Goal: Task Accomplishment & Management: Manage account settings

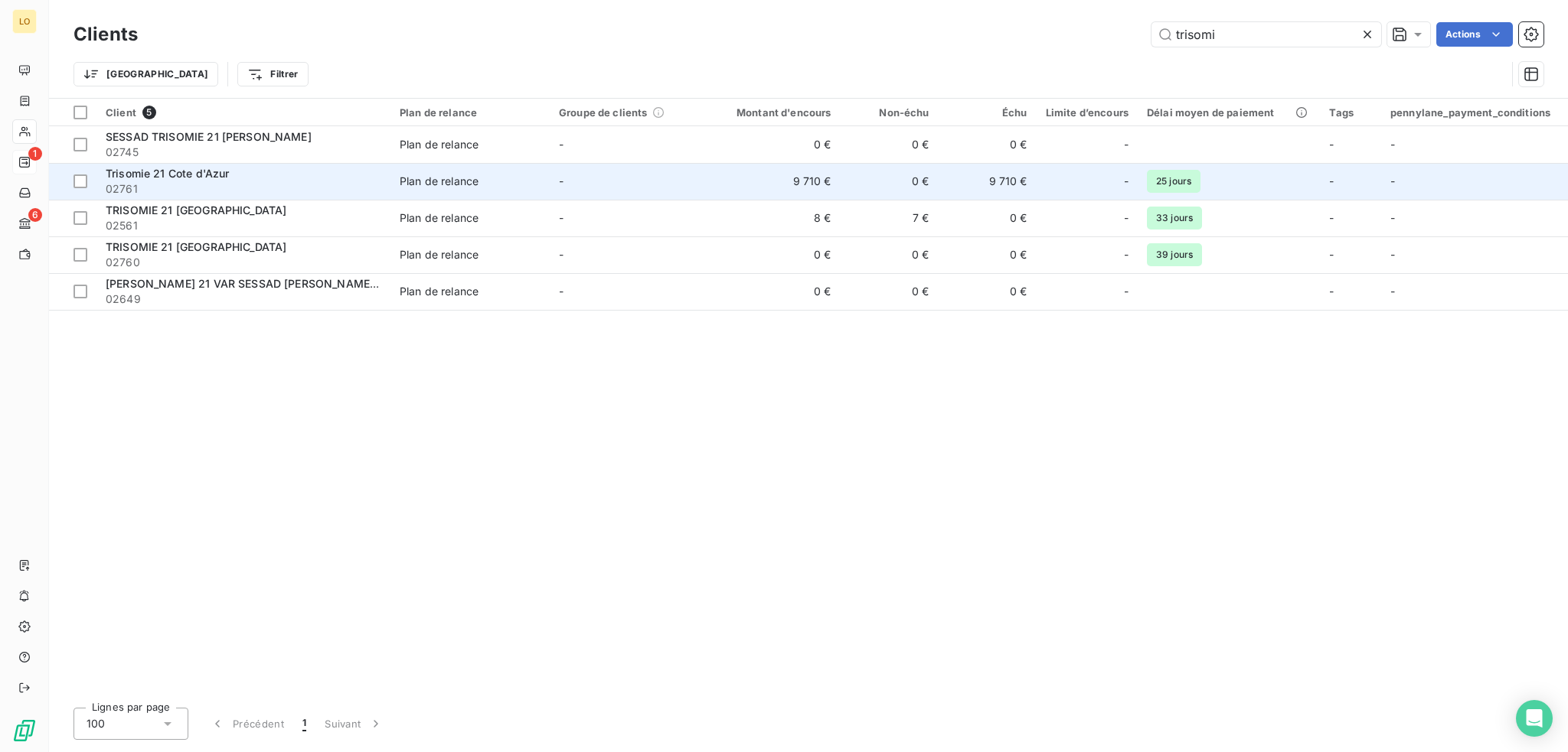
type input "trisomi"
click at [228, 178] on span "Trisomie 21 Cote d'Azur" at bounding box center [167, 173] width 123 height 13
click at [170, 182] on span "02761" at bounding box center [243, 189] width 275 height 15
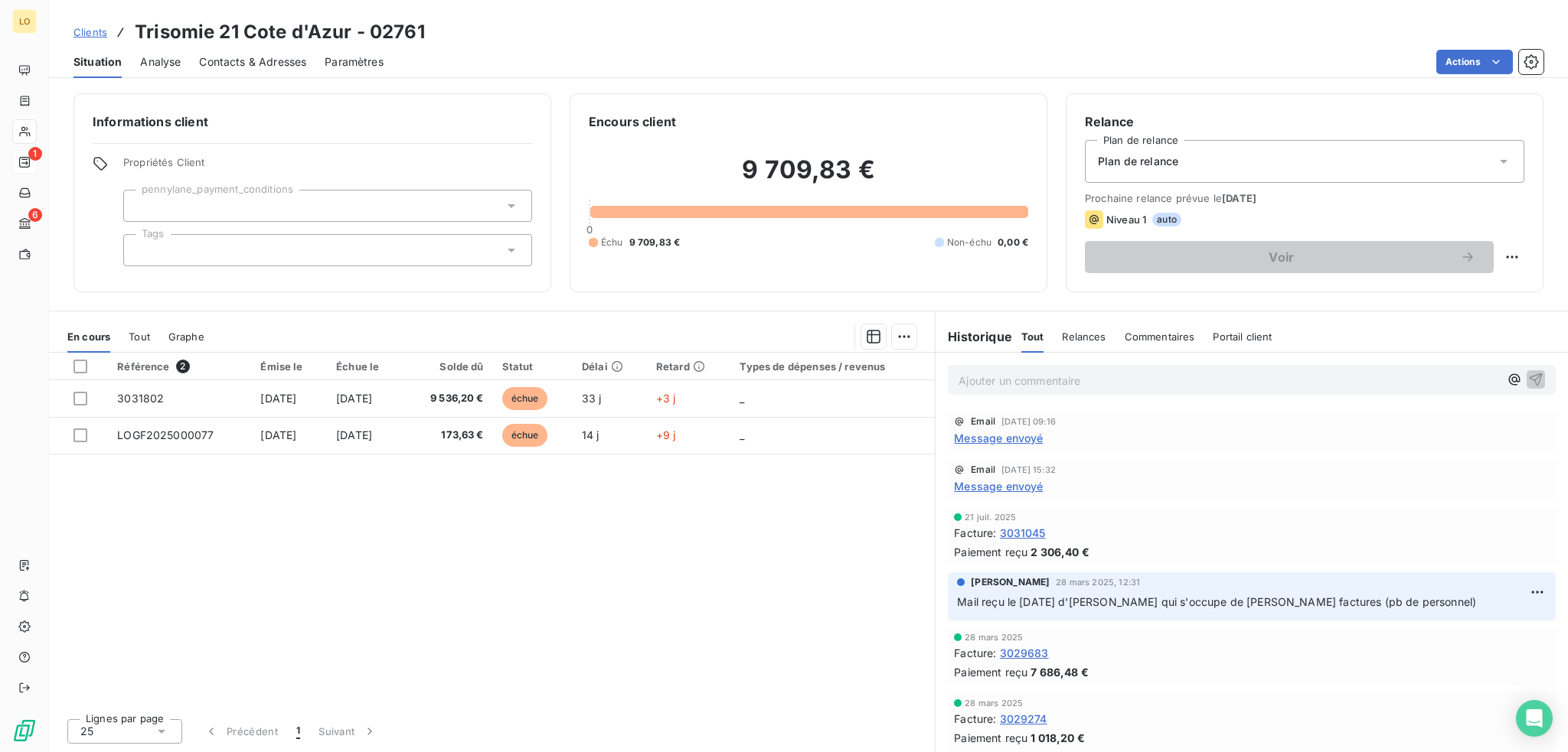
click at [1007, 440] on span "Message envoyé" at bounding box center [998, 438] width 89 height 16
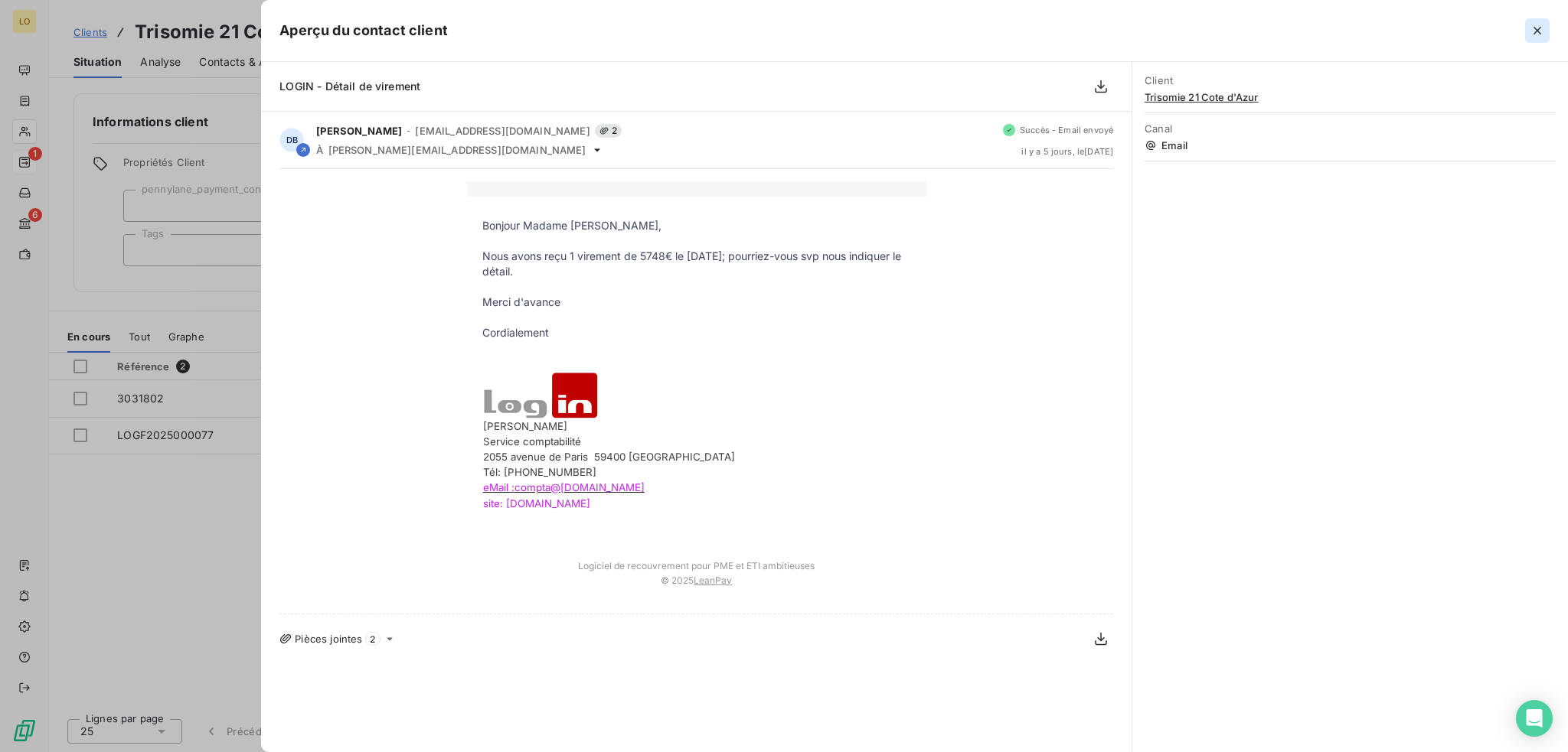
click at [1534, 26] on icon "button" at bounding box center [1538, 30] width 15 height 15
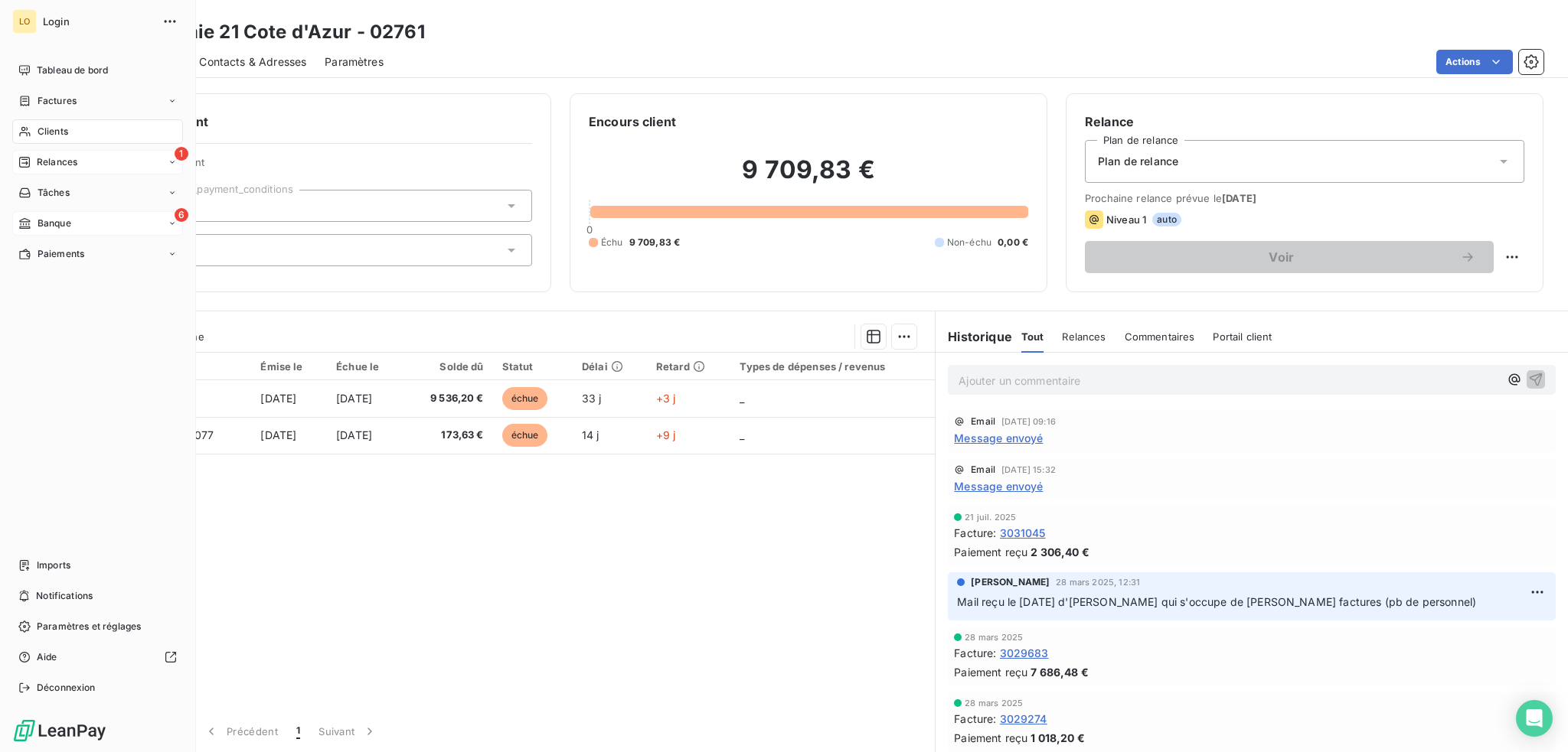
click at [52, 217] on span "Banque" at bounding box center [53, 224] width 33 height 13
click at [68, 253] on span "Opérations à associer" at bounding box center [85, 254] width 96 height 13
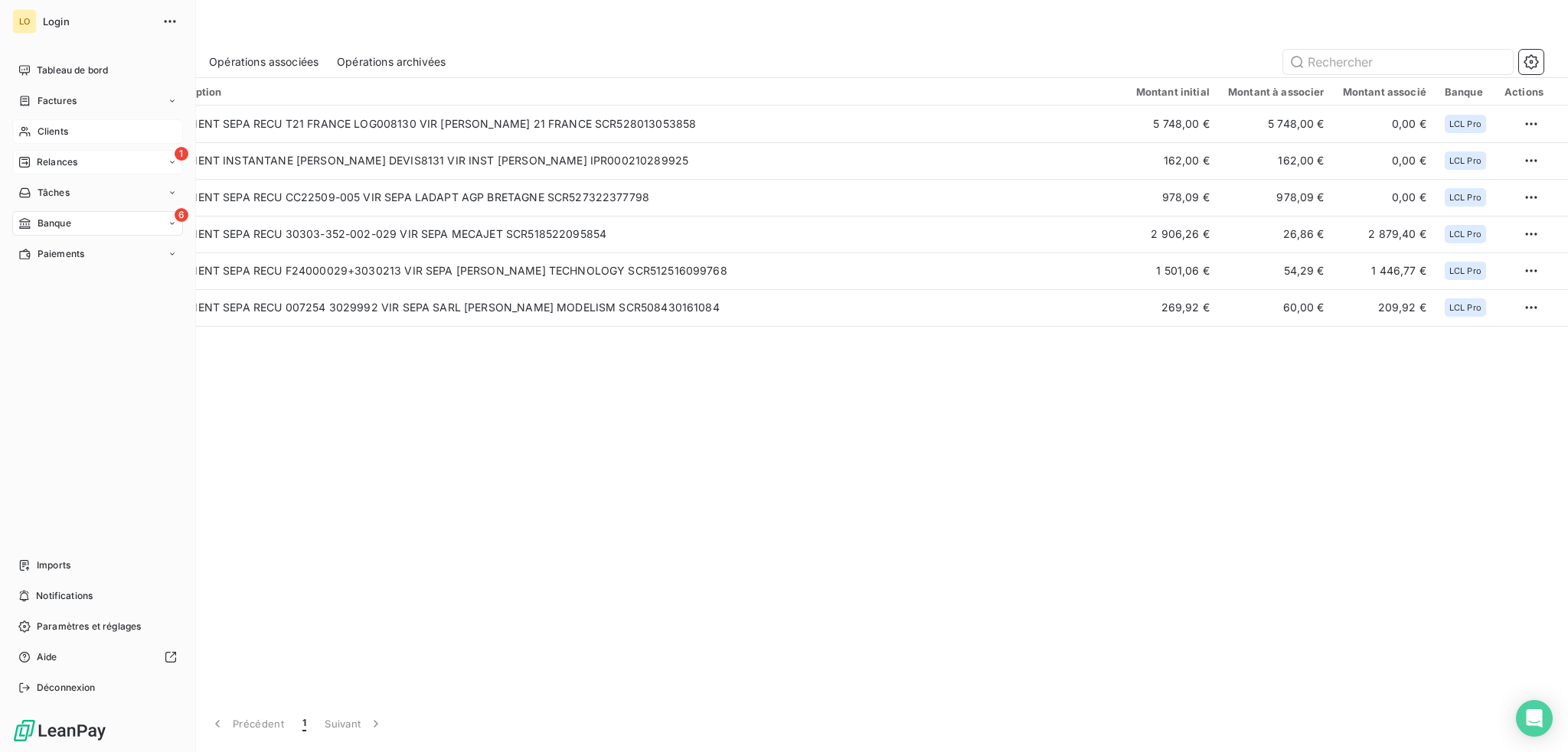
click at [45, 131] on span "Clients" at bounding box center [52, 131] width 30 height 13
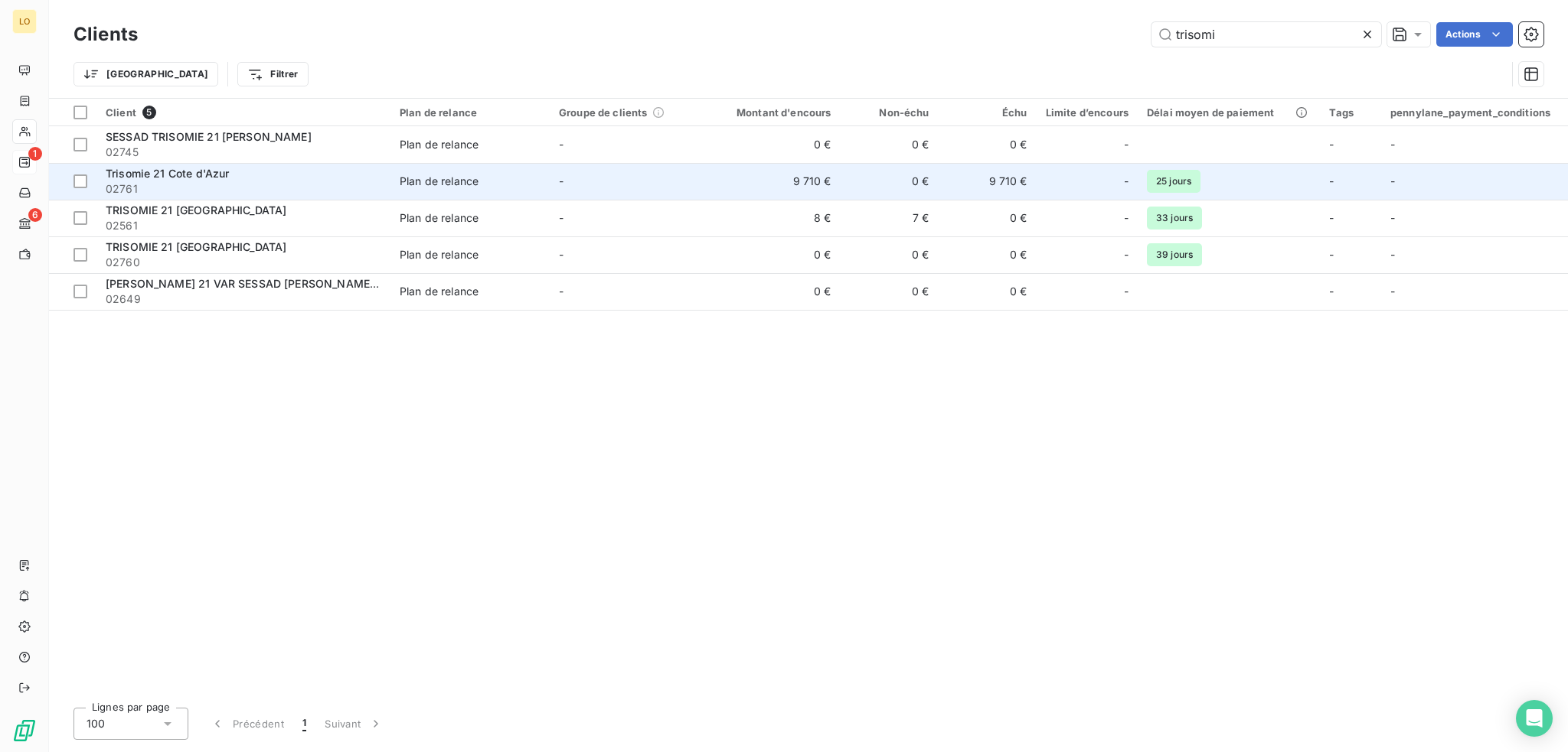
click at [494, 183] on span "Plan de relance" at bounding box center [470, 182] width 141 height 15
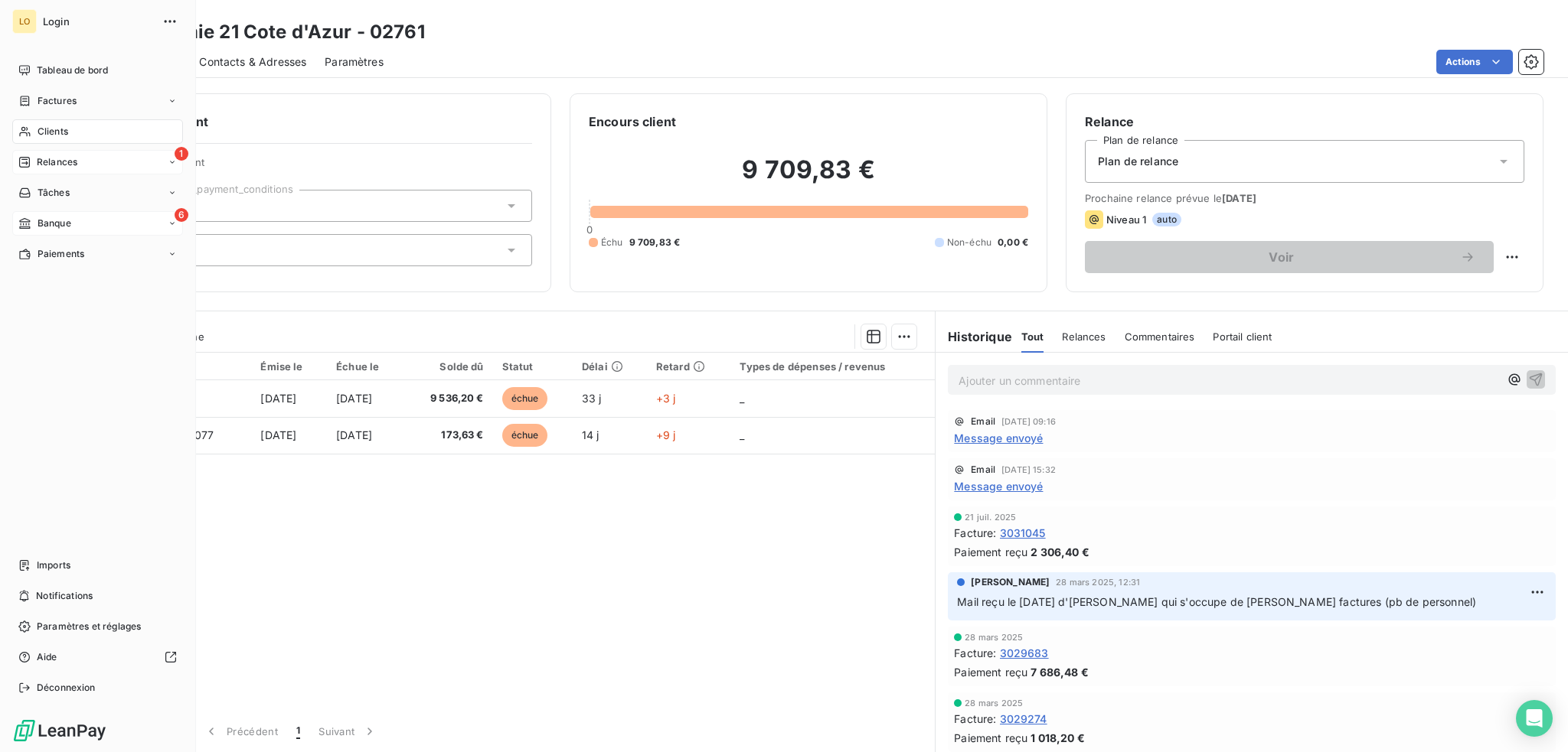
click at [45, 220] on span "Banque" at bounding box center [53, 224] width 33 height 13
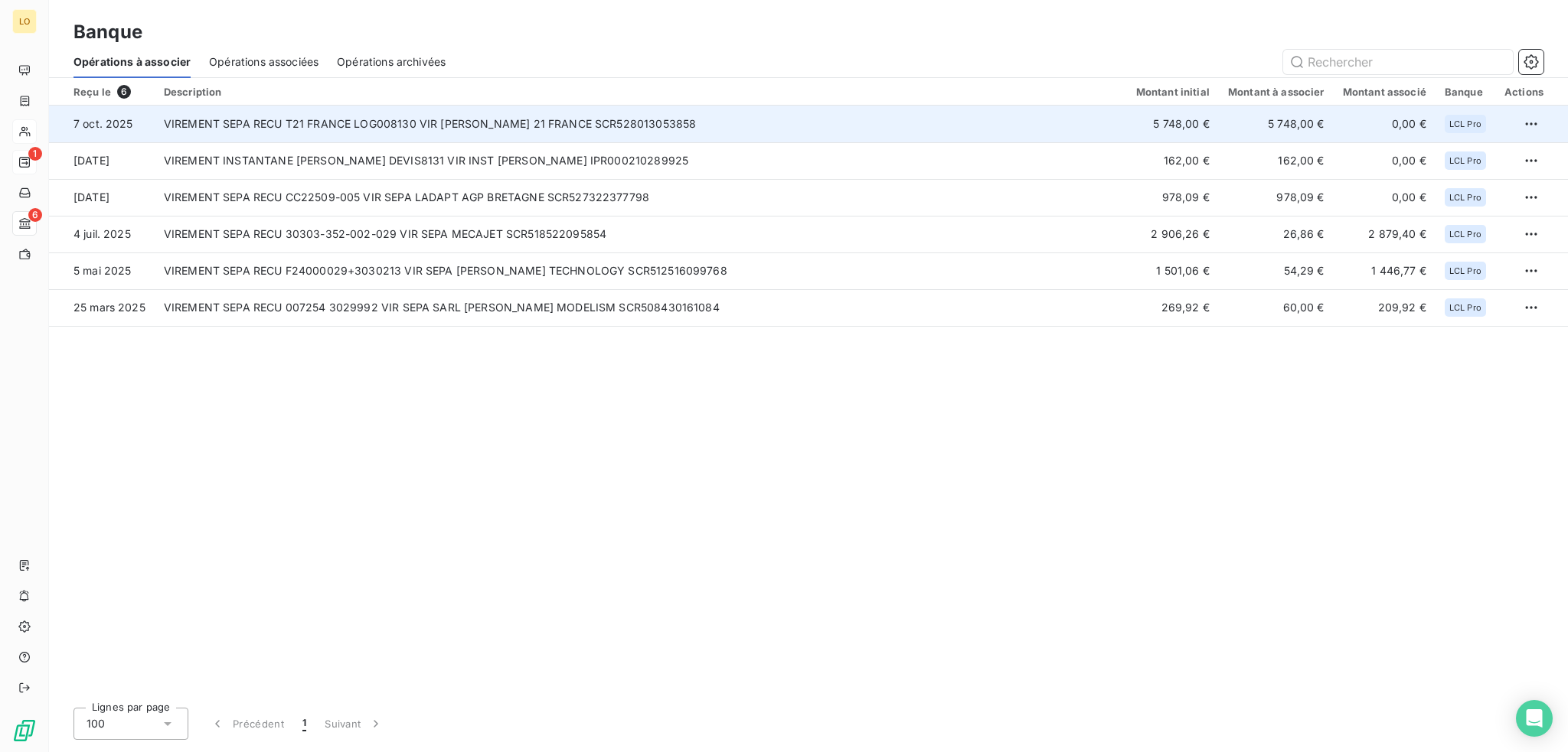
click at [391, 130] on td "VIREMENT SEPA RECU T21 FRANCE LOG008130 VIR [PERSON_NAME] 21 FRANCE SCR52801305…" at bounding box center [640, 124] width 972 height 37
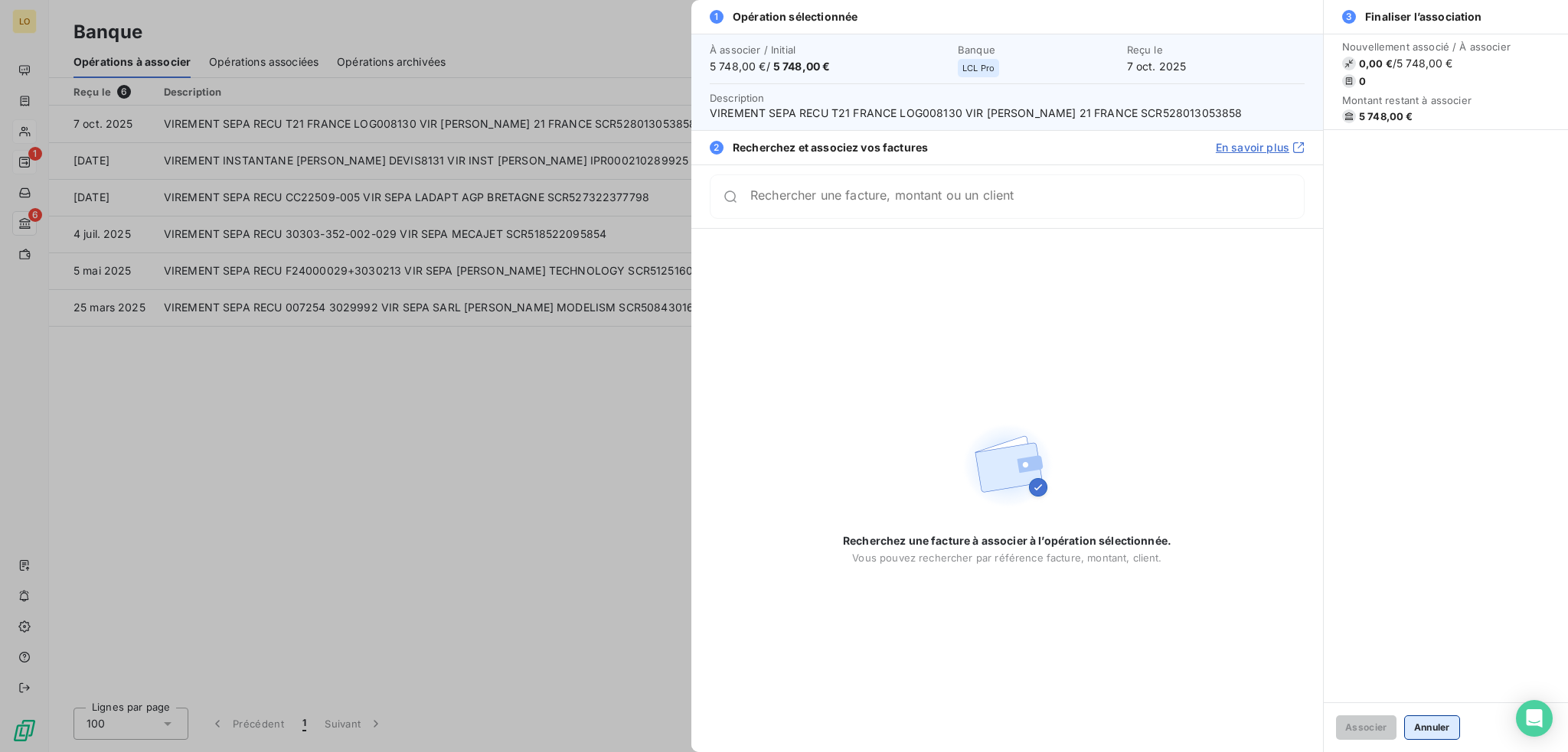
click at [1432, 721] on button "Annuler" at bounding box center [1432, 728] width 56 height 25
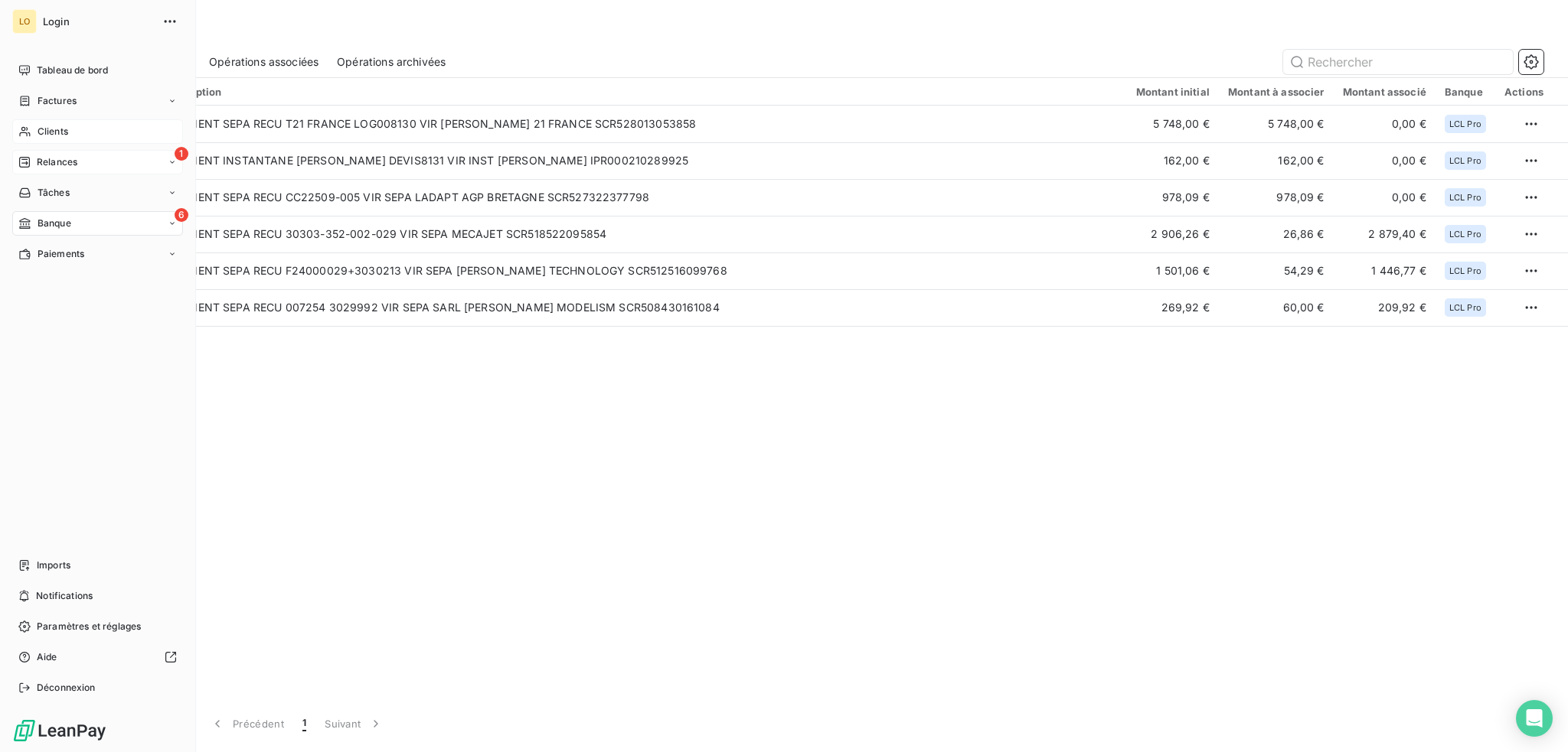
click at [50, 129] on span "Clients" at bounding box center [52, 131] width 30 height 13
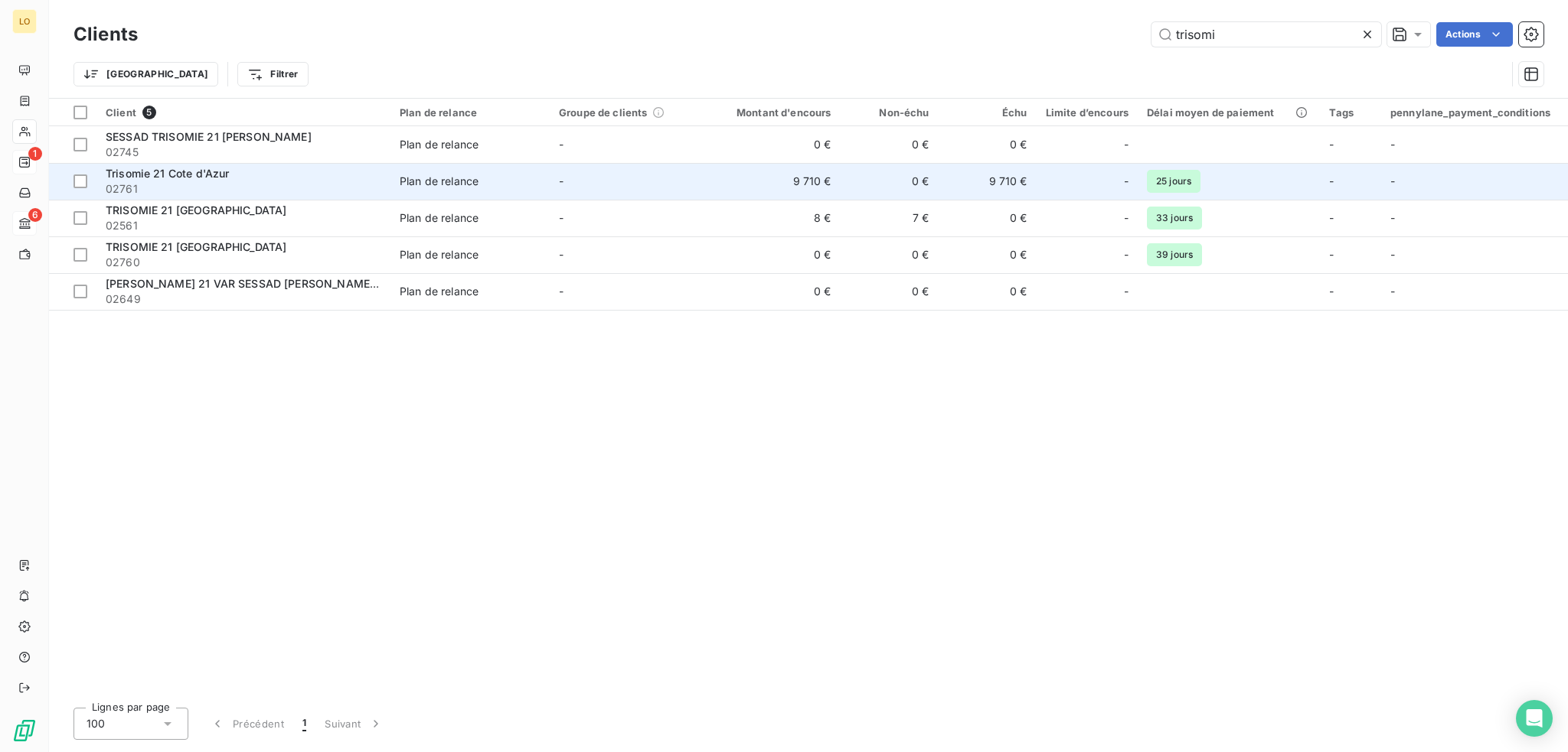
click at [374, 186] on span "02761" at bounding box center [243, 189] width 275 height 15
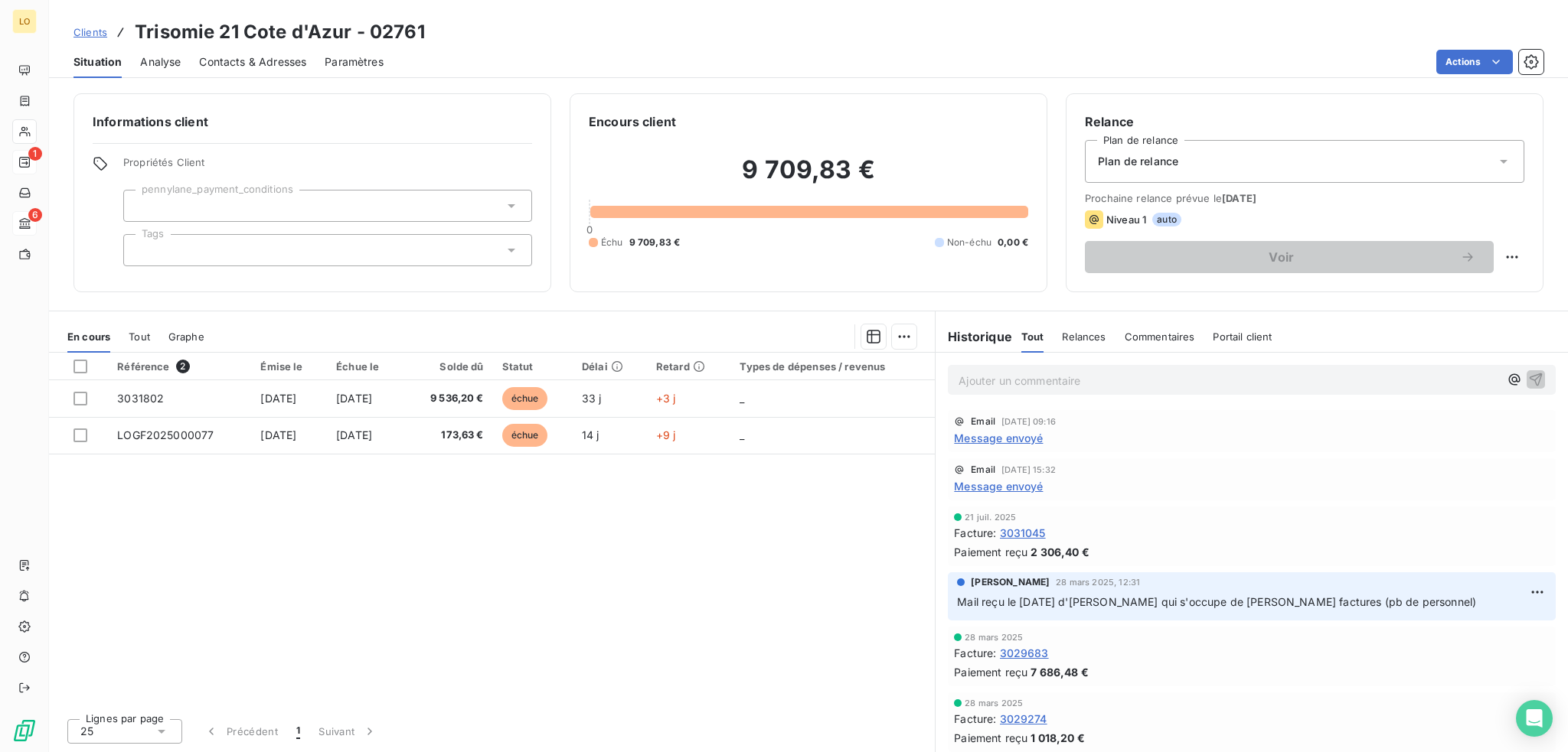
click at [1002, 481] on span "Message envoyé" at bounding box center [998, 486] width 89 height 16
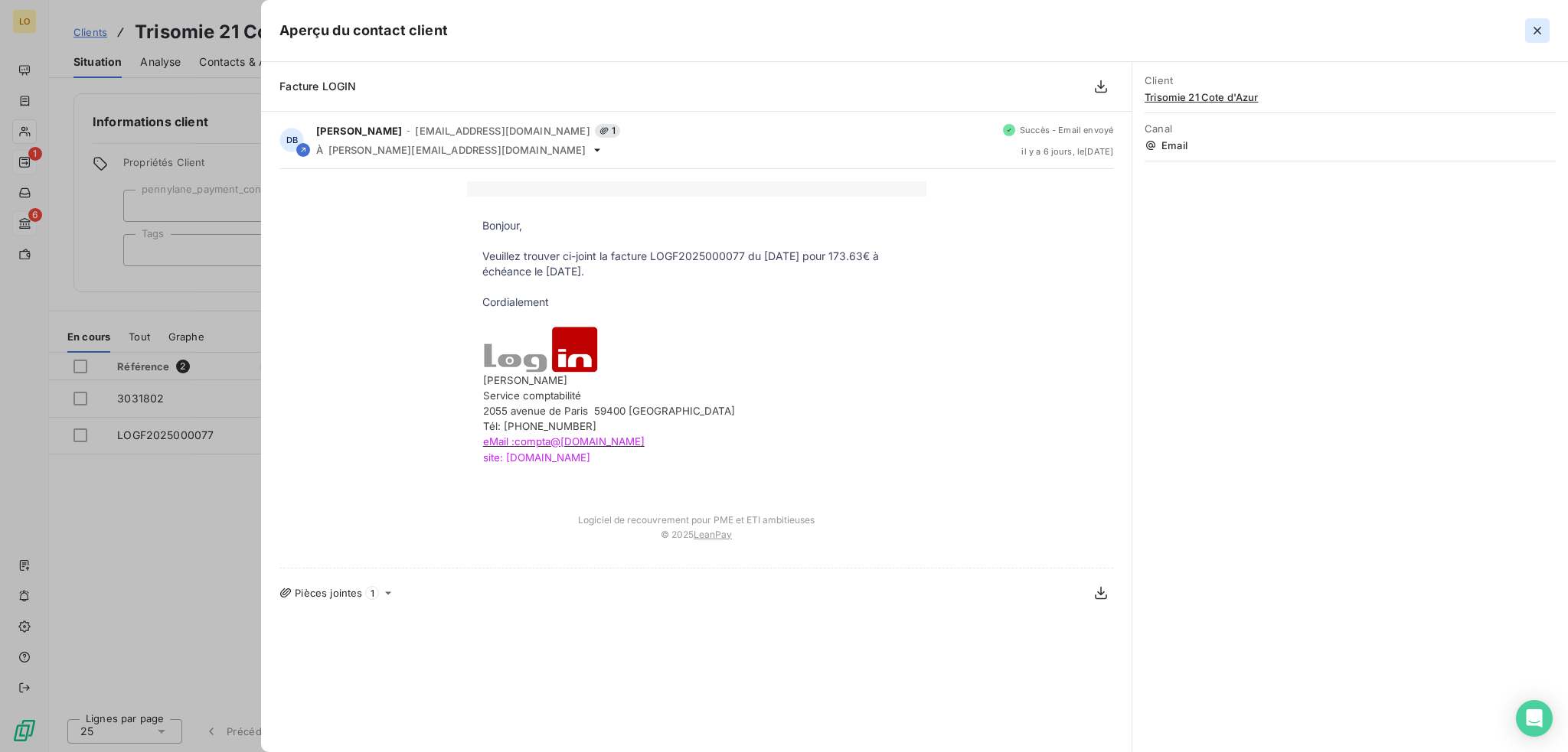
click at [1533, 29] on icon "button" at bounding box center [1538, 30] width 15 height 15
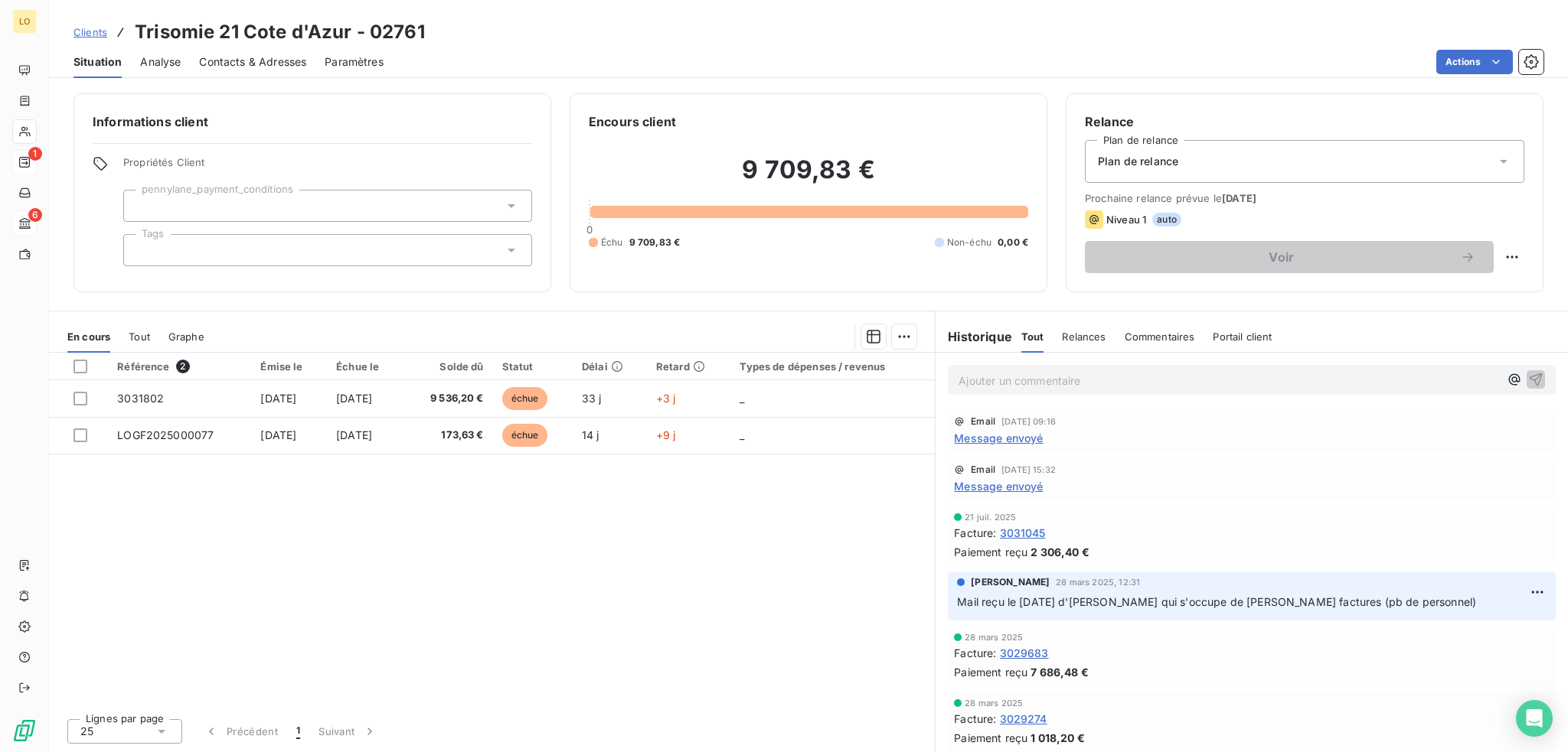
click at [1014, 483] on span "Message envoyé" at bounding box center [998, 486] width 89 height 16
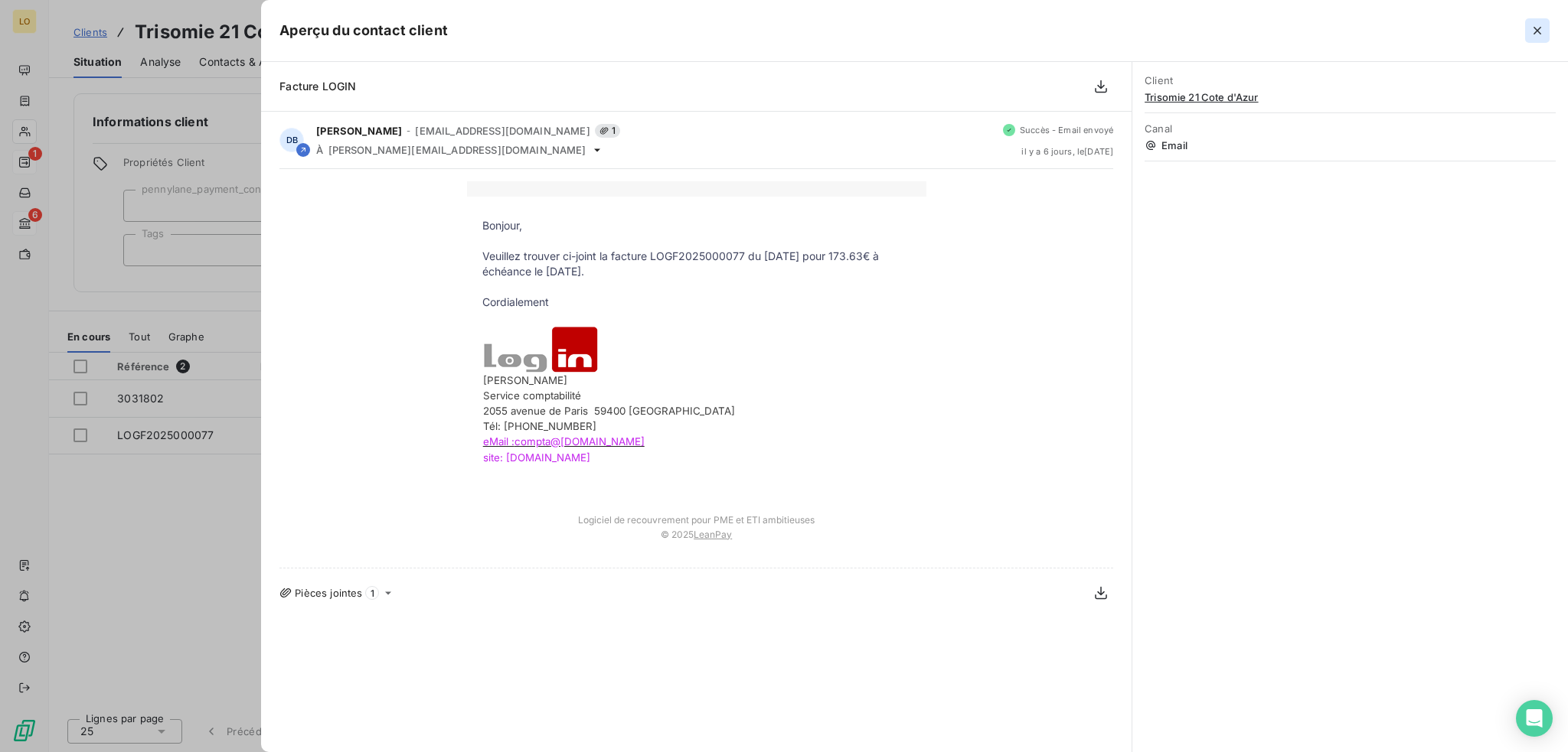
click at [1531, 30] on icon "button" at bounding box center [1538, 30] width 15 height 15
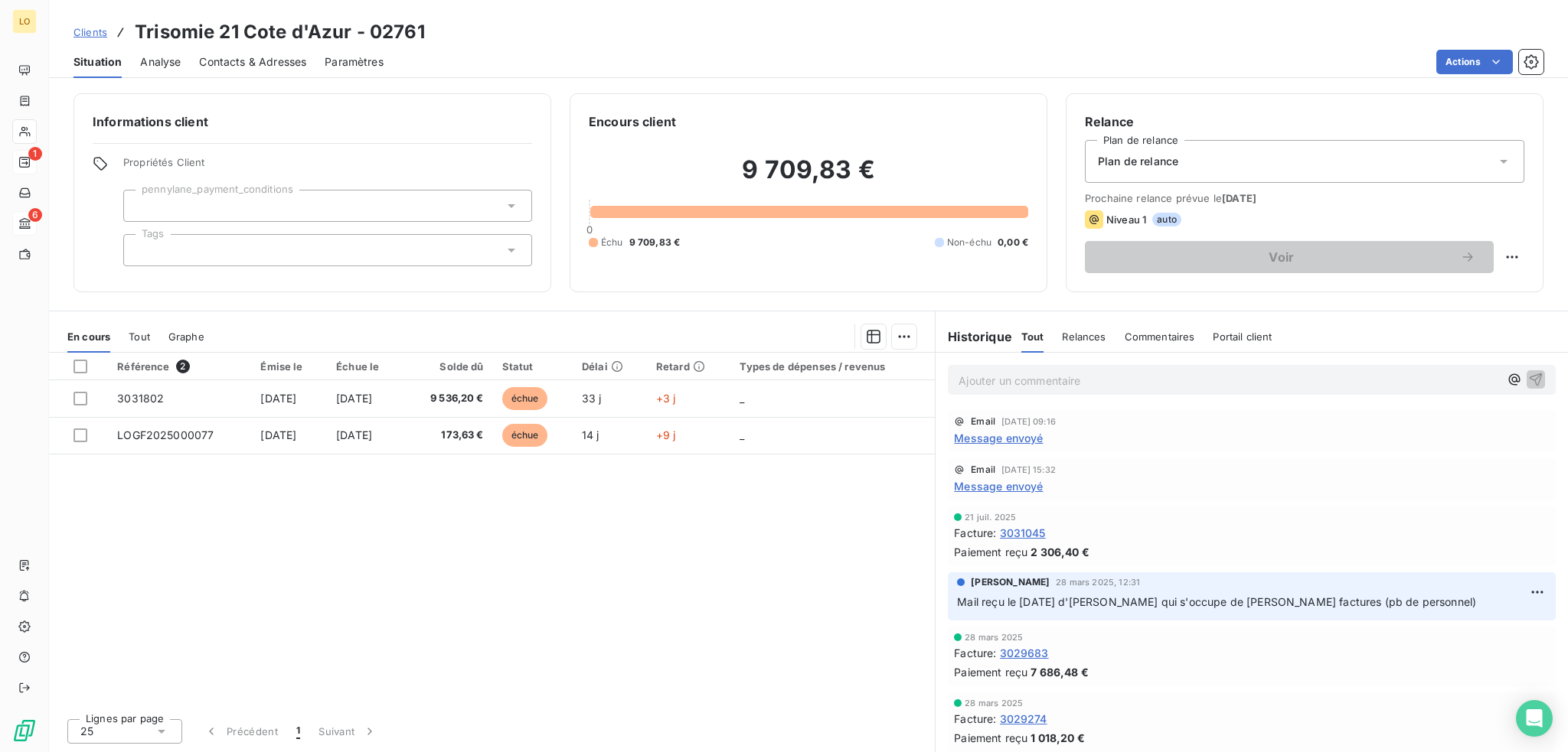
click at [271, 61] on span "Contacts & Adresses" at bounding box center [252, 62] width 108 height 15
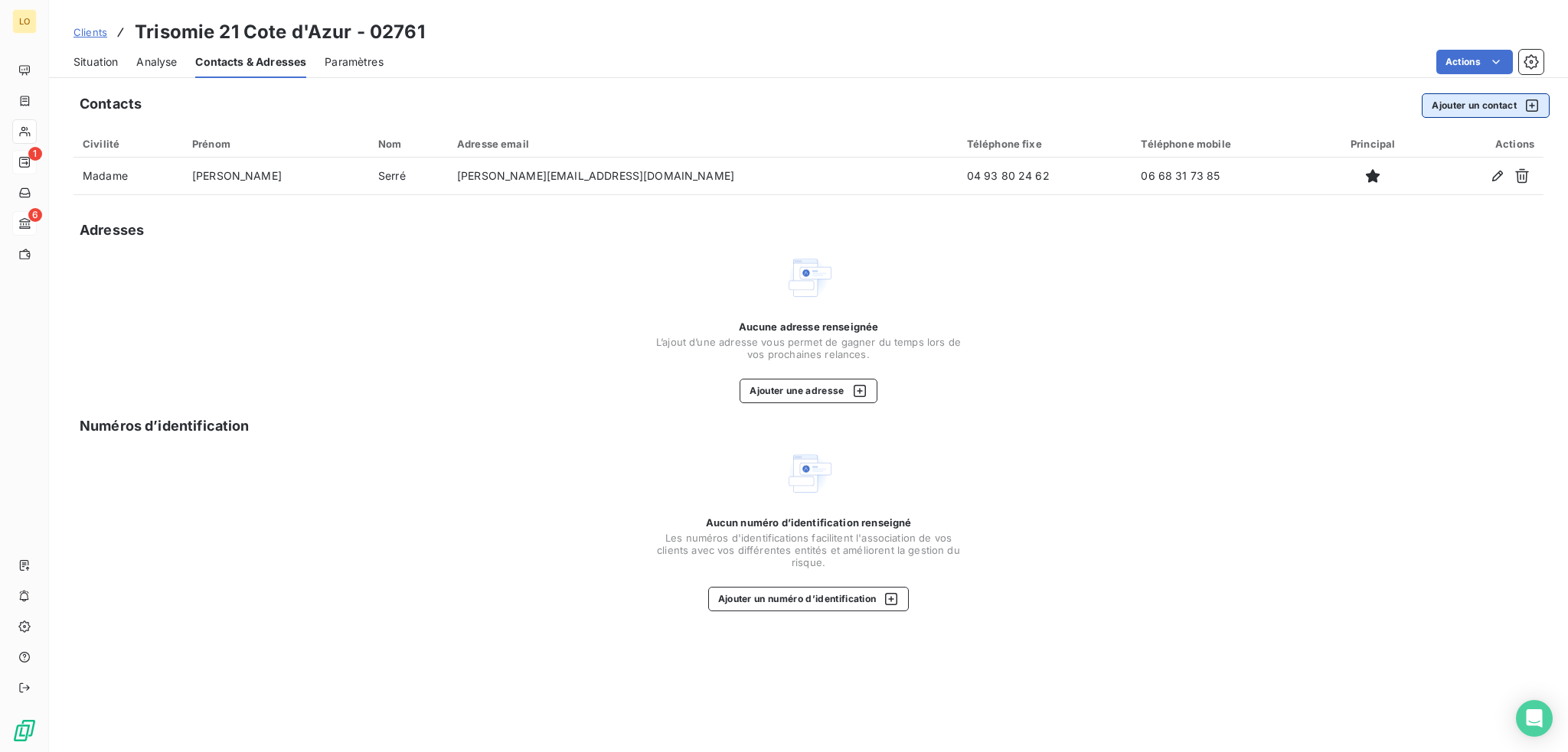
click at [1454, 104] on button "Ajouter un contact" at bounding box center [1485, 106] width 128 height 25
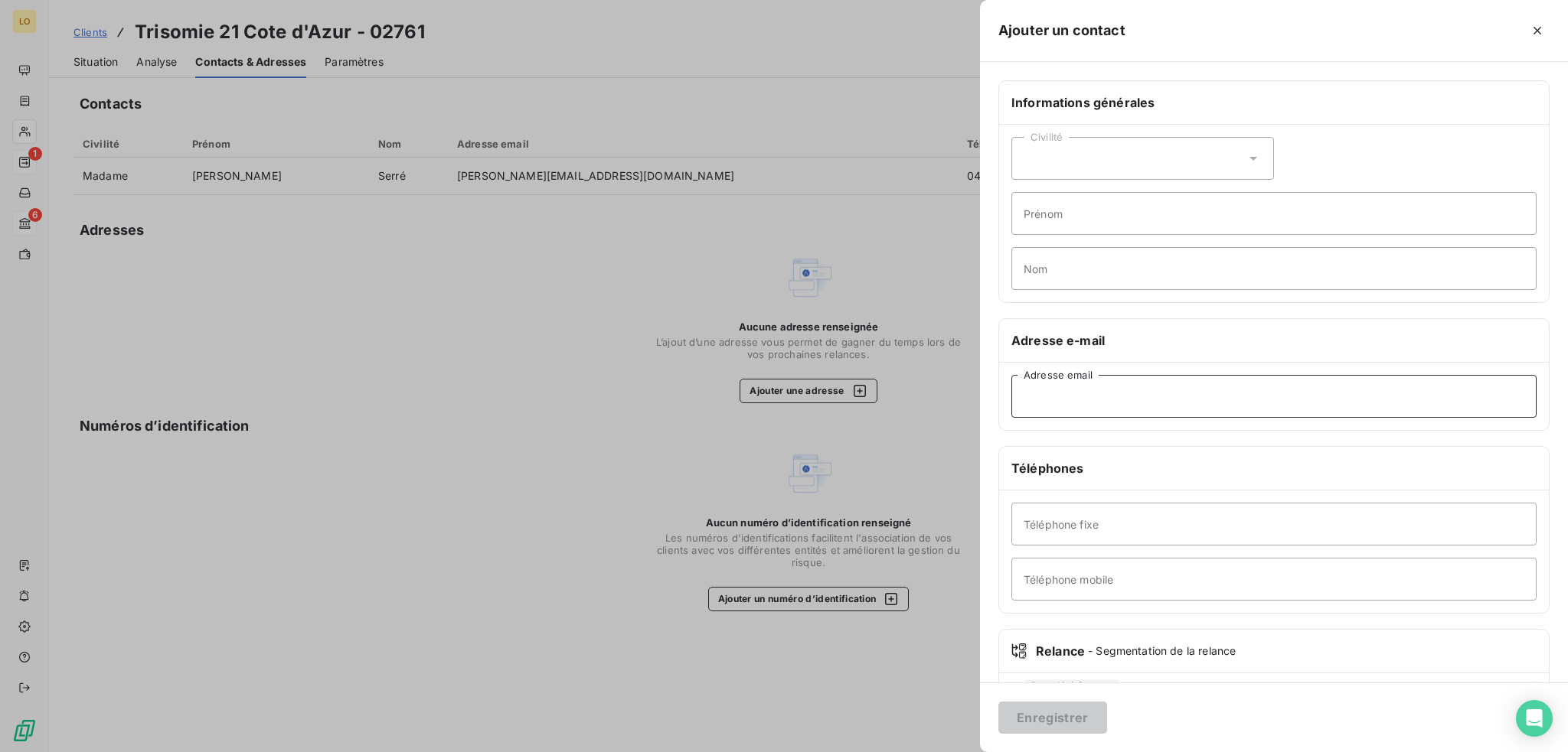
click at [1058, 401] on input "Adresse email" at bounding box center [1274, 396] width 526 height 43
click at [1097, 403] on input "chaymae.moumata" at bounding box center [1274, 396] width 526 height 43
click at [1110, 389] on input "chaymae.mouata" at bounding box center [1274, 396] width 526 height 43
type input "[EMAIL_ADDRESS][DOMAIN_NAME]"
click at [1194, 210] on input "Prénom" at bounding box center [1274, 213] width 526 height 43
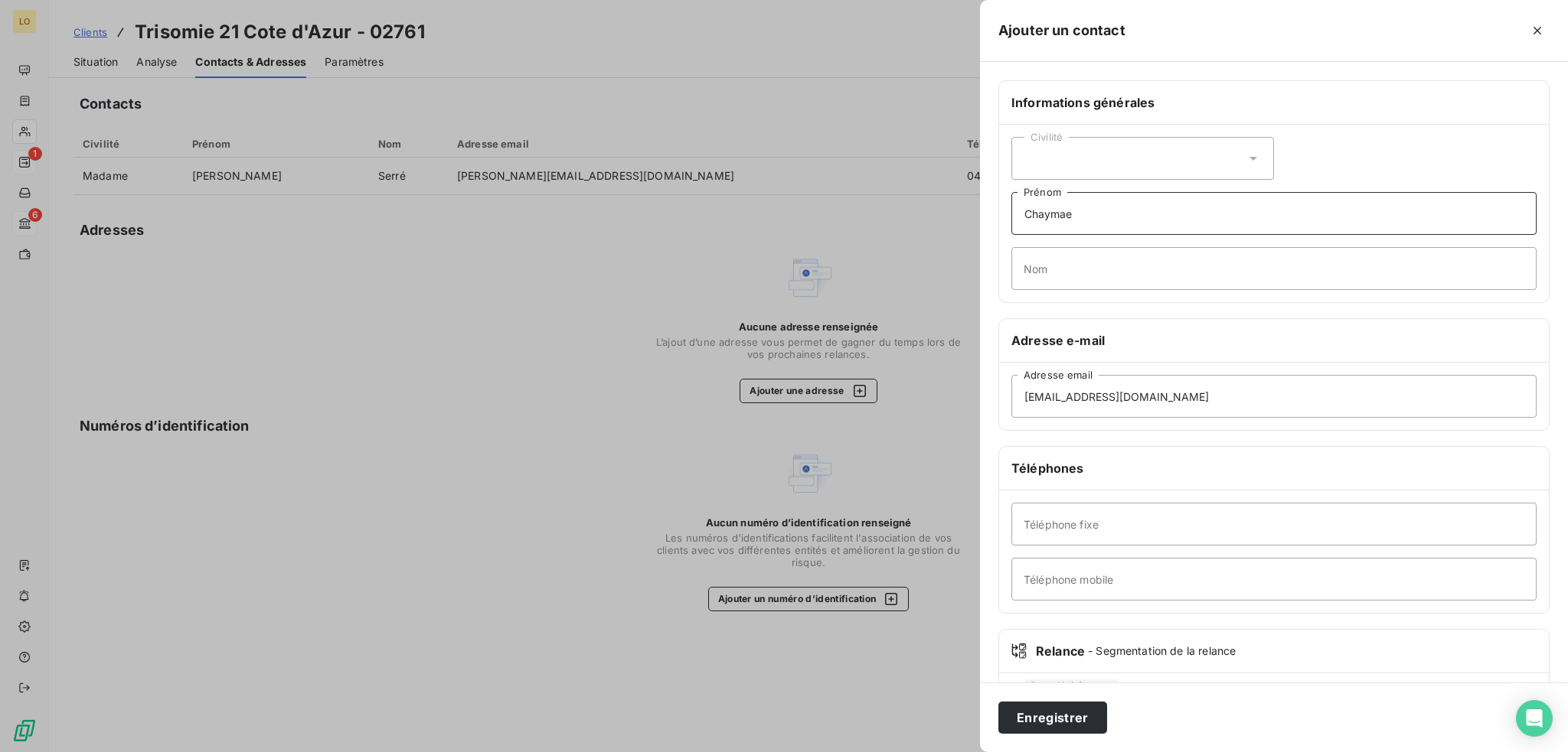
type input "Chaymae"
click at [1251, 272] on input "Nom" at bounding box center [1274, 268] width 526 height 43
type input "Mouatamid"
click at [1072, 531] on input "Téléphone fixe" at bounding box center [1274, 524] width 526 height 43
type input "07 43 42 04 93"
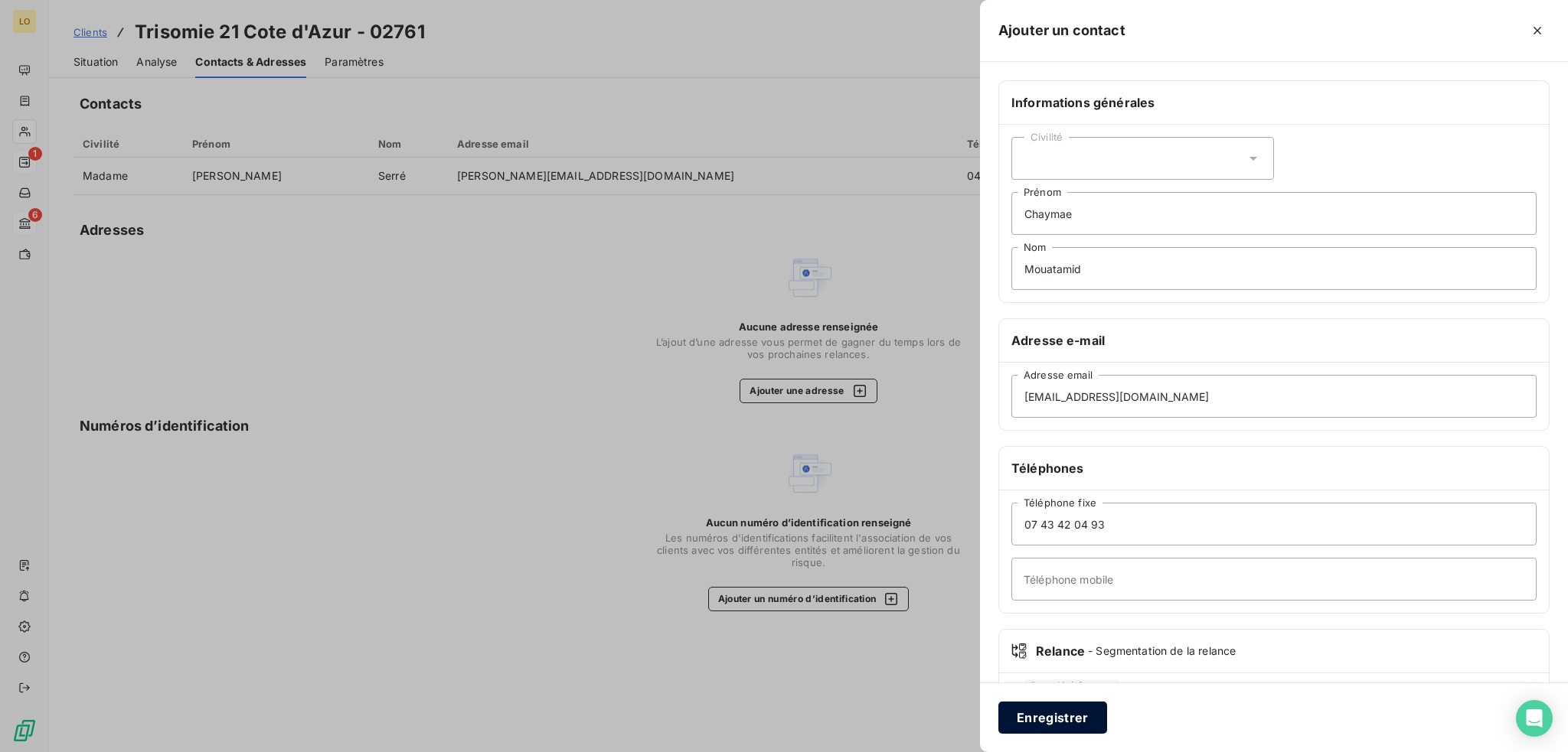
click at [1057, 713] on button "Enregistrer" at bounding box center [1053, 718] width 109 height 32
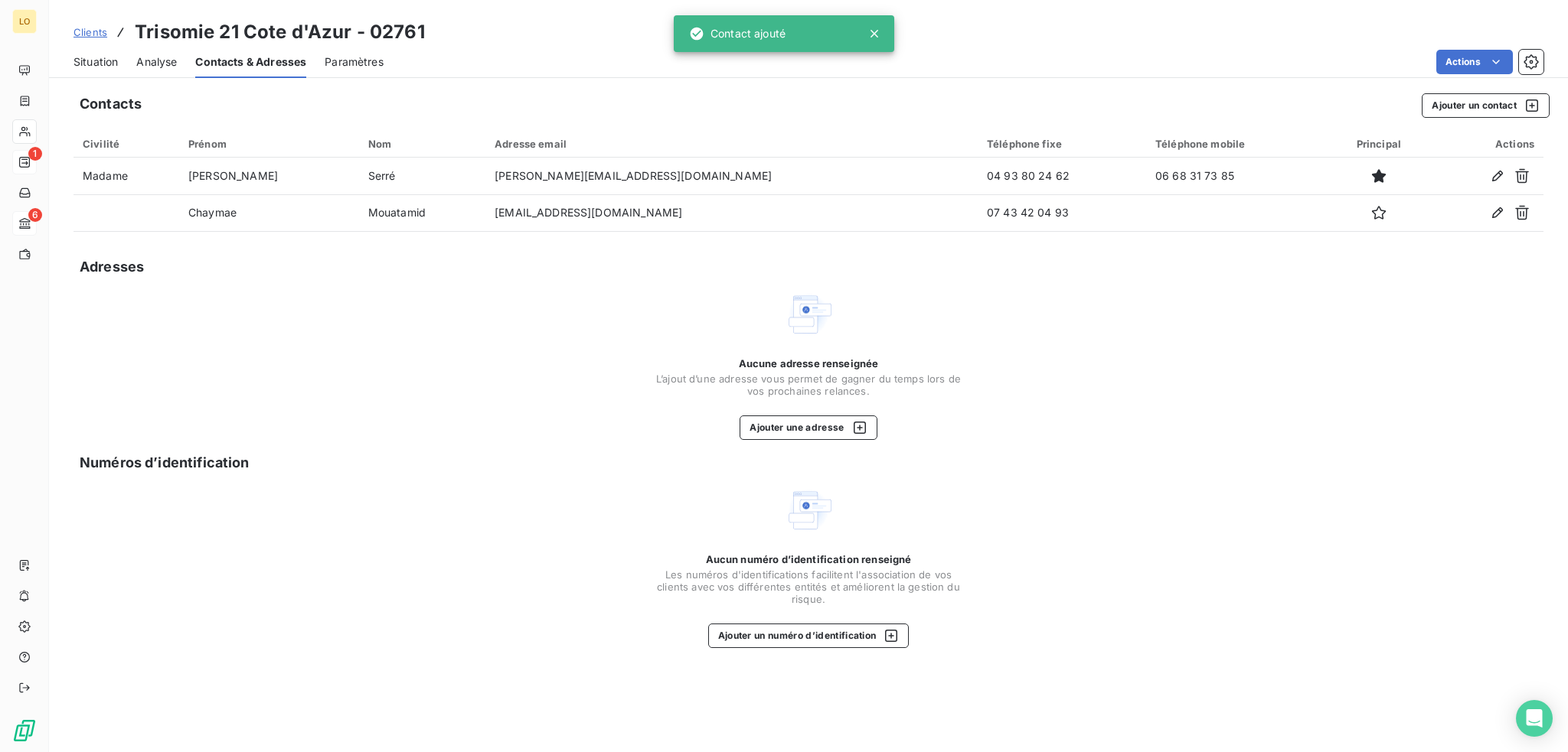
click at [97, 61] on span "Situation" at bounding box center [95, 62] width 45 height 15
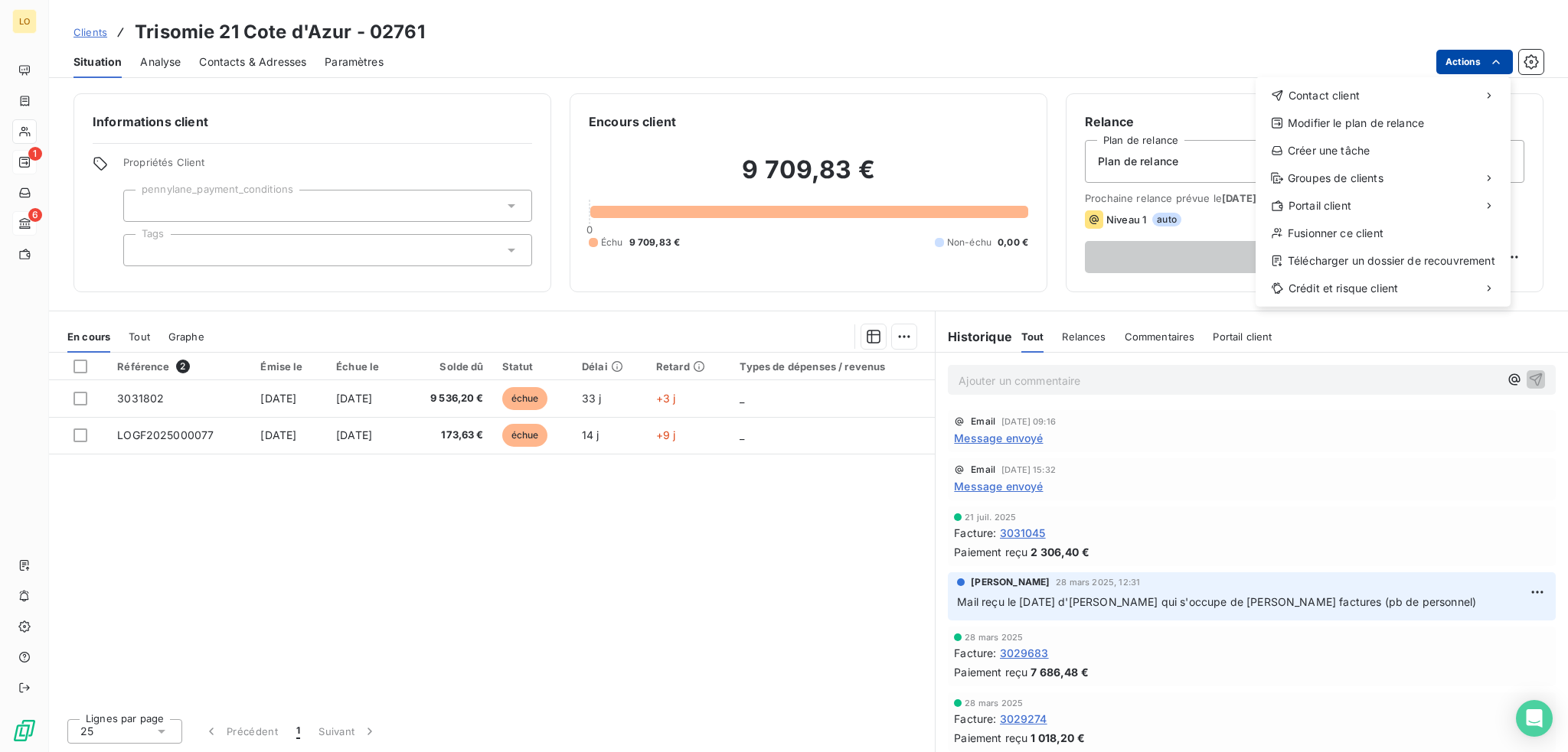
click at [1476, 53] on html "LO 1 6 Clients Trisomie 21 Cote d'Azur - 02761 Situation Analyse Contacts & Adr…" at bounding box center [784, 376] width 1568 height 752
click at [1140, 103] on div "Envoyer un email" at bounding box center [1141, 102] width 206 height 25
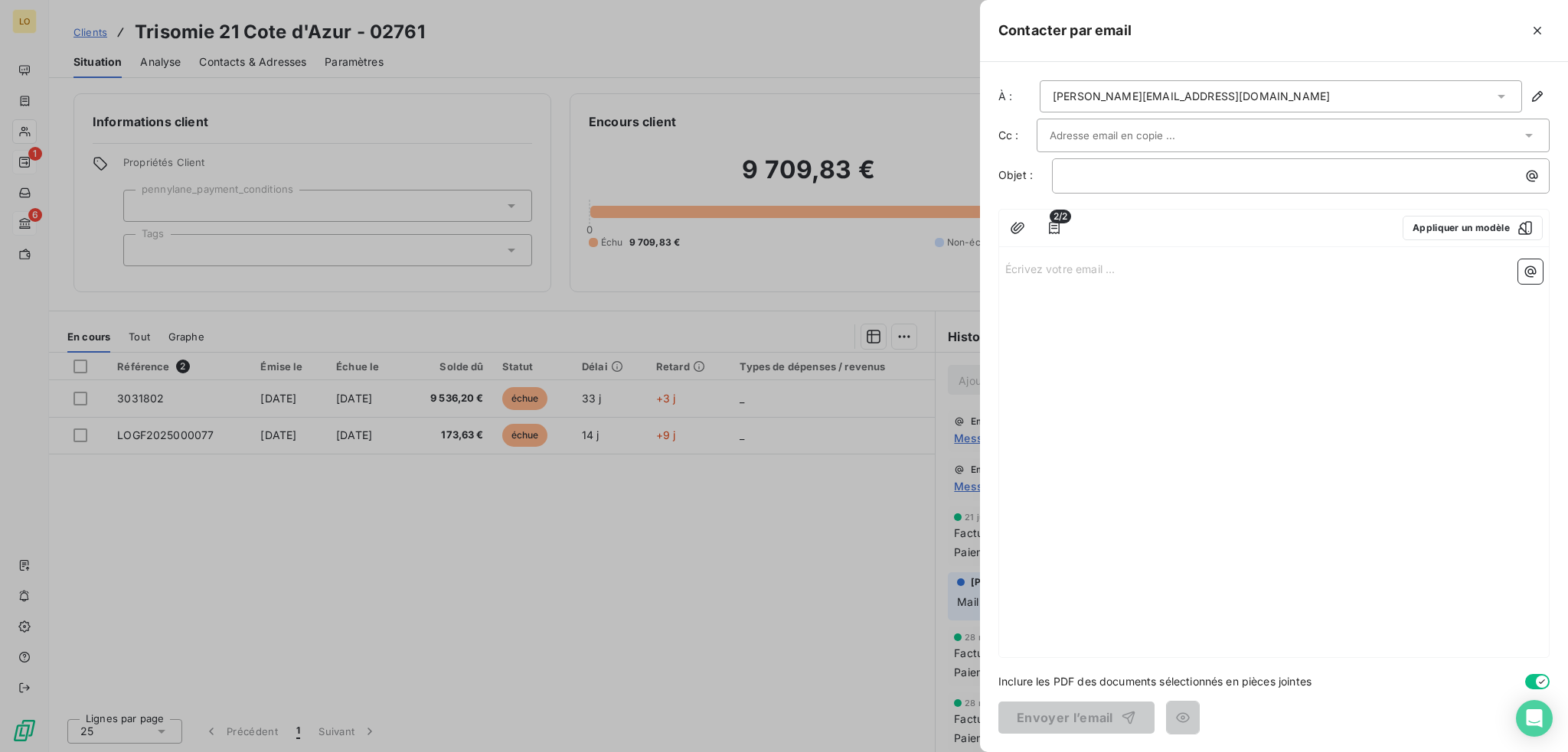
click at [1491, 100] on div "[PERSON_NAME][EMAIL_ADDRESS][DOMAIN_NAME]" at bounding box center [1280, 96] width 483 height 32
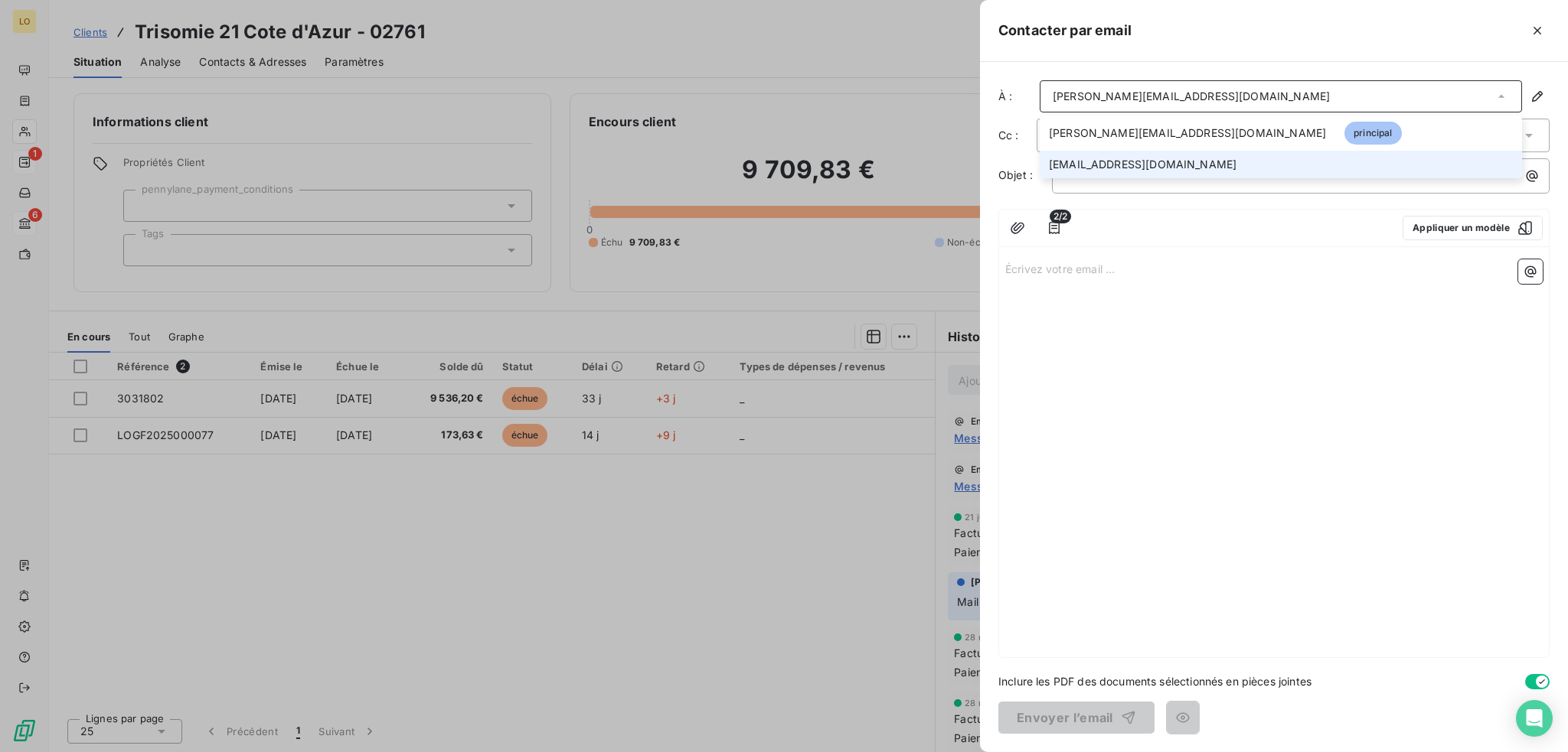
click at [1060, 167] on span "[EMAIL_ADDRESS][DOMAIN_NAME]" at bounding box center [1142, 165] width 188 height 15
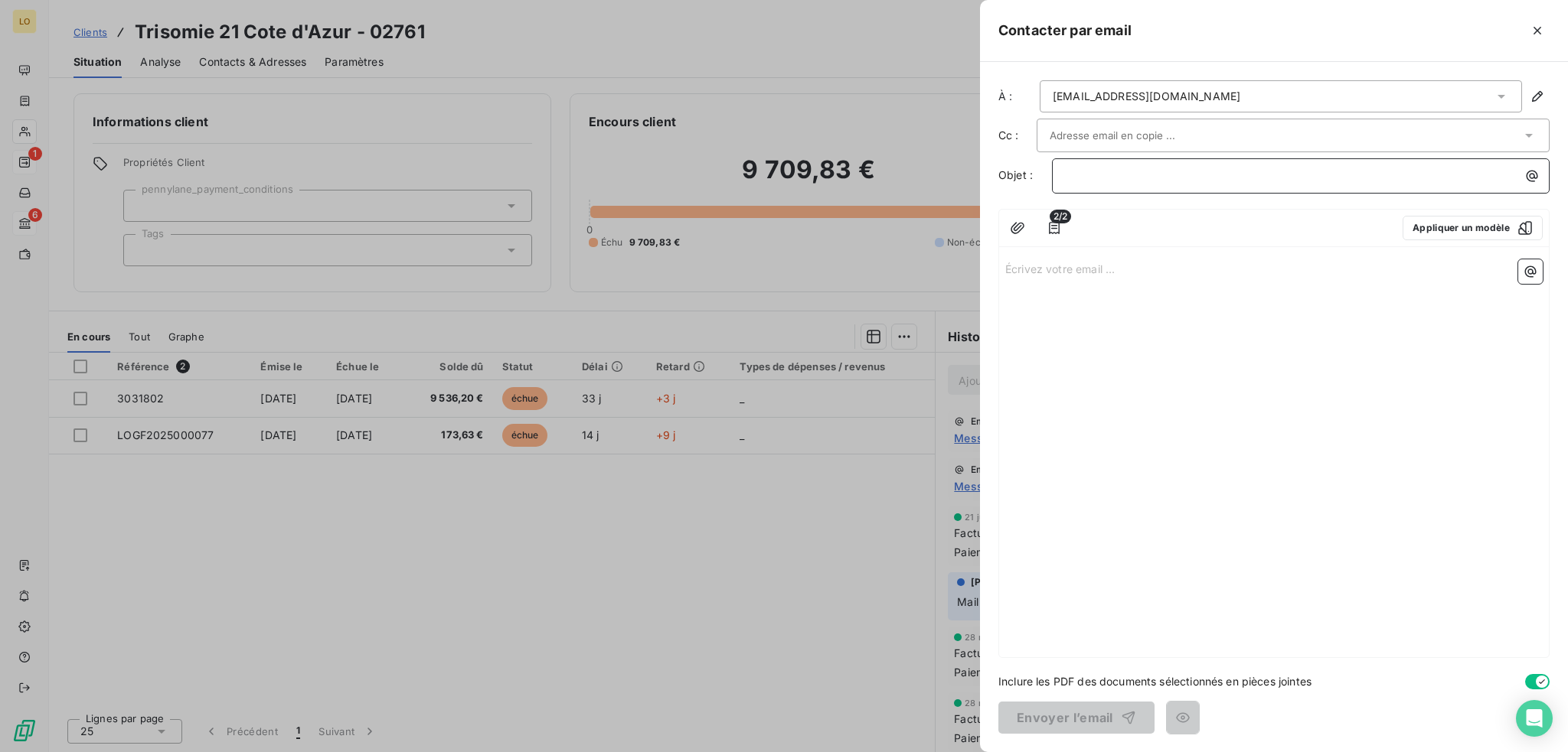
click at [1065, 174] on p "﻿" at bounding box center [1304, 175] width 479 height 17
click at [1201, 167] on p "LOGIN - F" at bounding box center [1304, 175] width 479 height 17
click at [1528, 275] on icon "button" at bounding box center [1530, 271] width 15 height 15
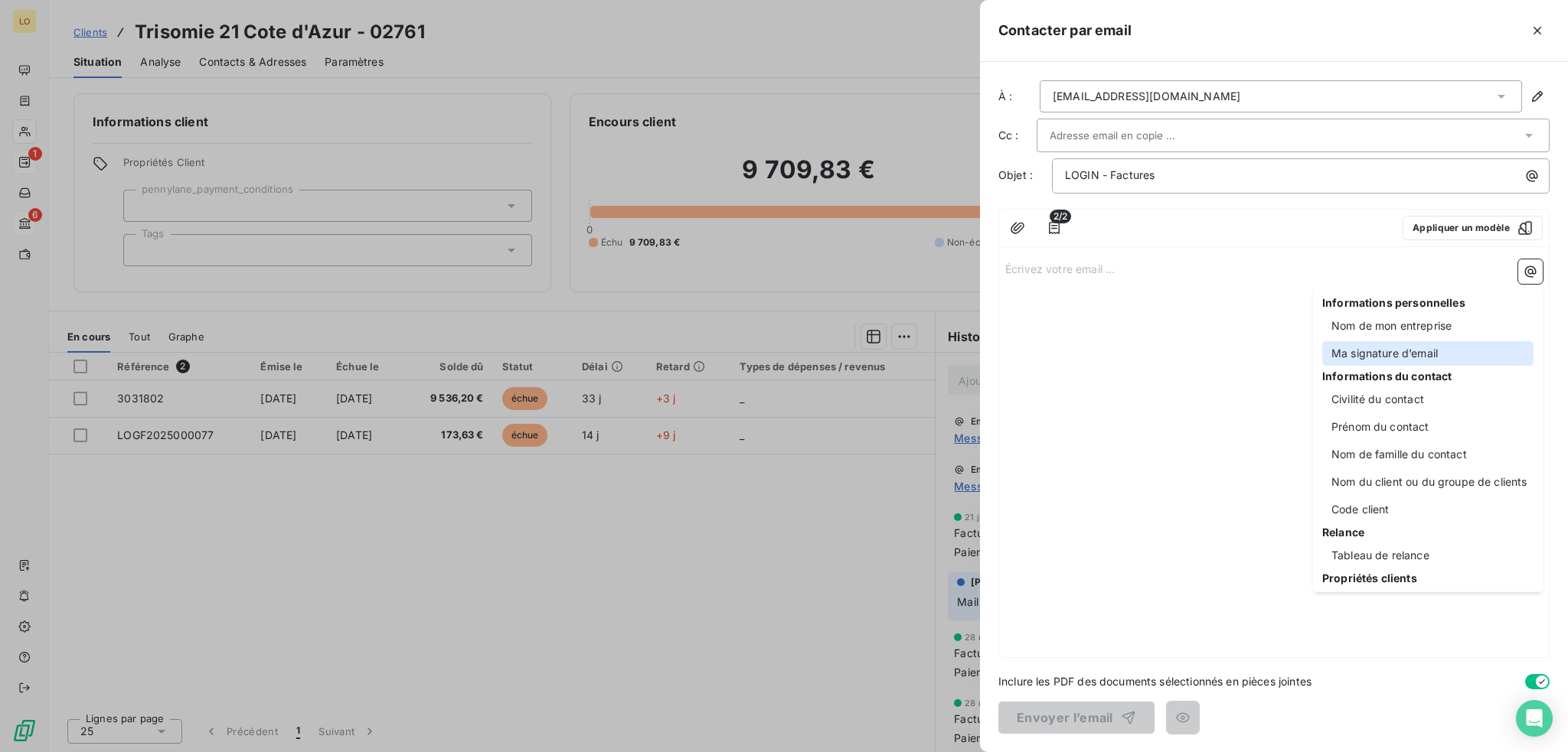
click at [1361, 358] on div "Ma signature d’email" at bounding box center [1428, 354] width 211 height 25
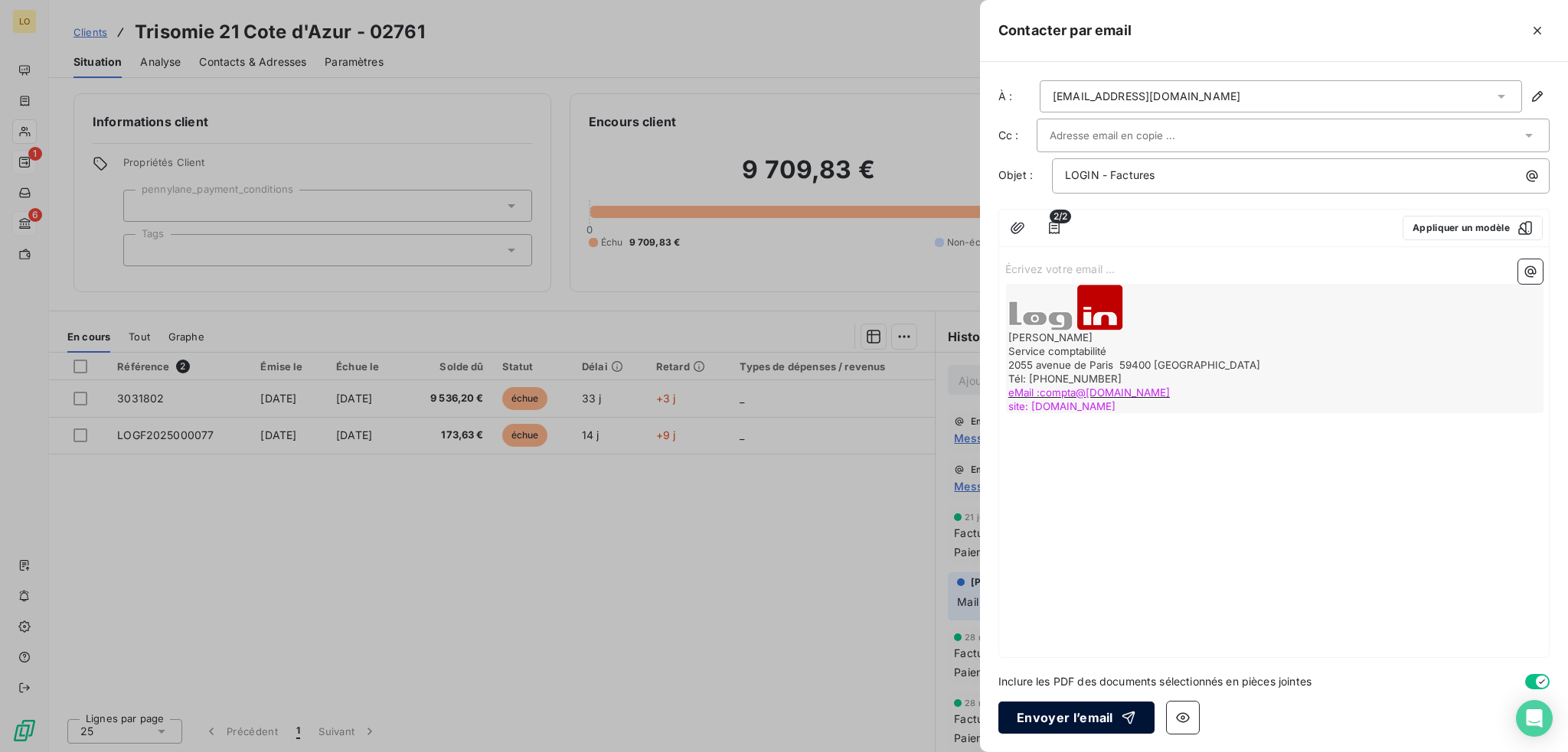
click at [1093, 714] on button "Envoyer l’email" at bounding box center [1077, 718] width 156 height 32
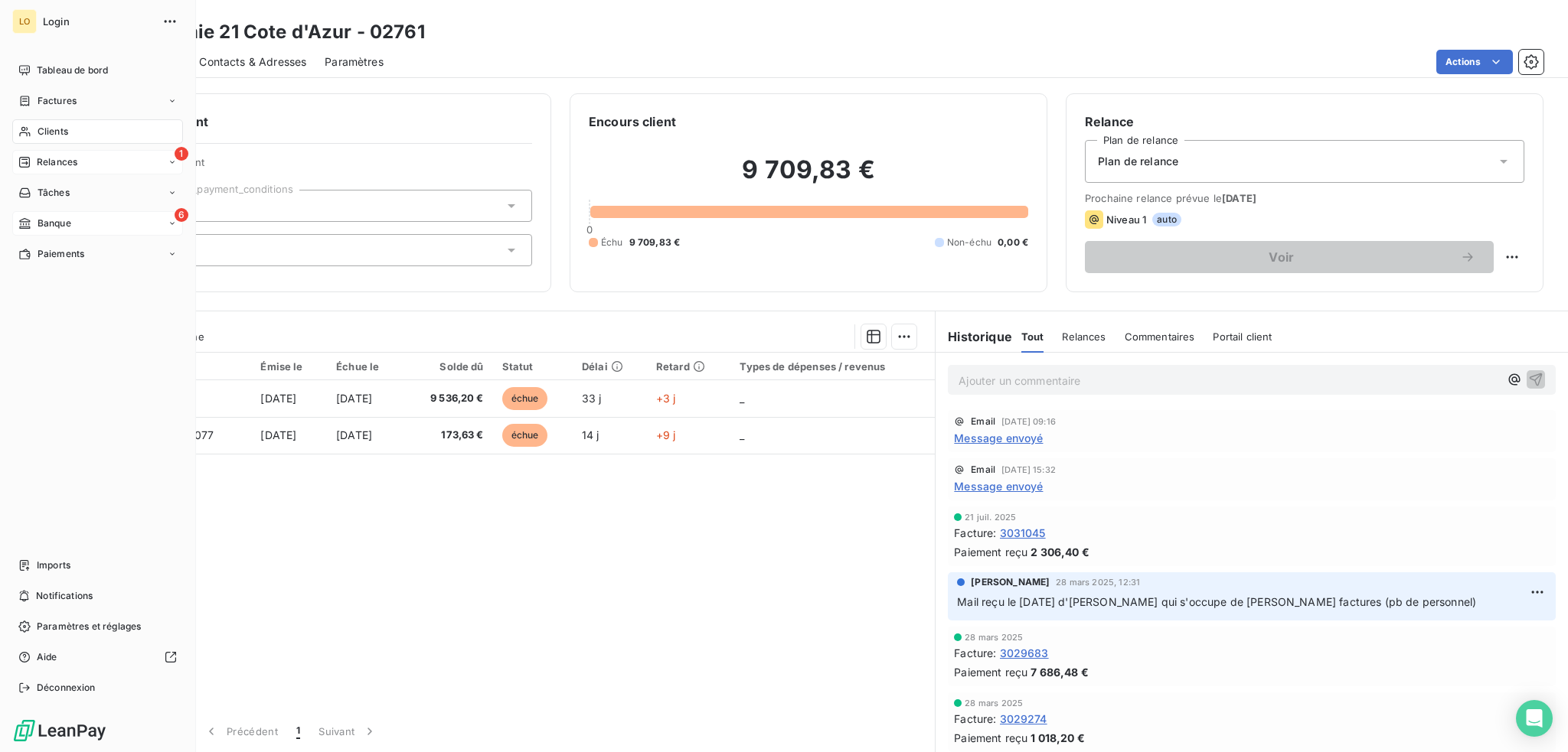
click at [52, 222] on span "Banque" at bounding box center [53, 224] width 33 height 13
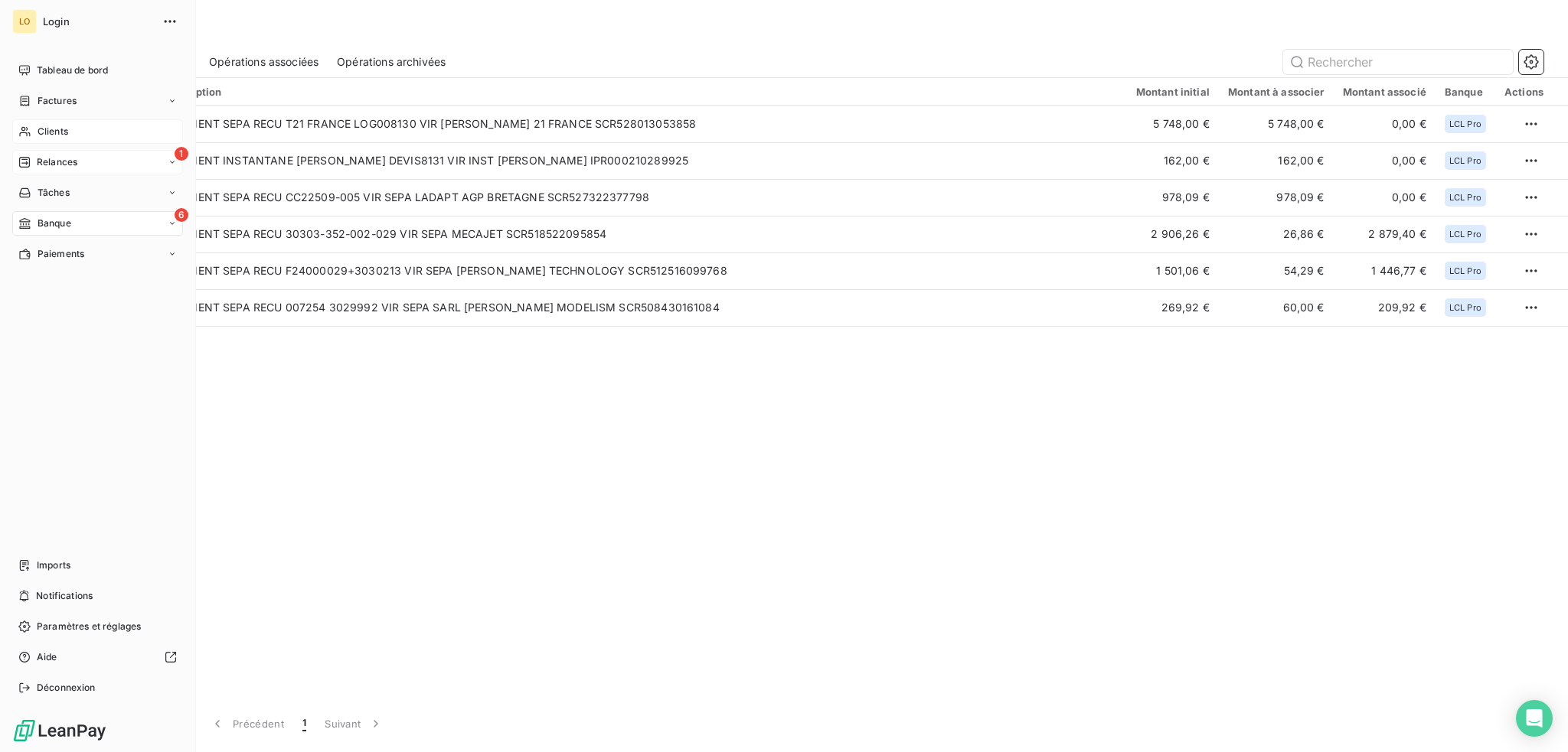
click at [43, 127] on span "Clients" at bounding box center [52, 131] width 30 height 13
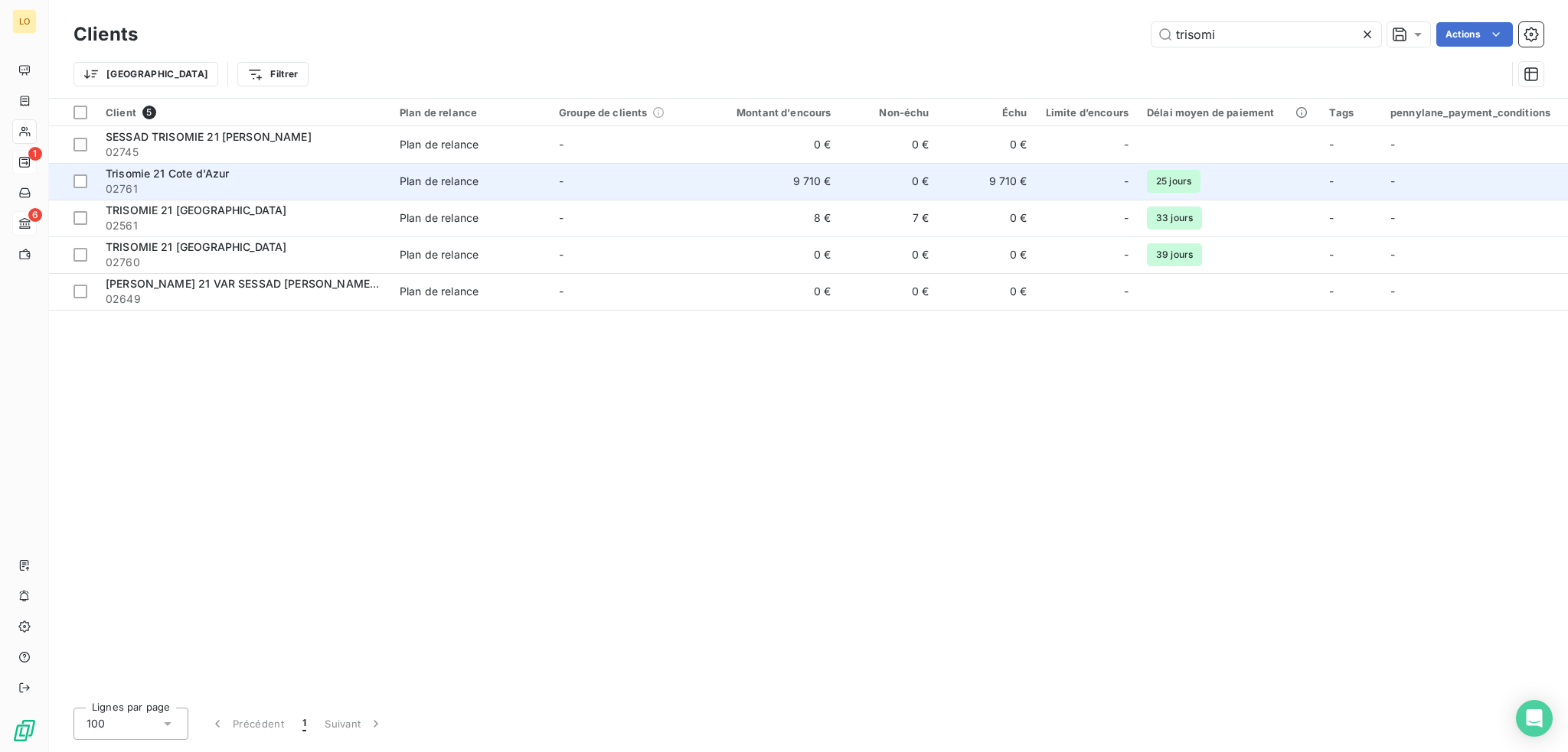
click at [551, 180] on td "-" at bounding box center [628, 181] width 159 height 37
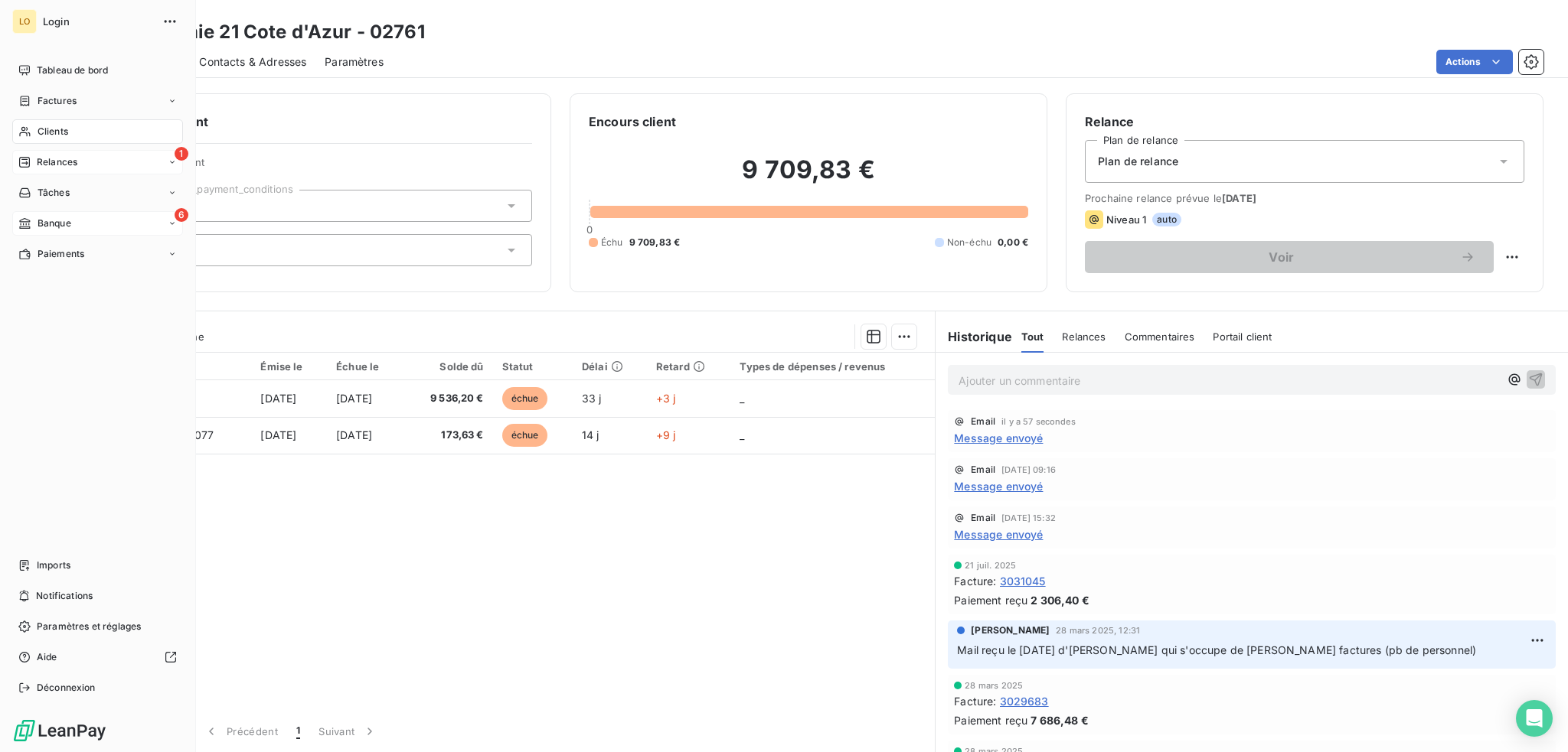
click at [61, 221] on span "Banque" at bounding box center [53, 224] width 33 height 13
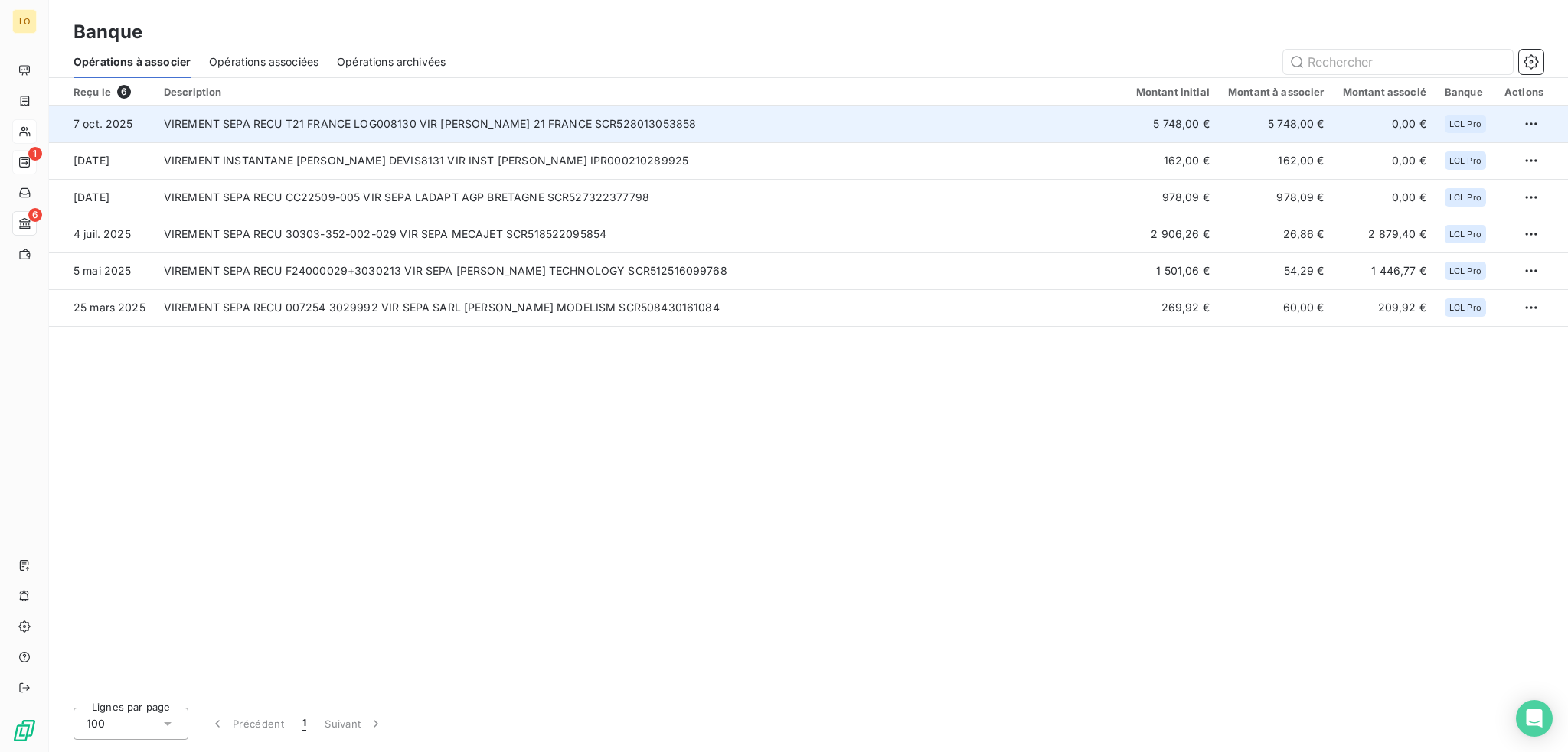
click at [1008, 131] on td "VIREMENT SEPA RECU T21 FRANCE LOG008130 VIR [PERSON_NAME] 21 FRANCE SCR52801305…" at bounding box center [640, 124] width 972 height 37
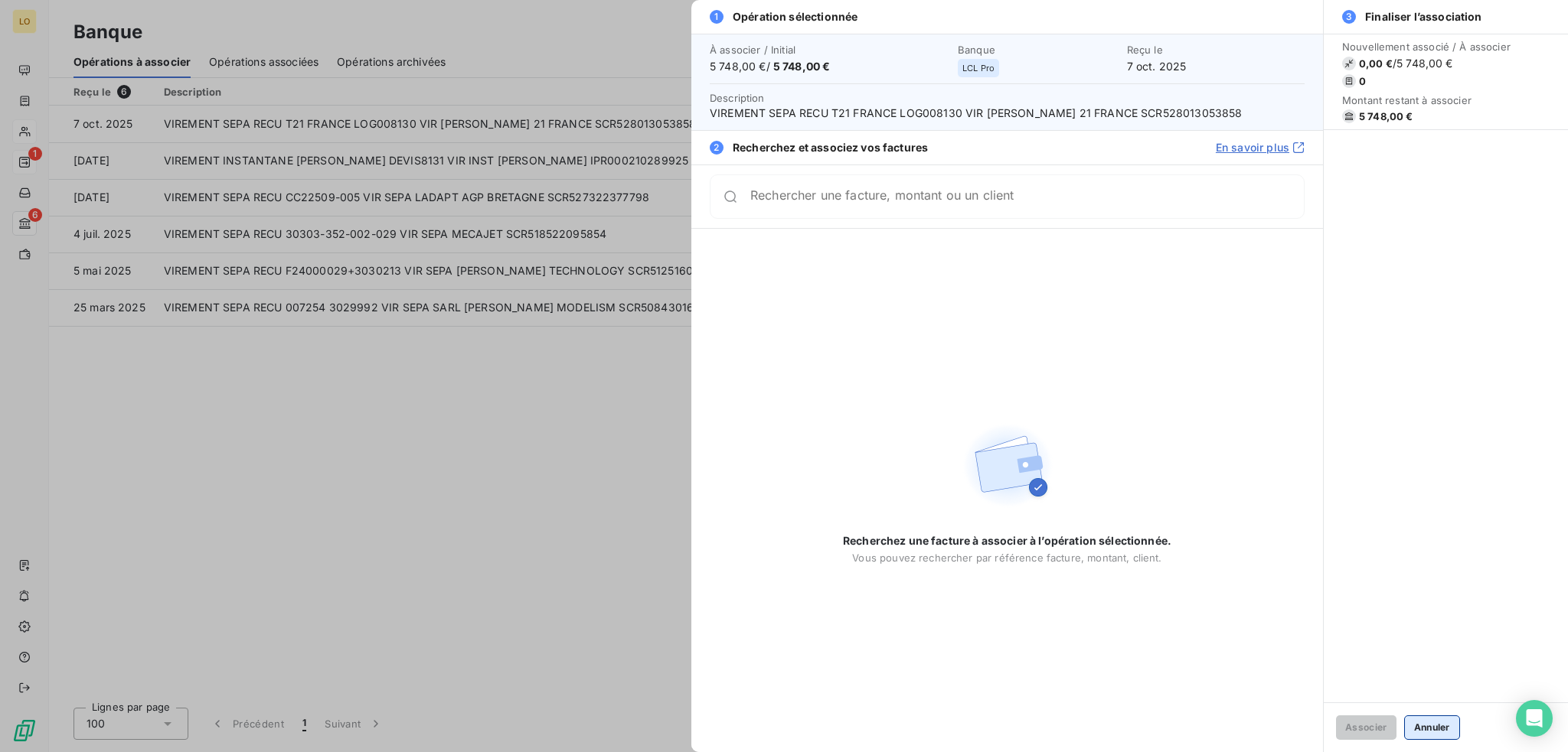
click at [1425, 729] on button "Annuler" at bounding box center [1432, 728] width 56 height 25
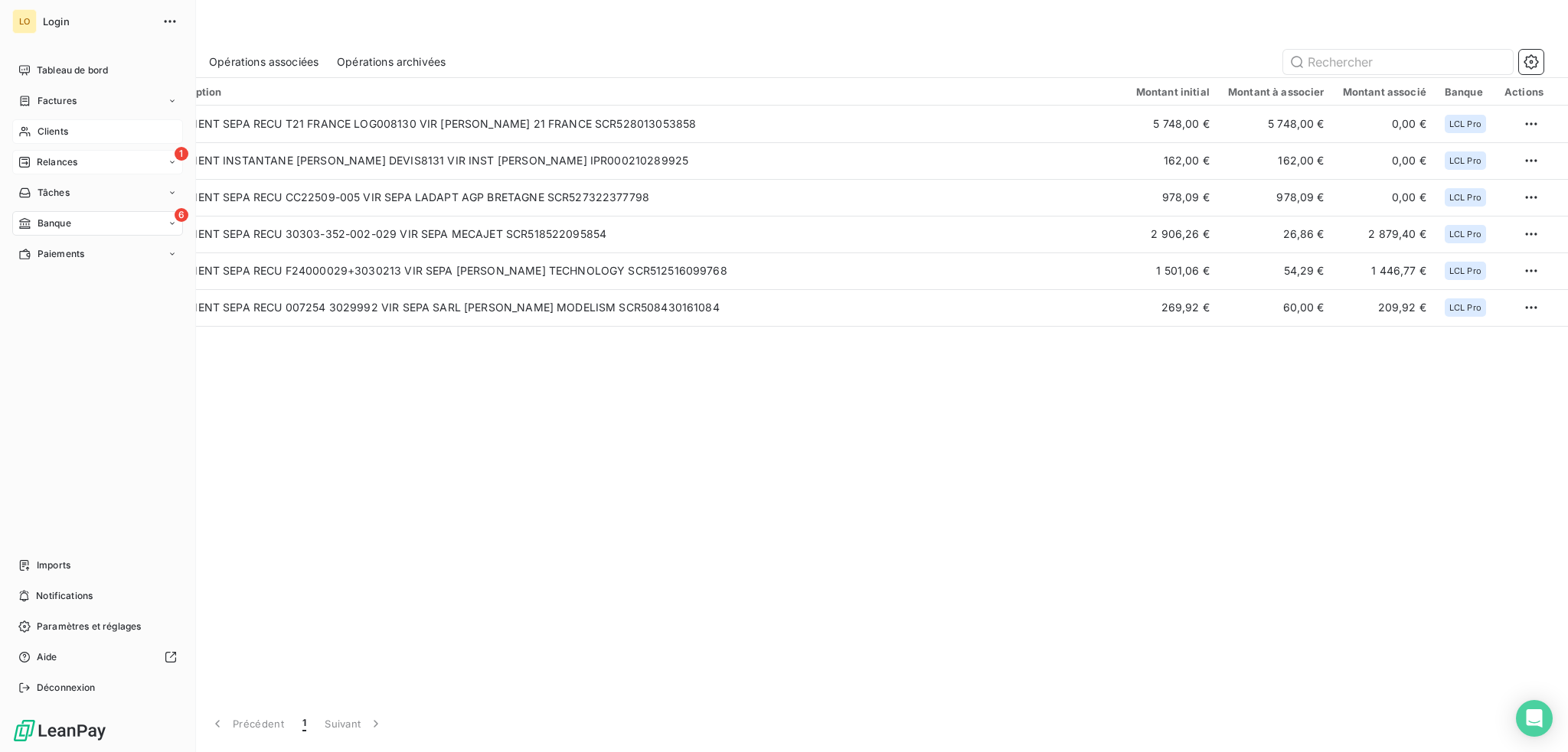
click at [57, 126] on span "Clients" at bounding box center [52, 131] width 30 height 13
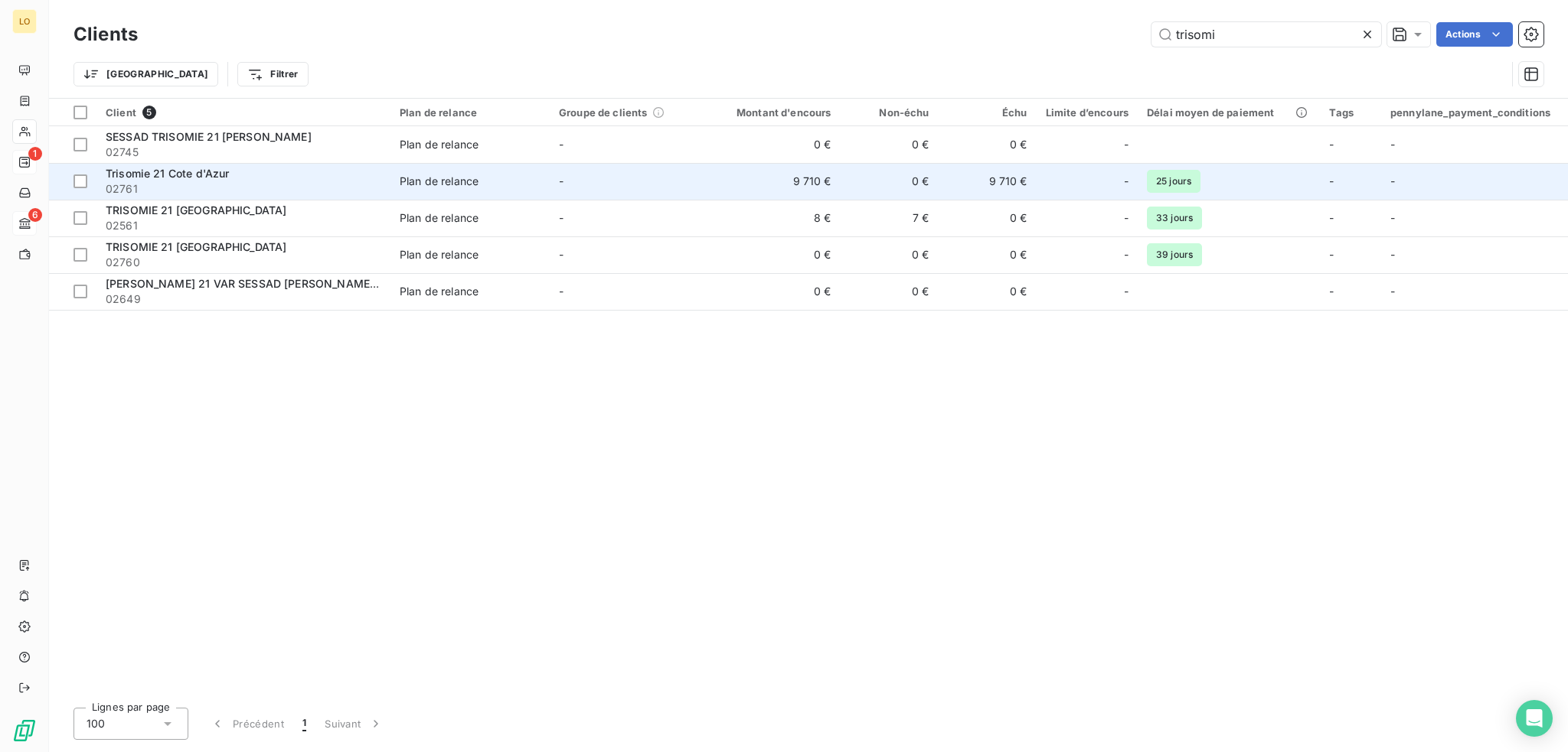
click at [569, 185] on td "-" at bounding box center [628, 181] width 159 height 37
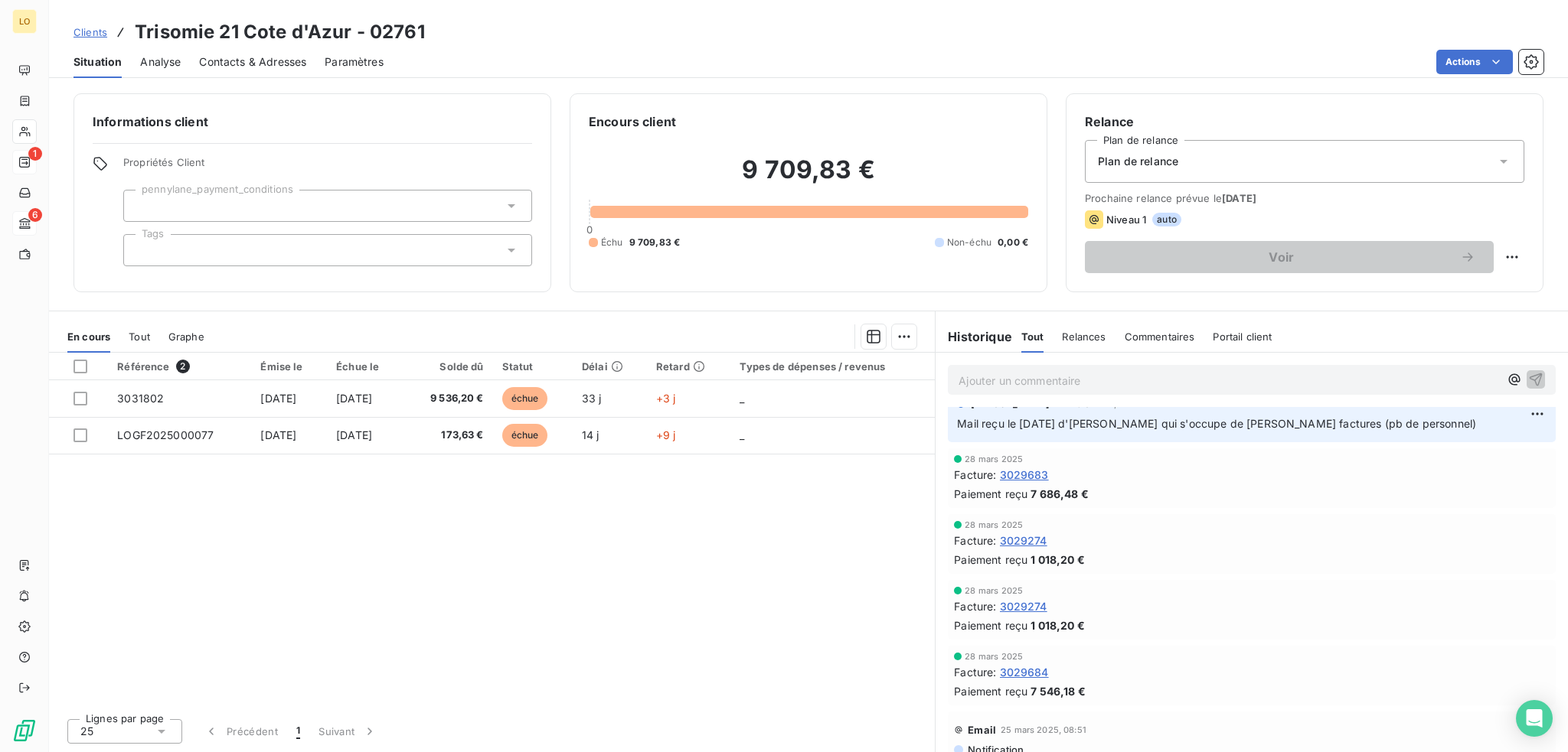
scroll to position [229, 0]
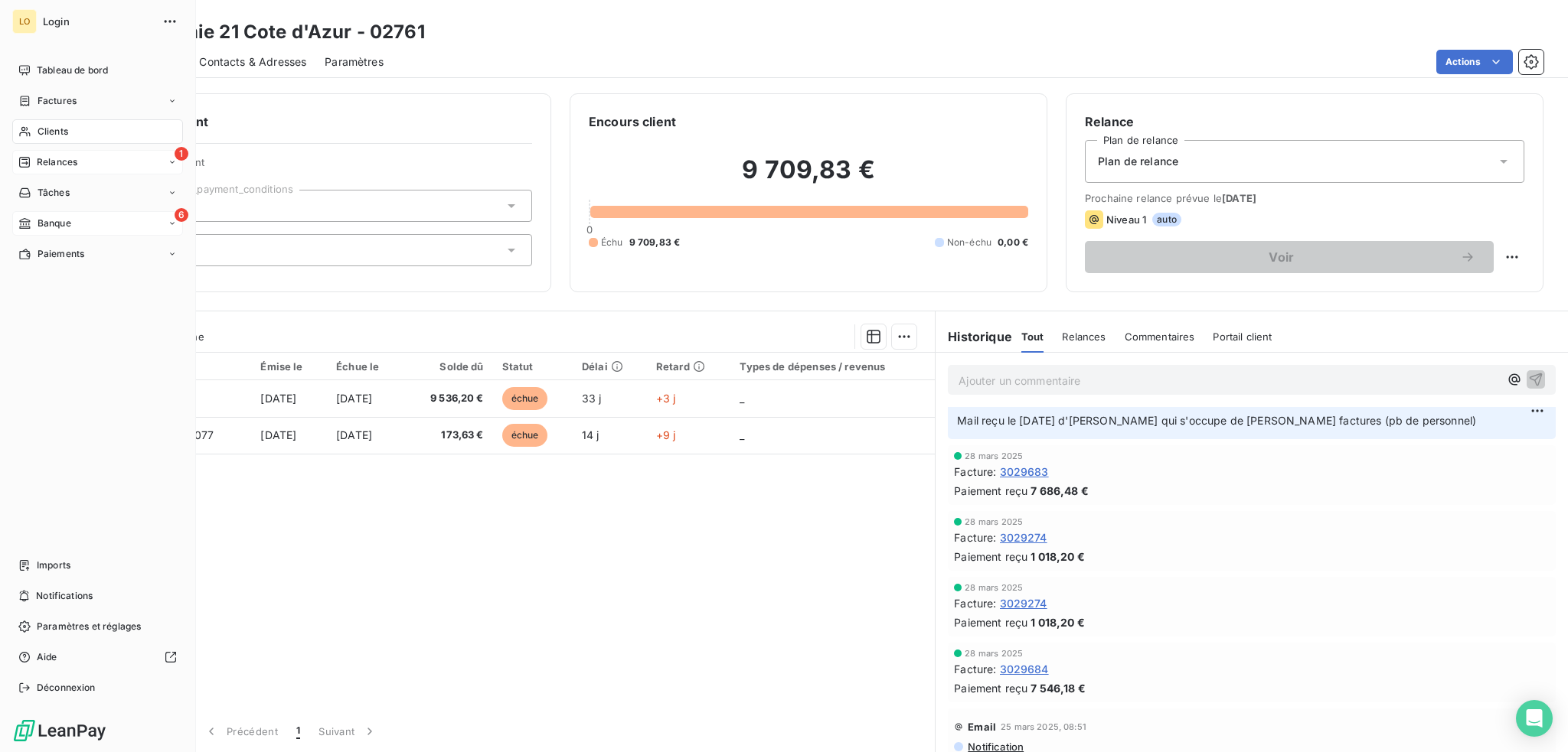
click at [60, 131] on span "Clients" at bounding box center [52, 131] width 30 height 13
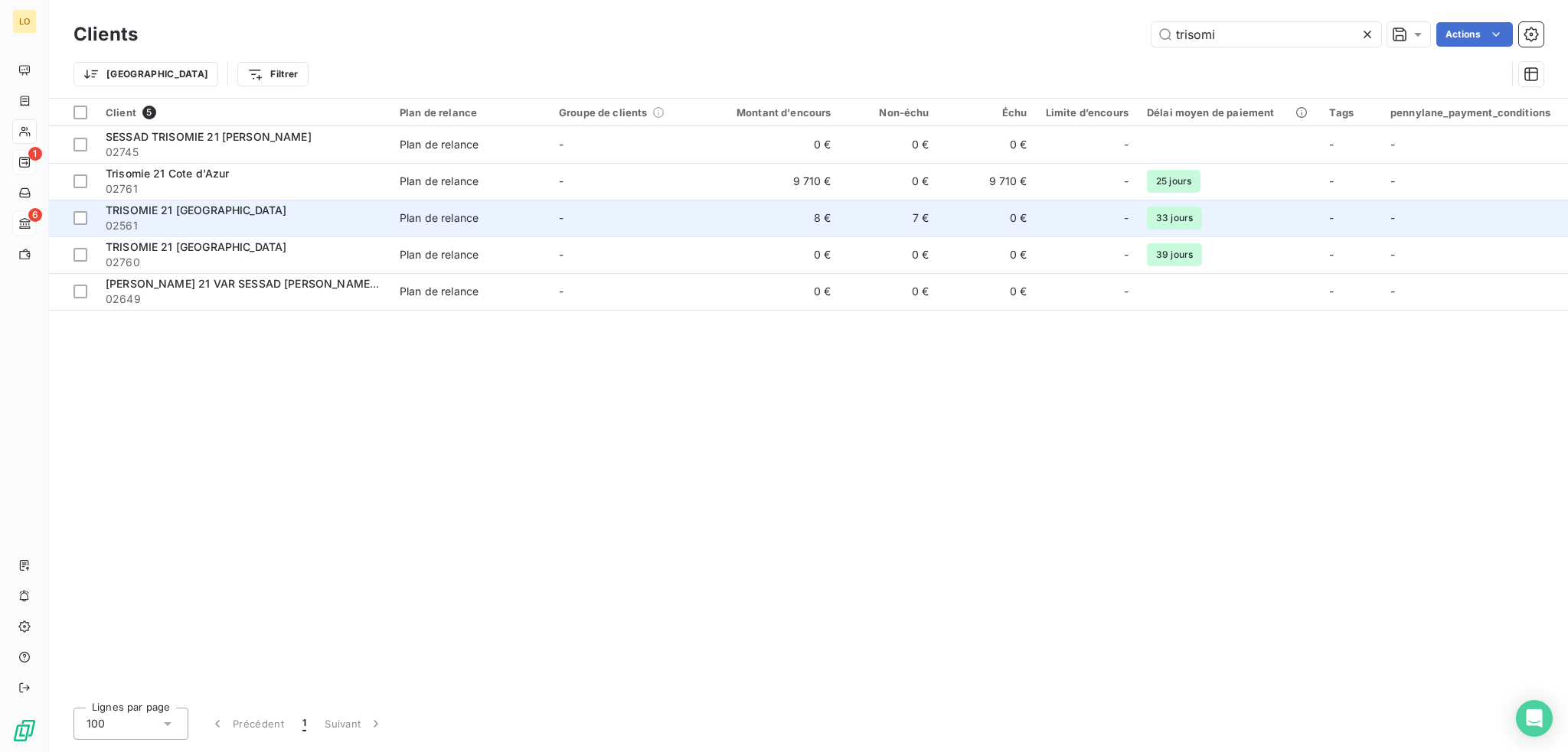
click at [246, 222] on span "02561" at bounding box center [243, 226] width 275 height 15
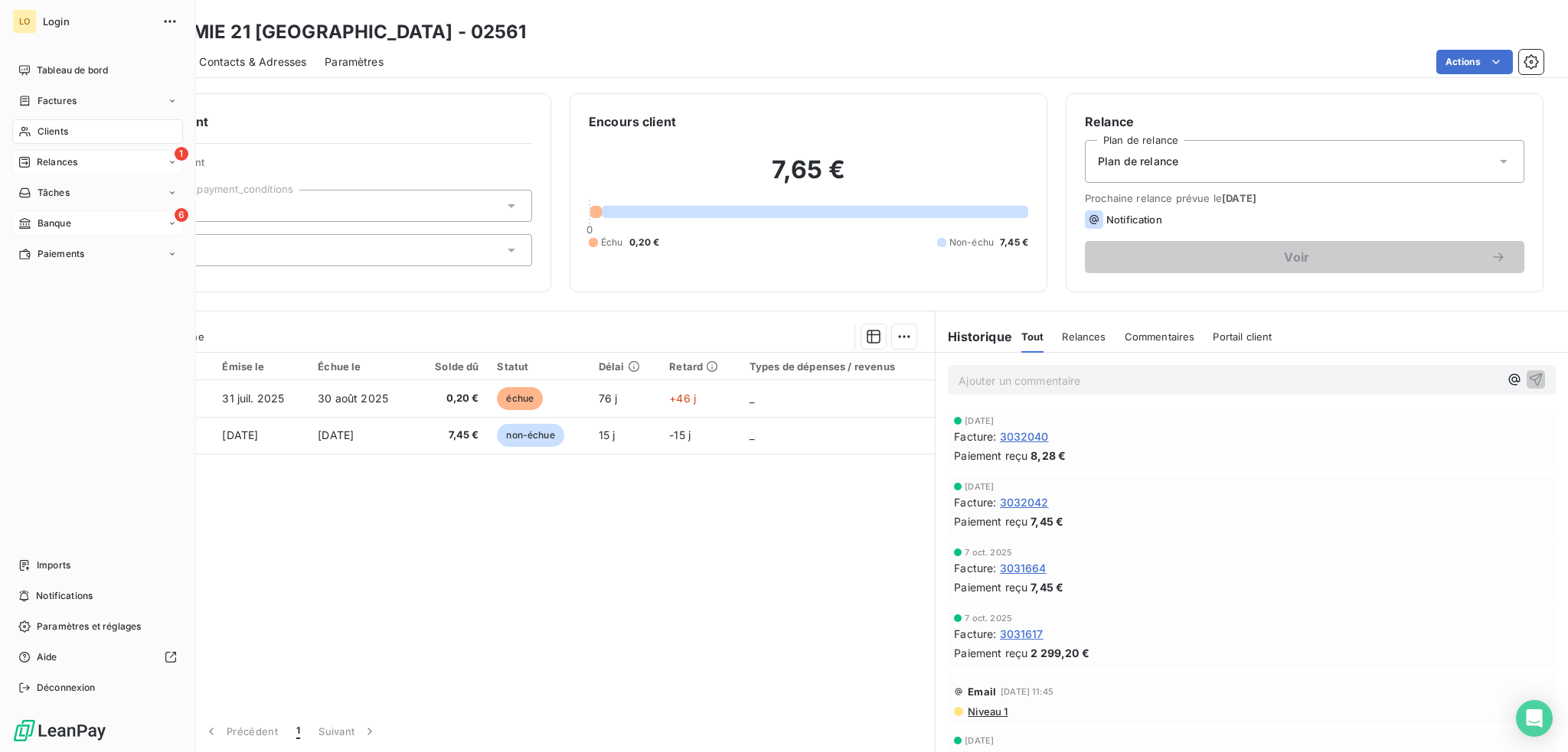
click at [61, 131] on span "Clients" at bounding box center [52, 131] width 30 height 13
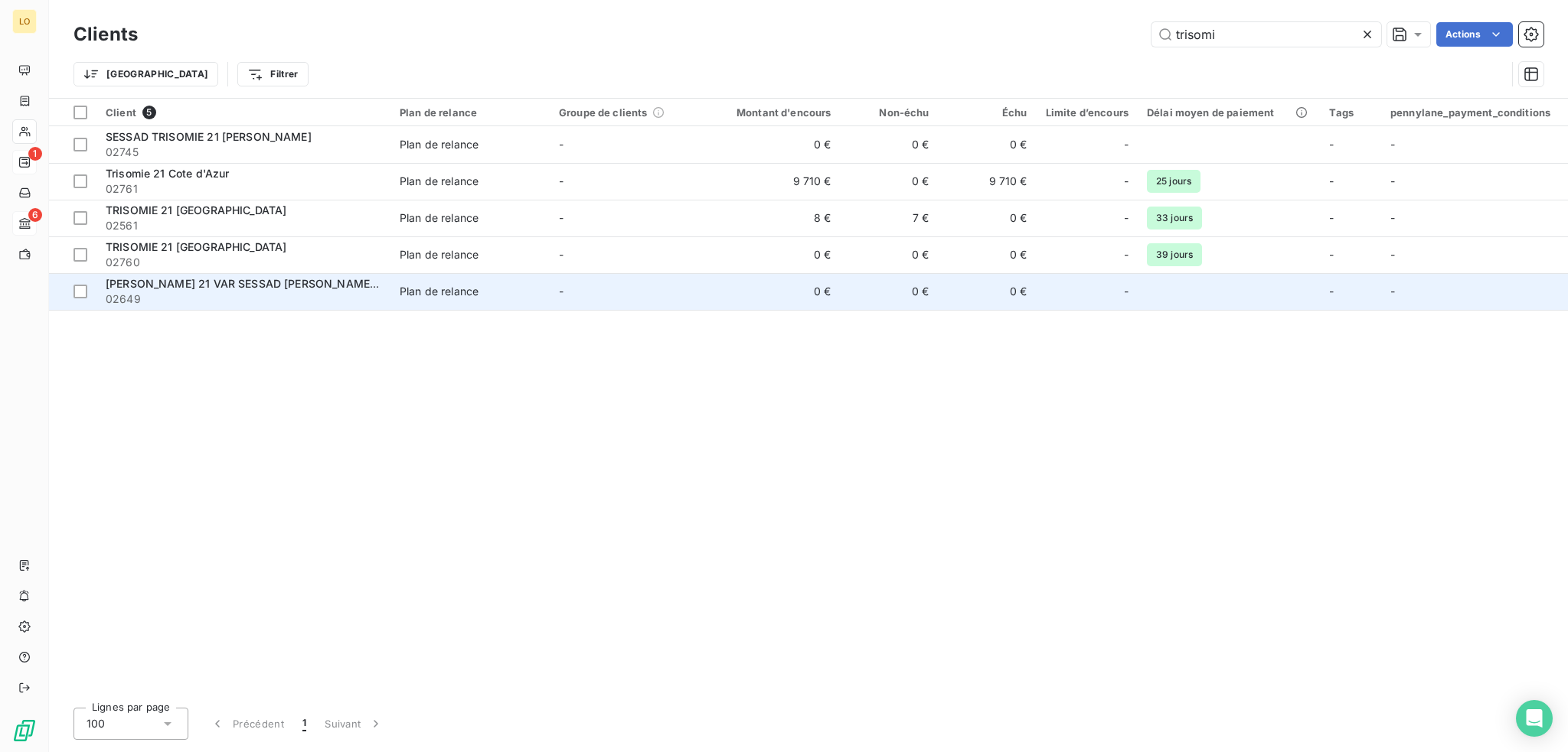
click at [286, 296] on span "02649" at bounding box center [243, 299] width 275 height 15
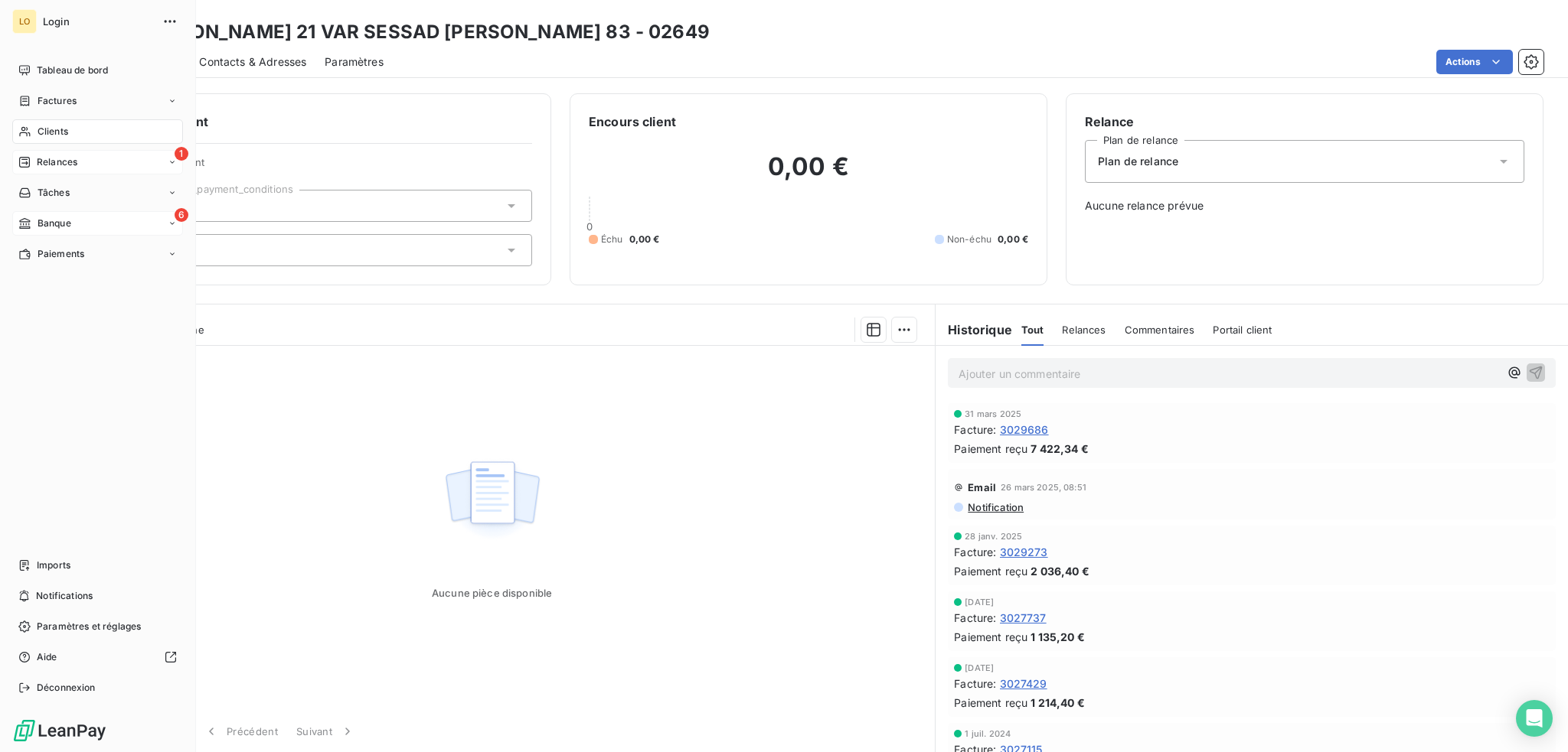
click at [47, 125] on span "Clients" at bounding box center [52, 131] width 30 height 13
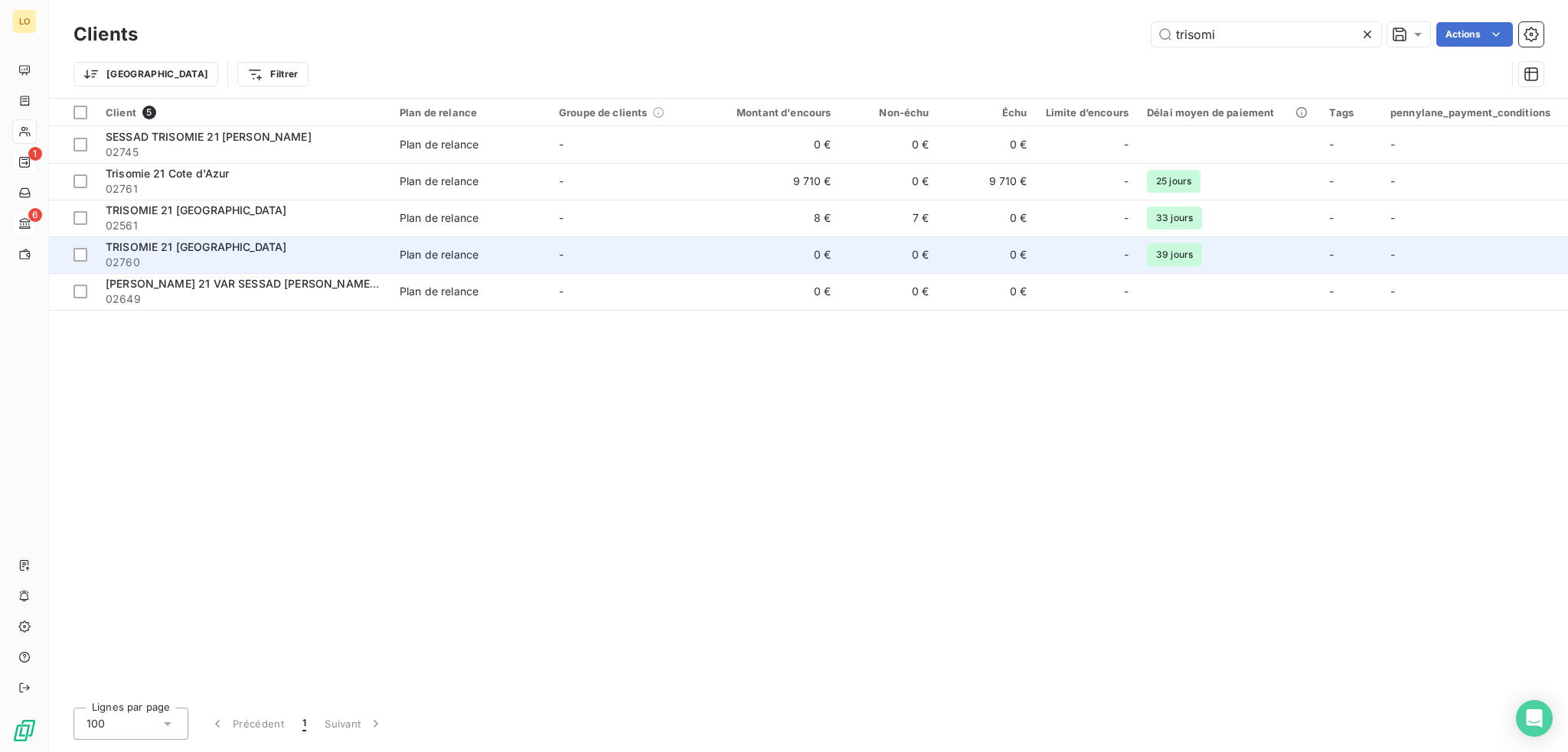
click at [725, 262] on td "0 €" at bounding box center [775, 254] width 131 height 37
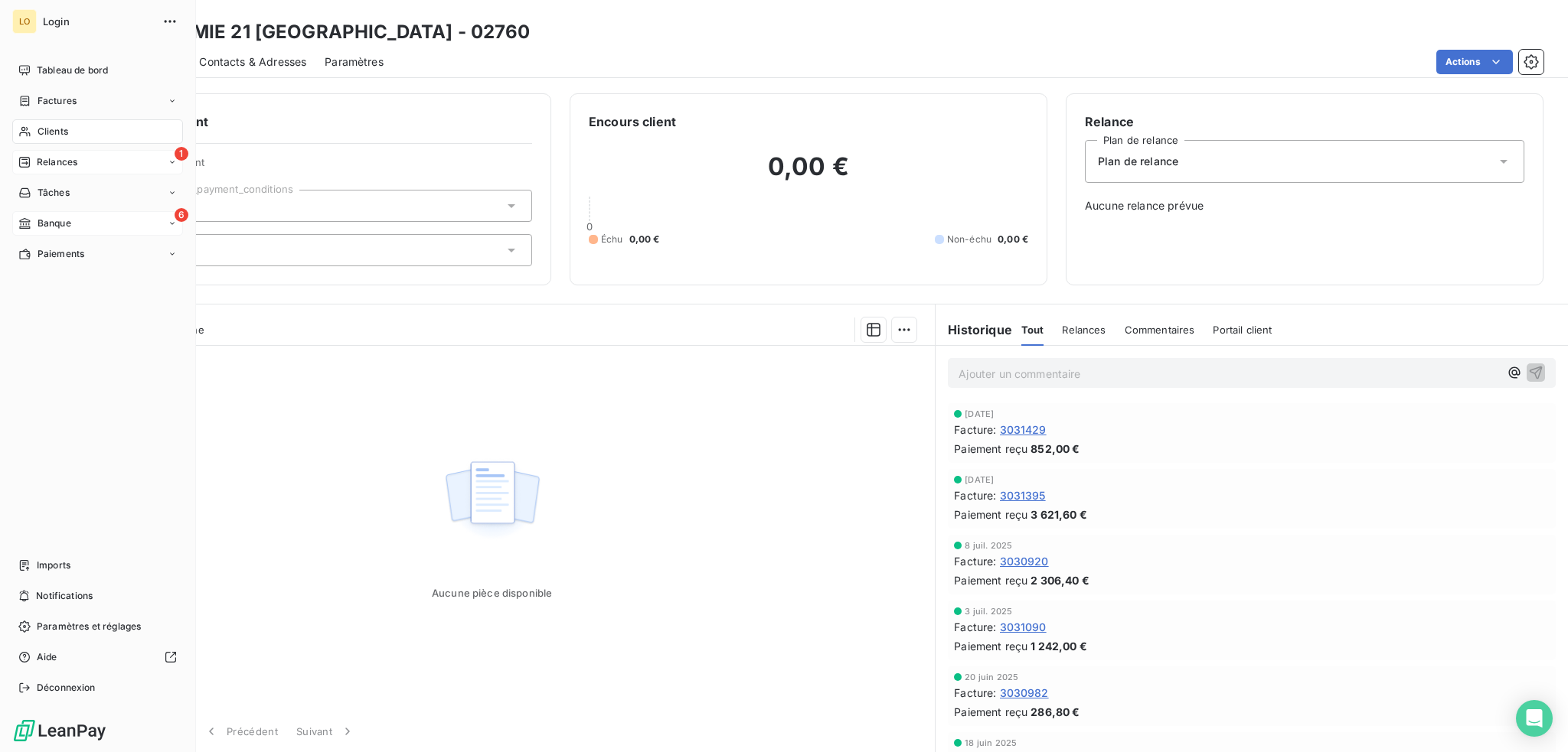
click at [56, 130] on span "Clients" at bounding box center [52, 131] width 30 height 13
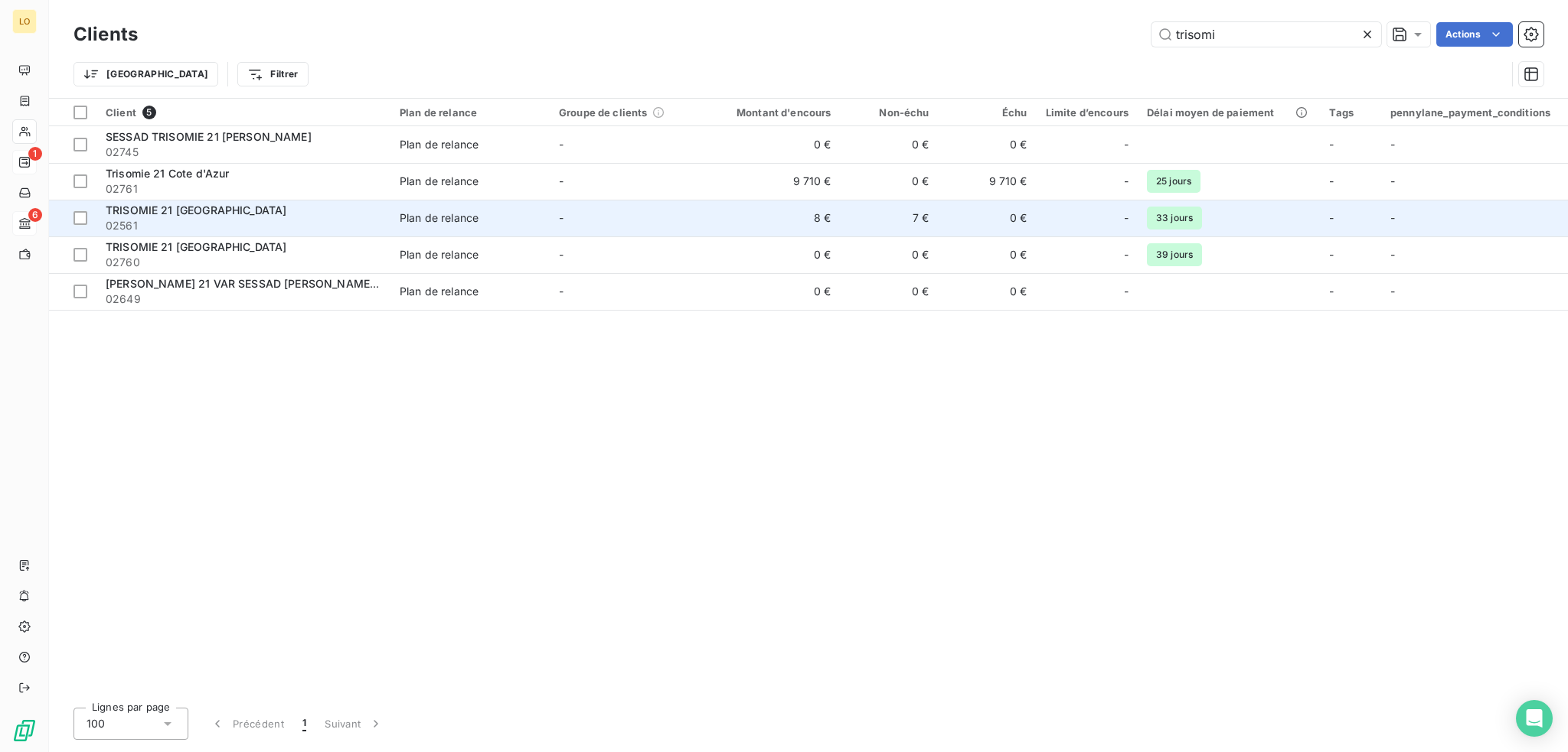
click at [294, 221] on span "02561" at bounding box center [243, 226] width 275 height 15
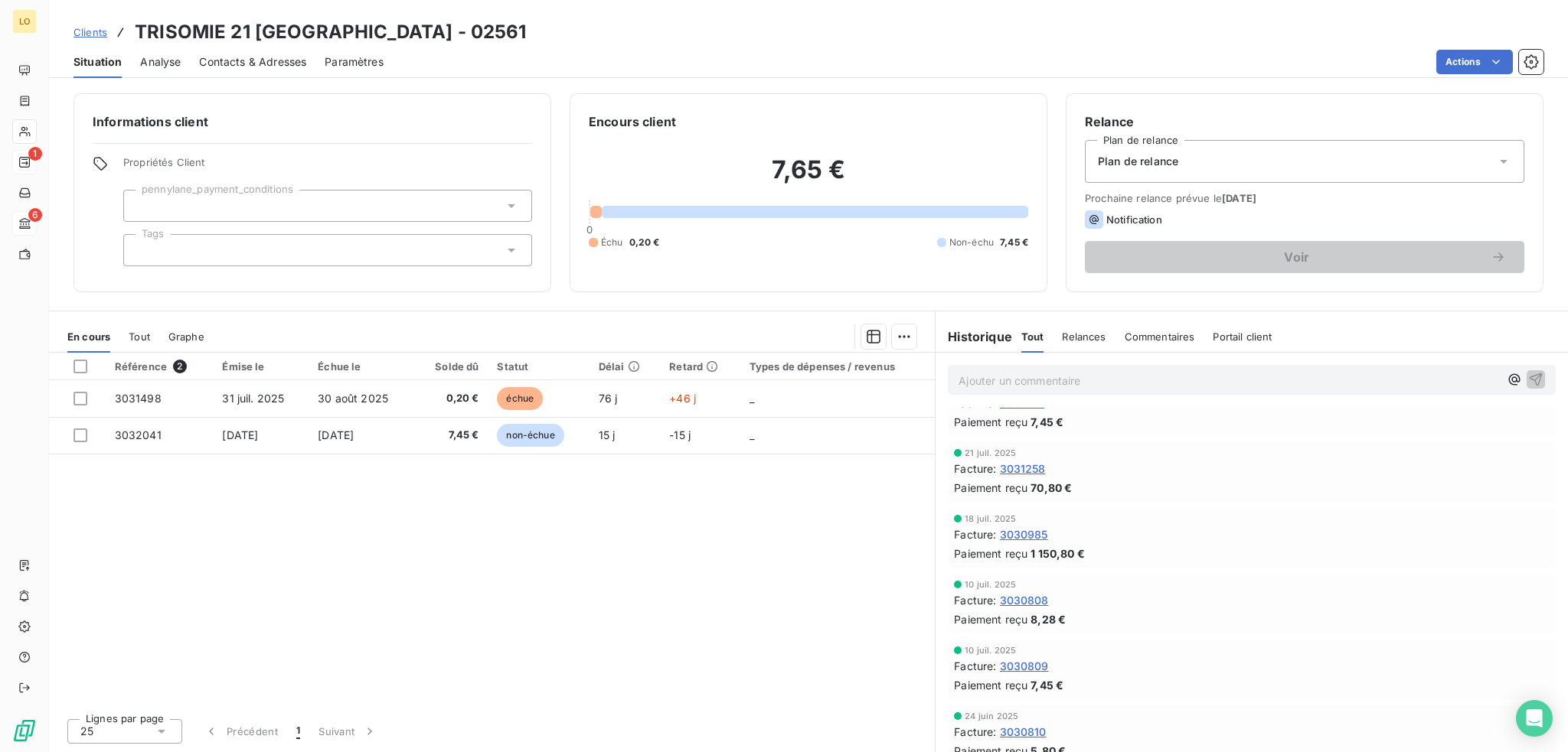
scroll to position [1148, 0]
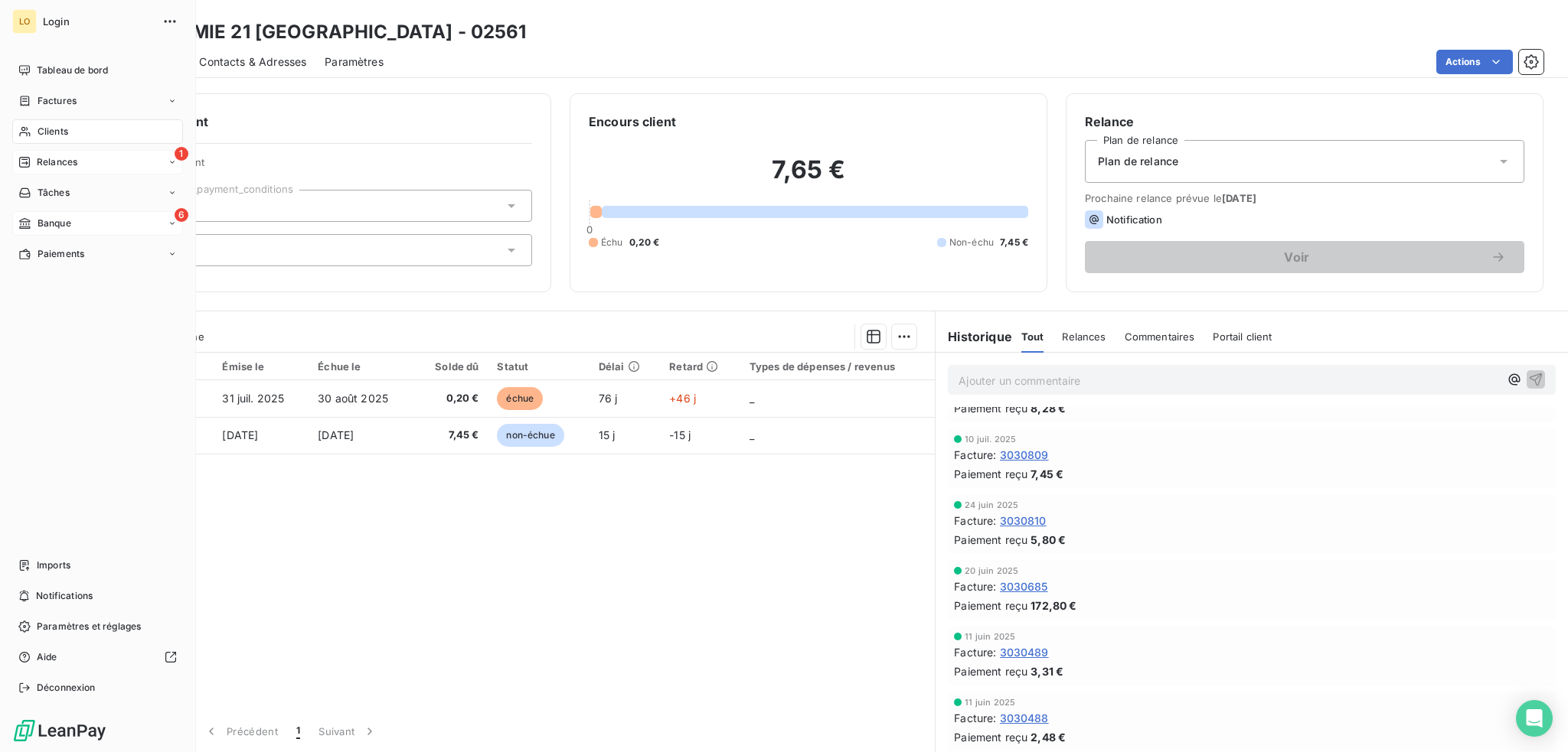
click at [52, 131] on span "Clients" at bounding box center [52, 131] width 30 height 13
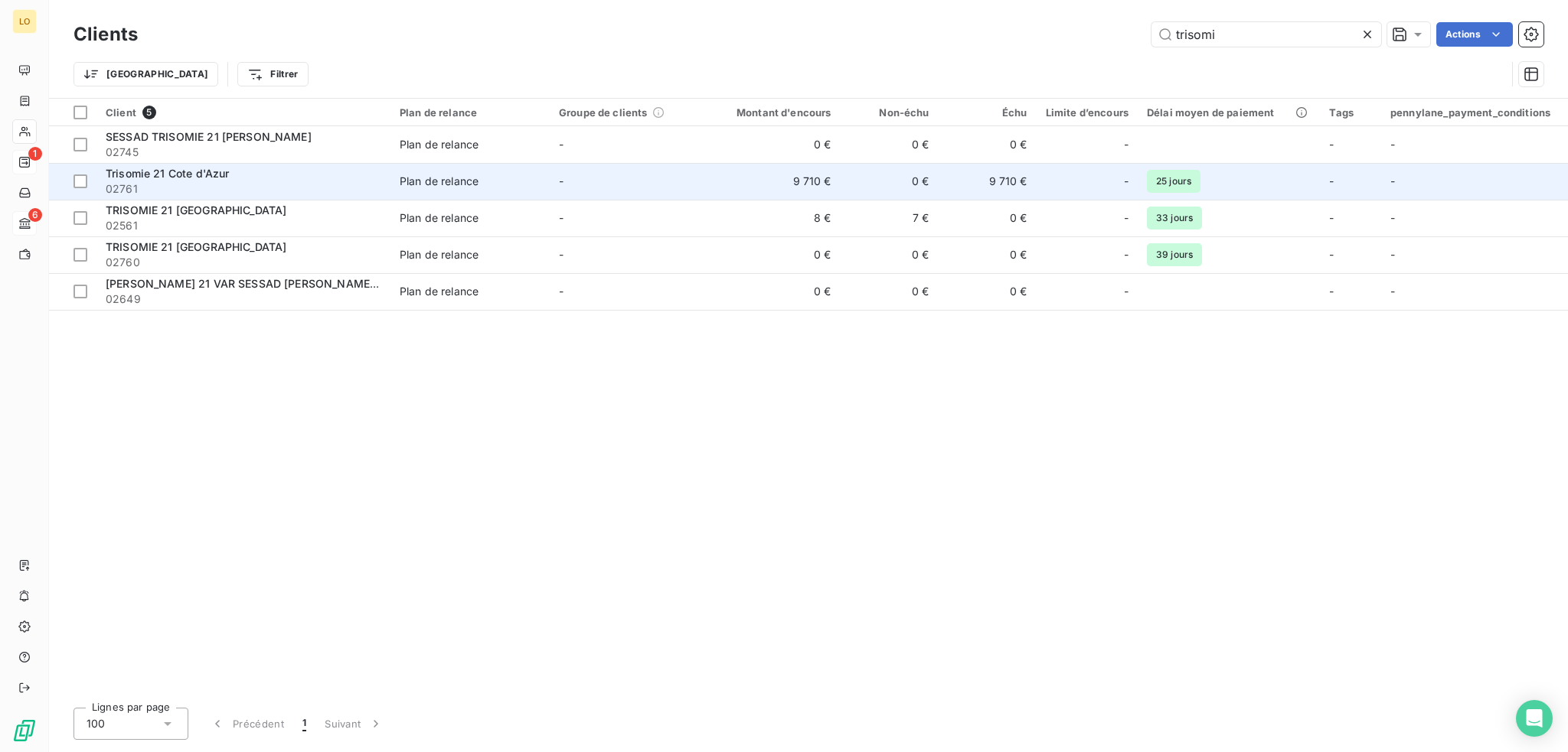
click at [530, 183] on span "Plan de relance" at bounding box center [470, 182] width 141 height 15
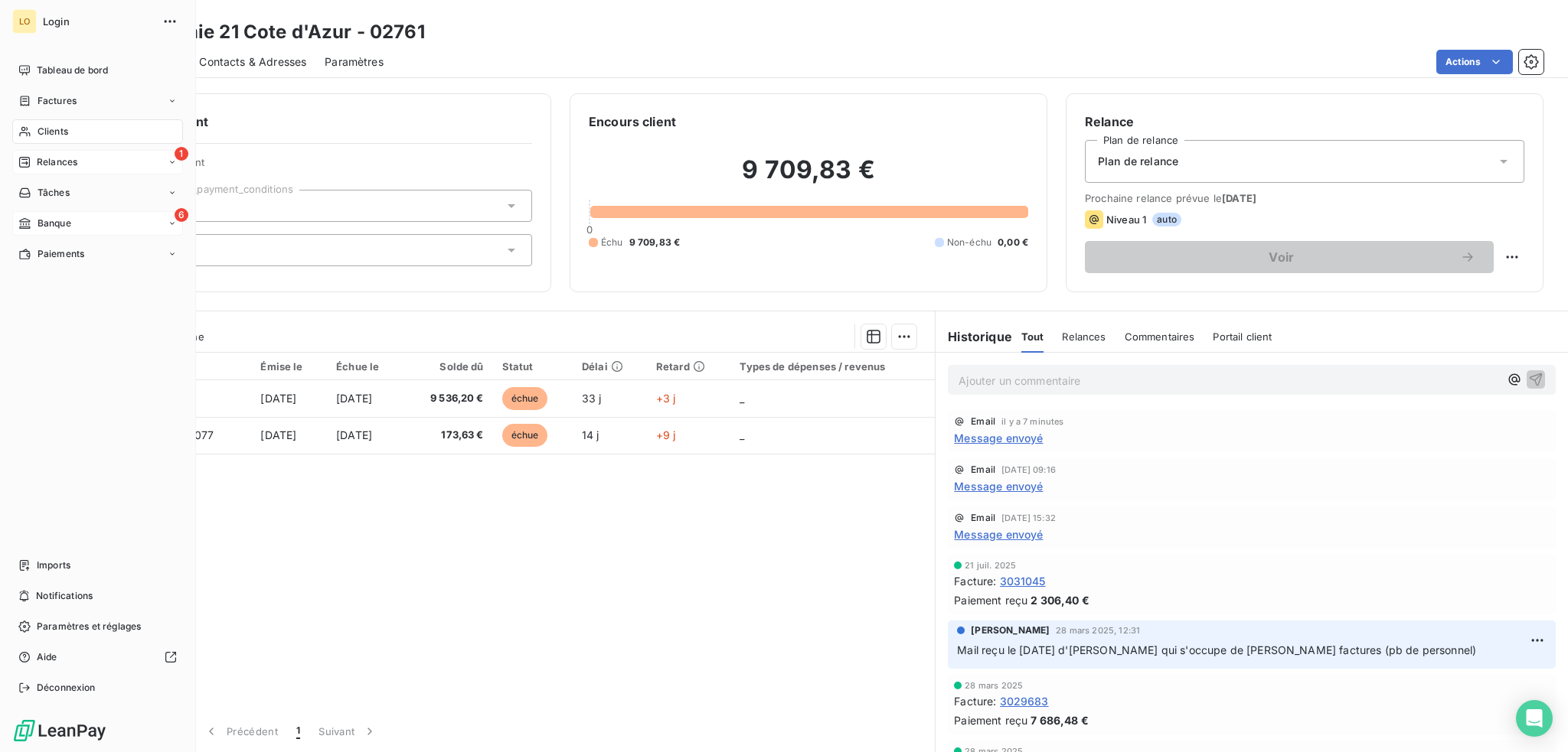
click at [52, 133] on span "Clients" at bounding box center [52, 131] width 30 height 13
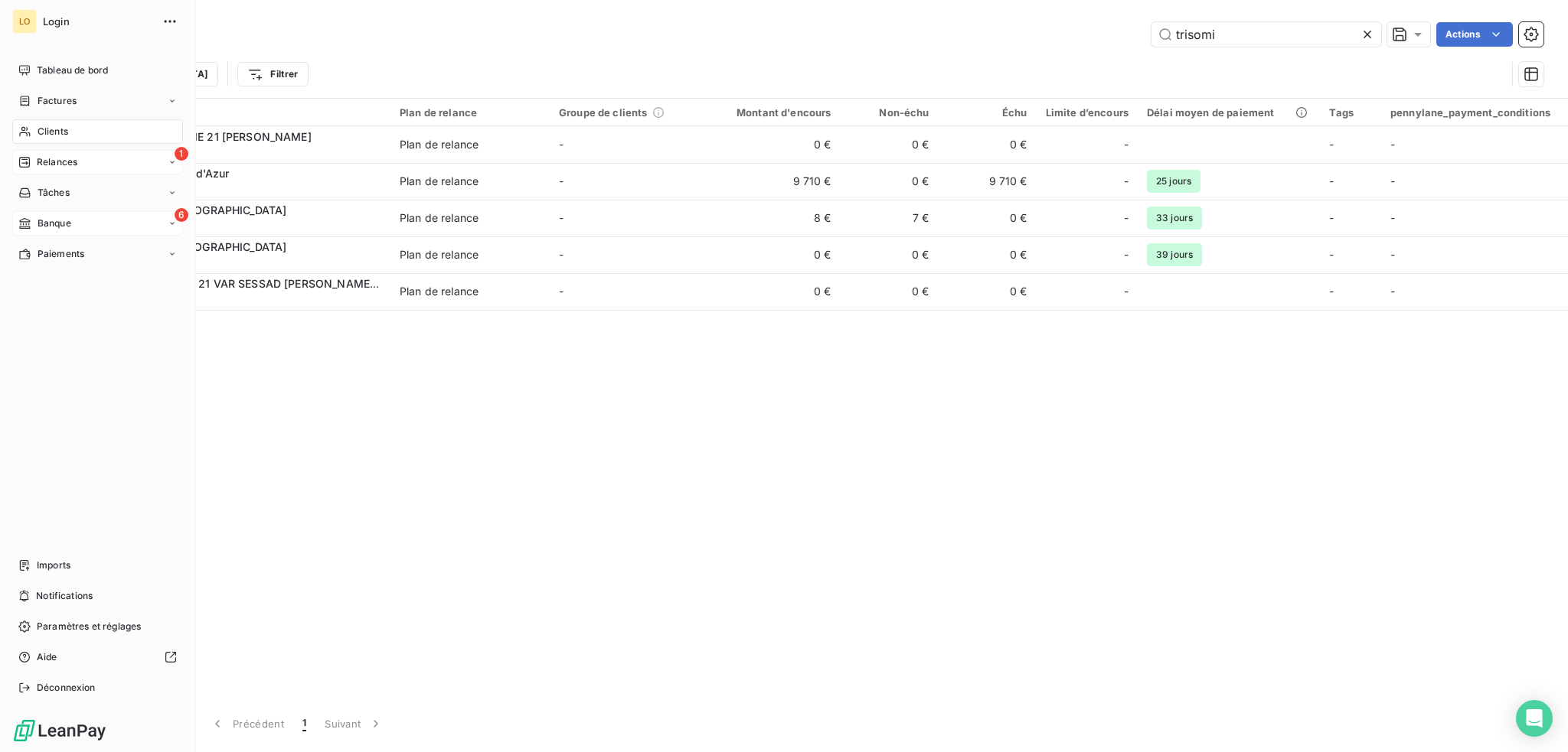
click at [61, 223] on span "Banque" at bounding box center [53, 224] width 33 height 13
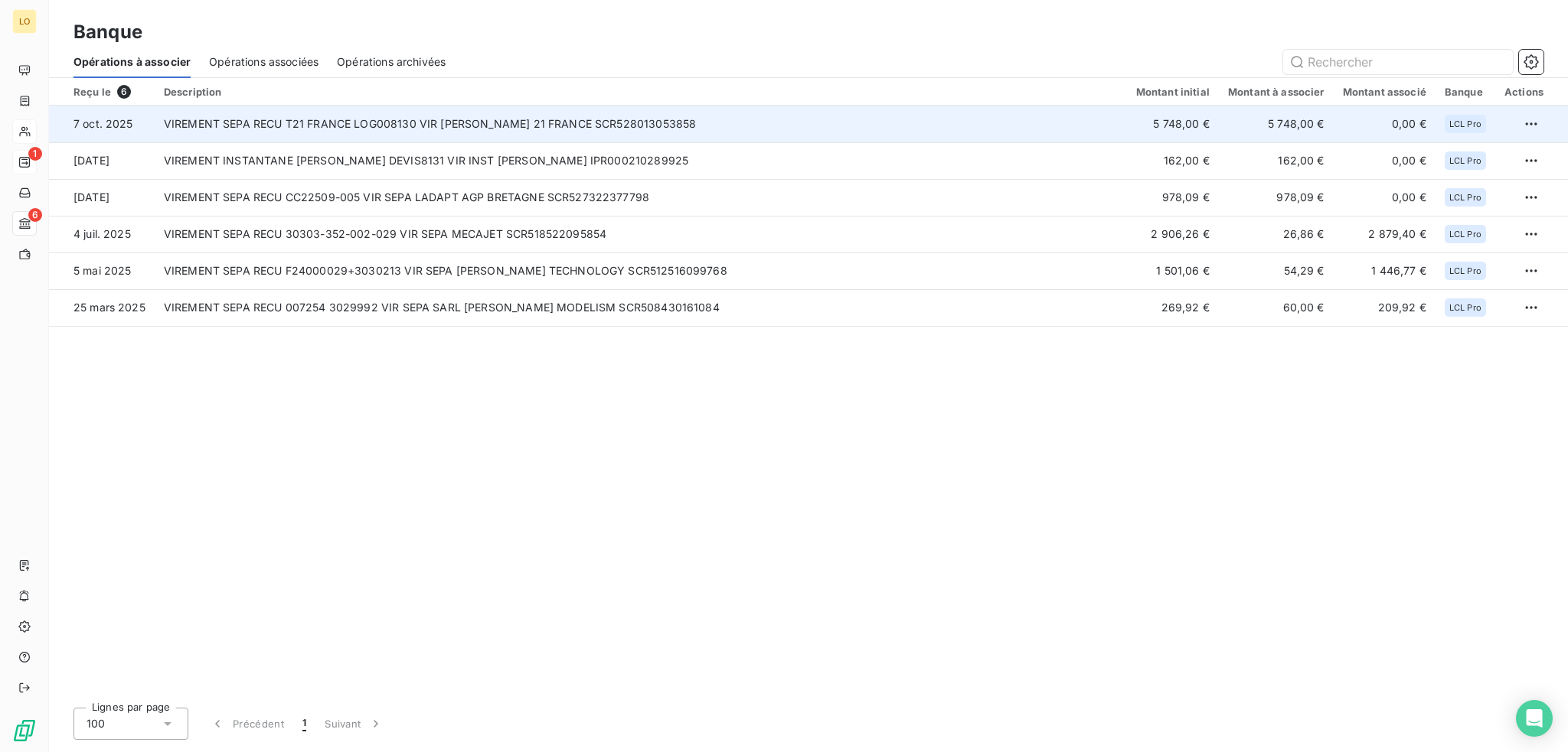
click at [1088, 130] on td "VIREMENT SEPA RECU T21 FRANCE LOG008130 VIR [PERSON_NAME] 21 FRANCE SCR52801305…" at bounding box center [640, 124] width 972 height 37
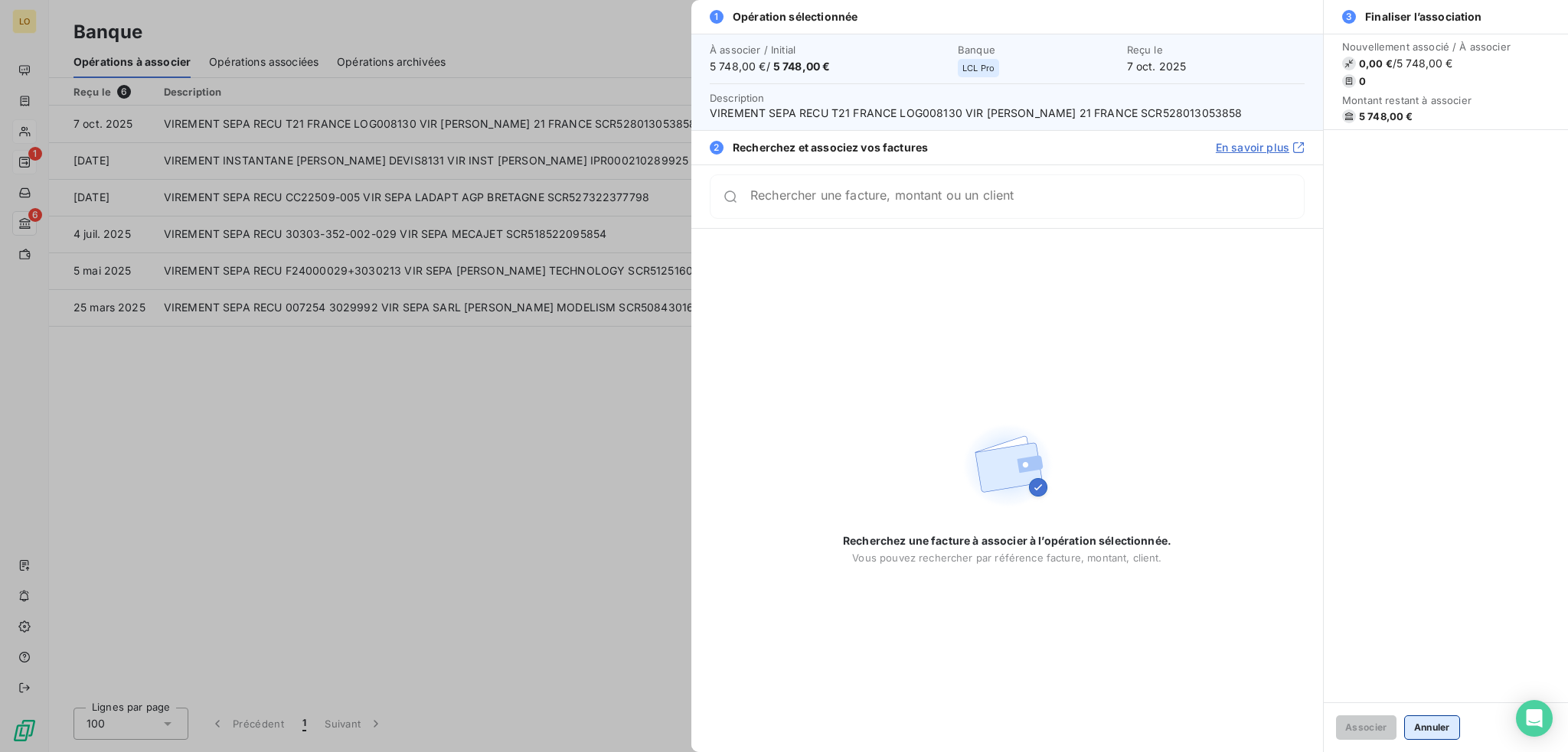
click at [1433, 734] on button "Annuler" at bounding box center [1432, 728] width 56 height 25
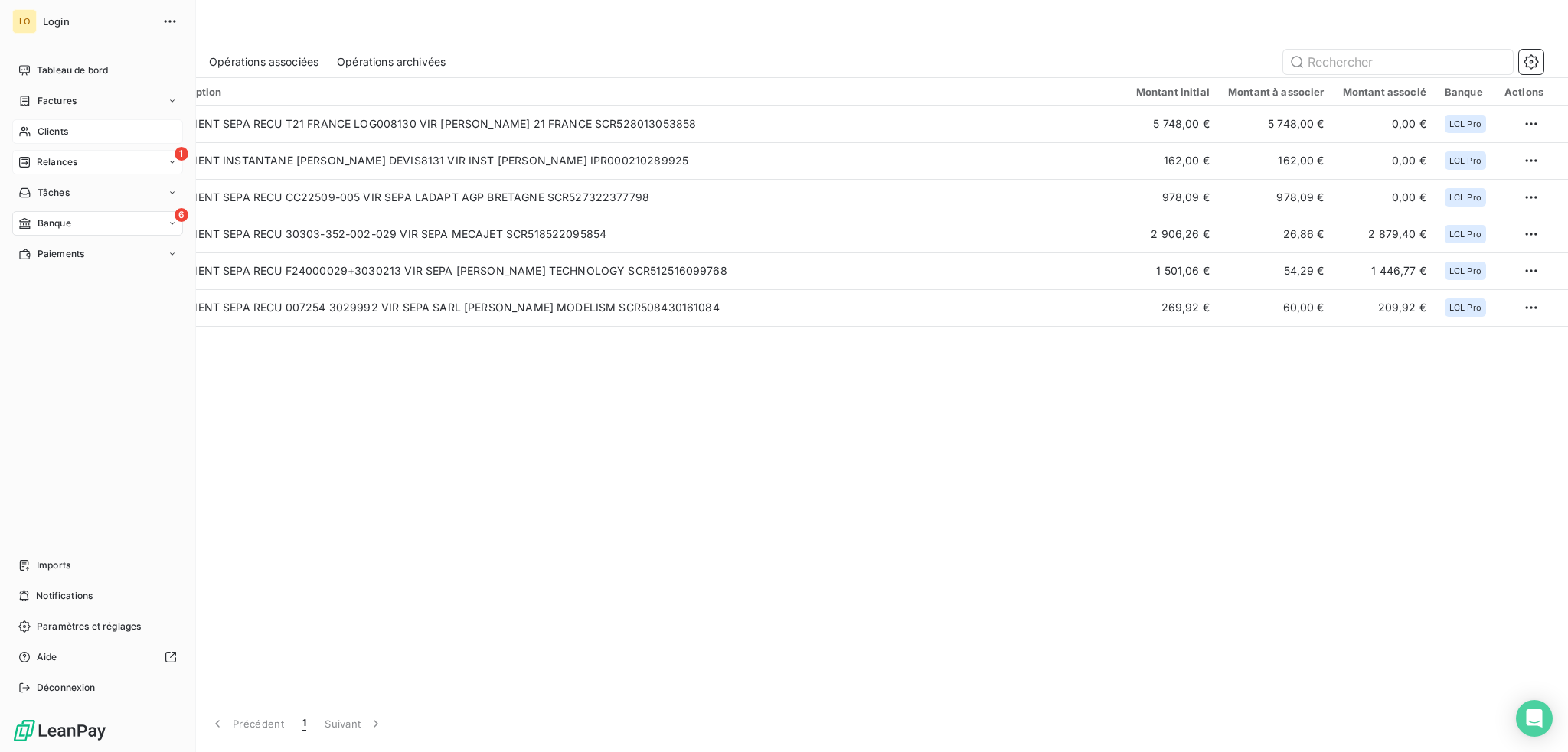
click at [57, 127] on span "Clients" at bounding box center [52, 131] width 30 height 13
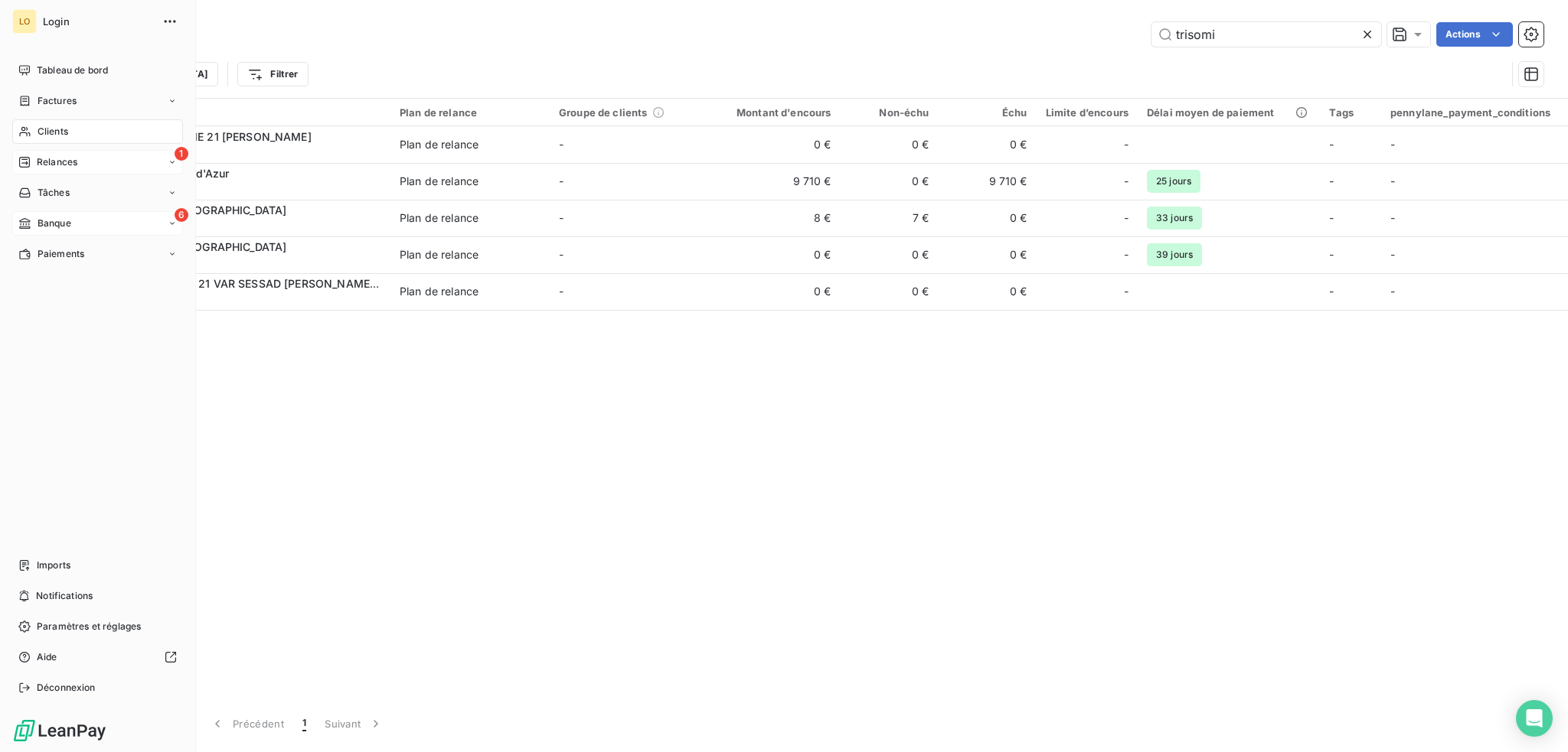
click at [72, 220] on div "6 Banque" at bounding box center [97, 224] width 170 height 25
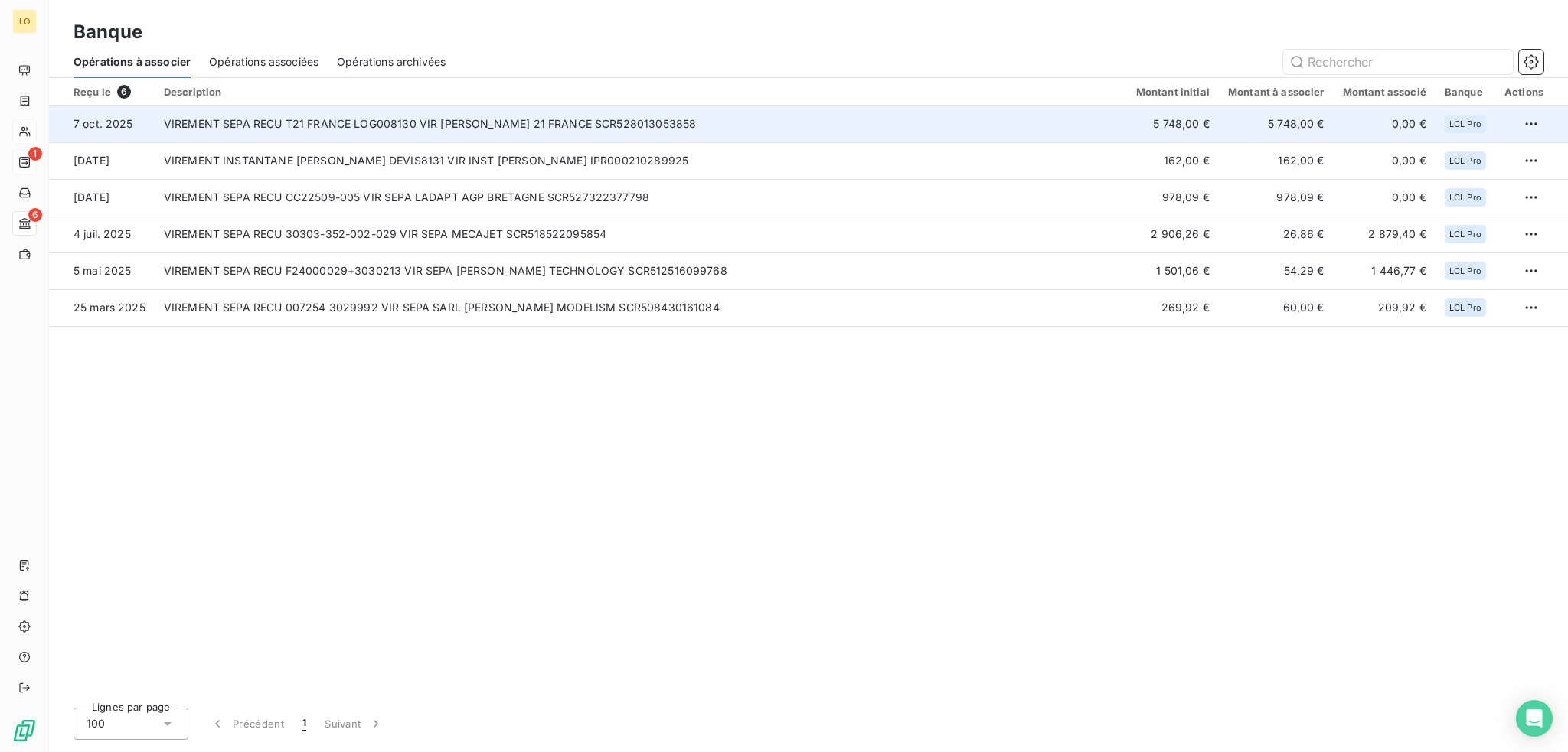
click at [804, 124] on td "VIREMENT SEPA RECU T21 FRANCE LOG008130 VIR [PERSON_NAME] 21 FRANCE SCR52801305…" at bounding box center [640, 124] width 972 height 37
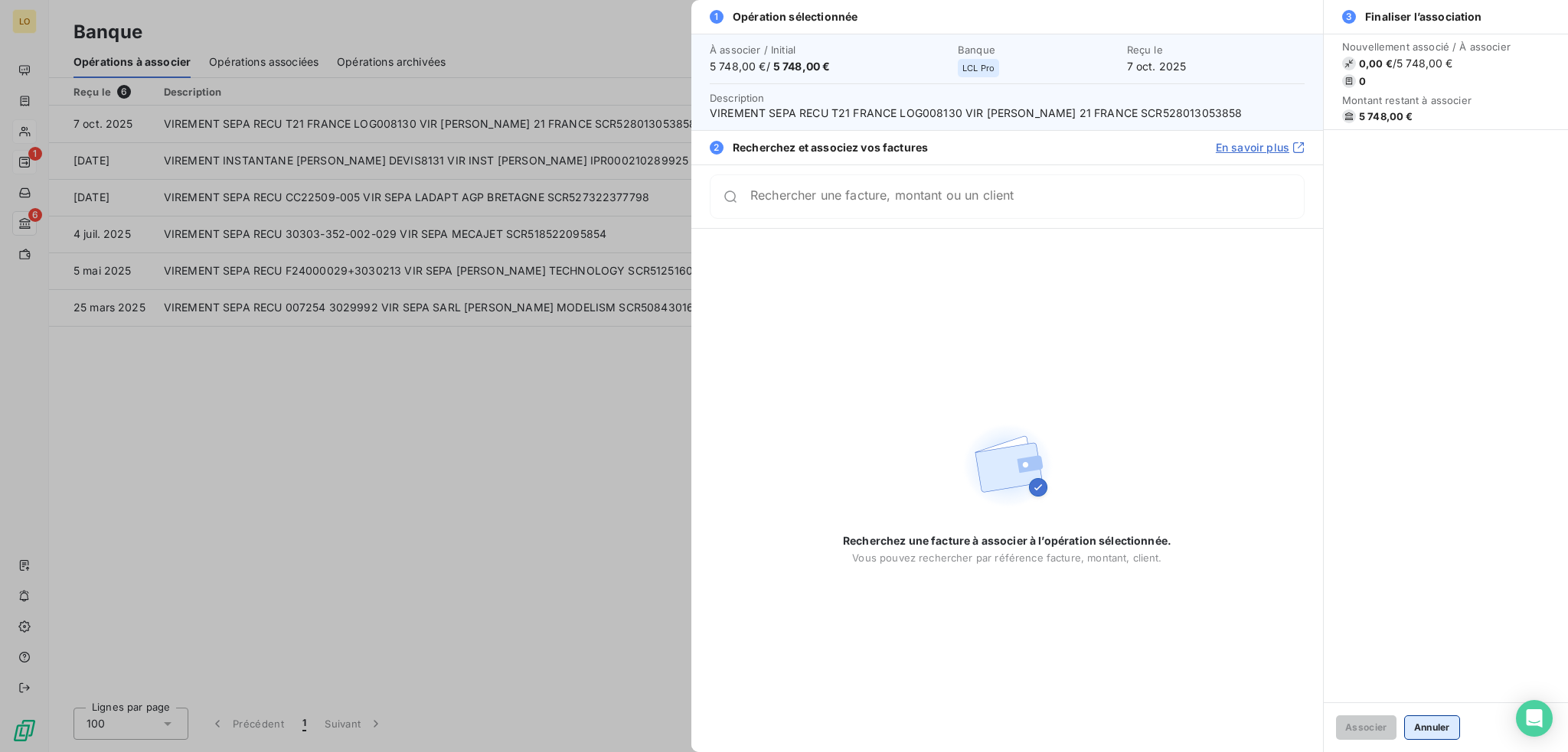
click at [1430, 724] on button "Annuler" at bounding box center [1432, 728] width 56 height 25
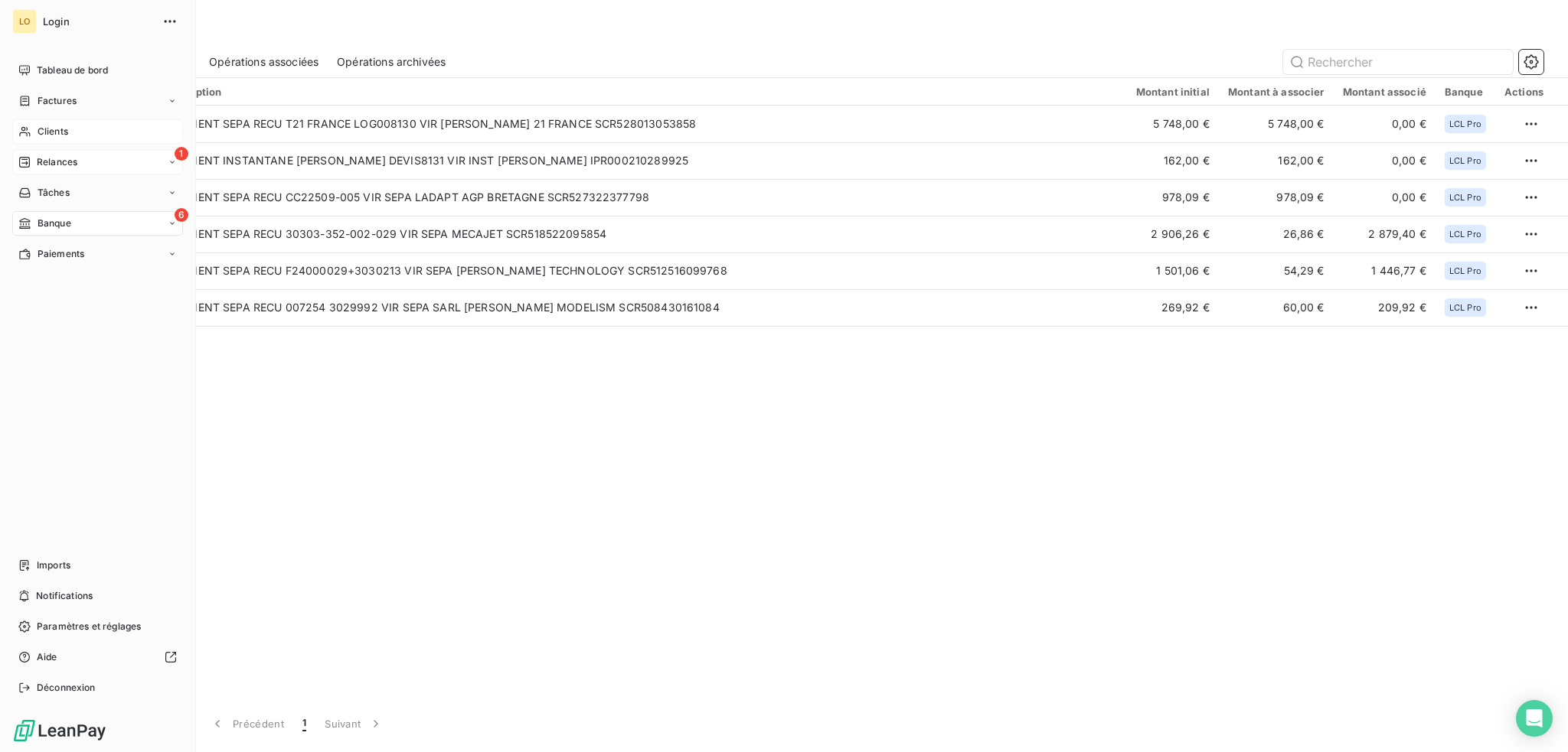
click at [50, 131] on span "Clients" at bounding box center [52, 131] width 30 height 13
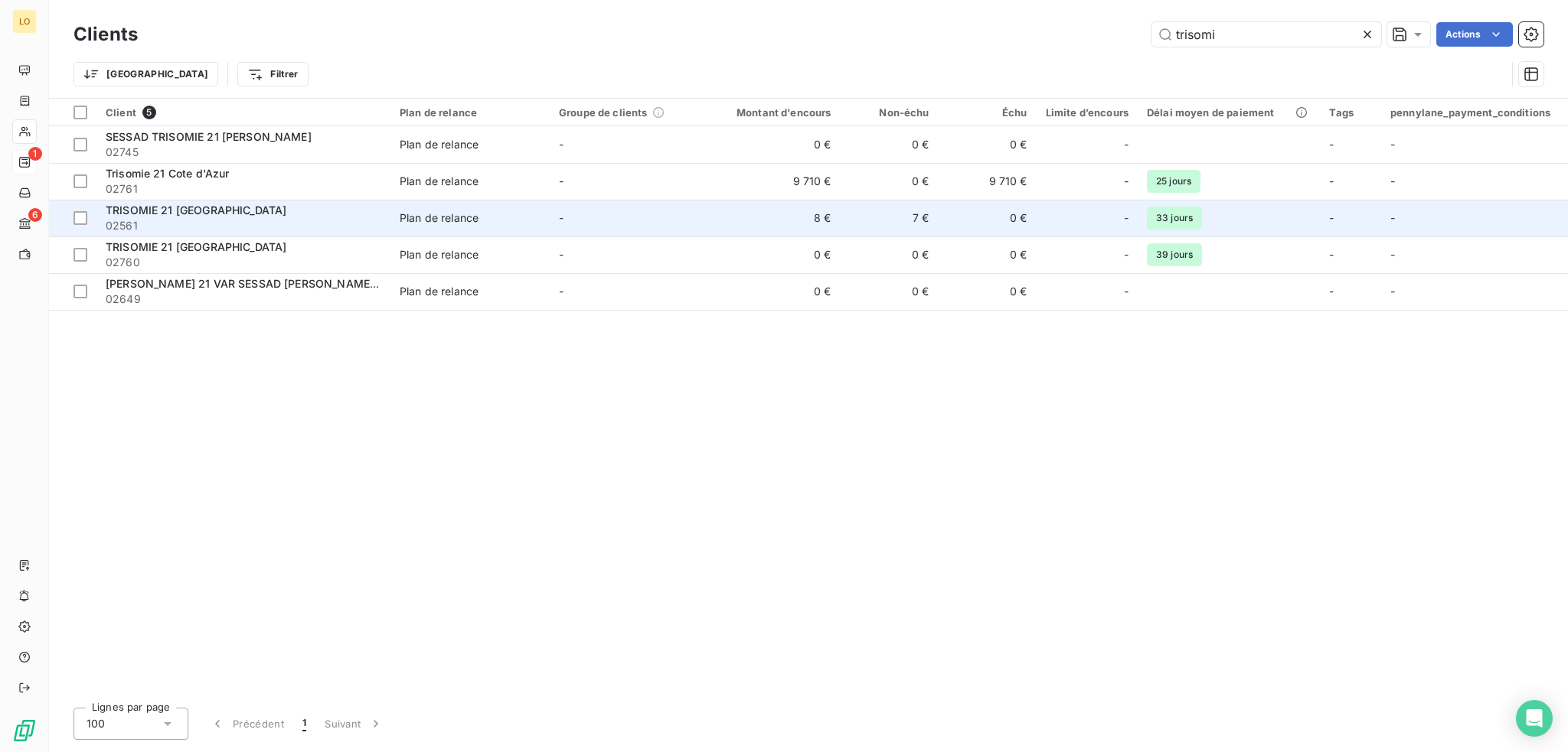
click at [283, 213] on div "TRISOMIE 21 [GEOGRAPHIC_DATA]" at bounding box center [243, 210] width 275 height 15
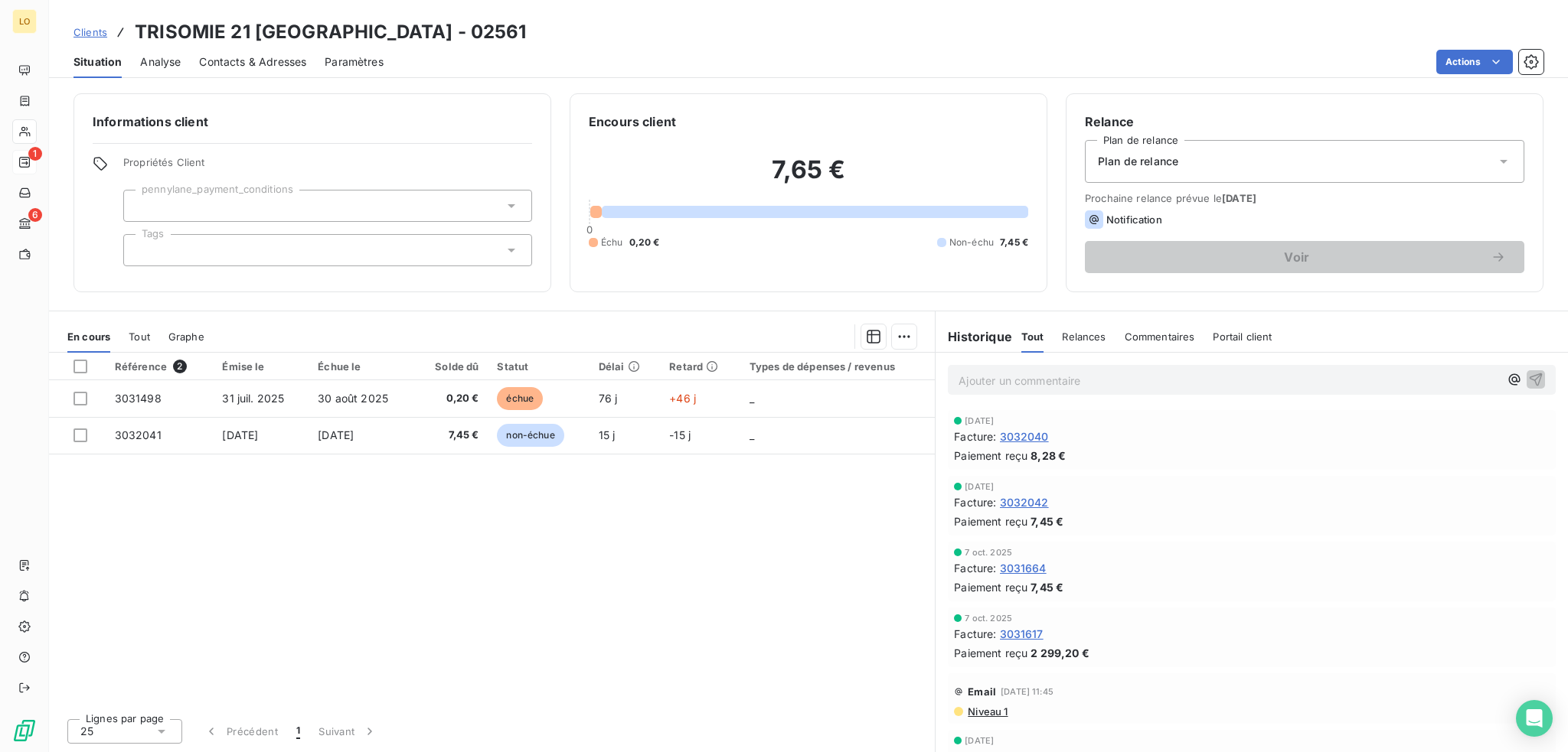
click at [278, 62] on span "Contacts & Adresses" at bounding box center [252, 62] width 108 height 15
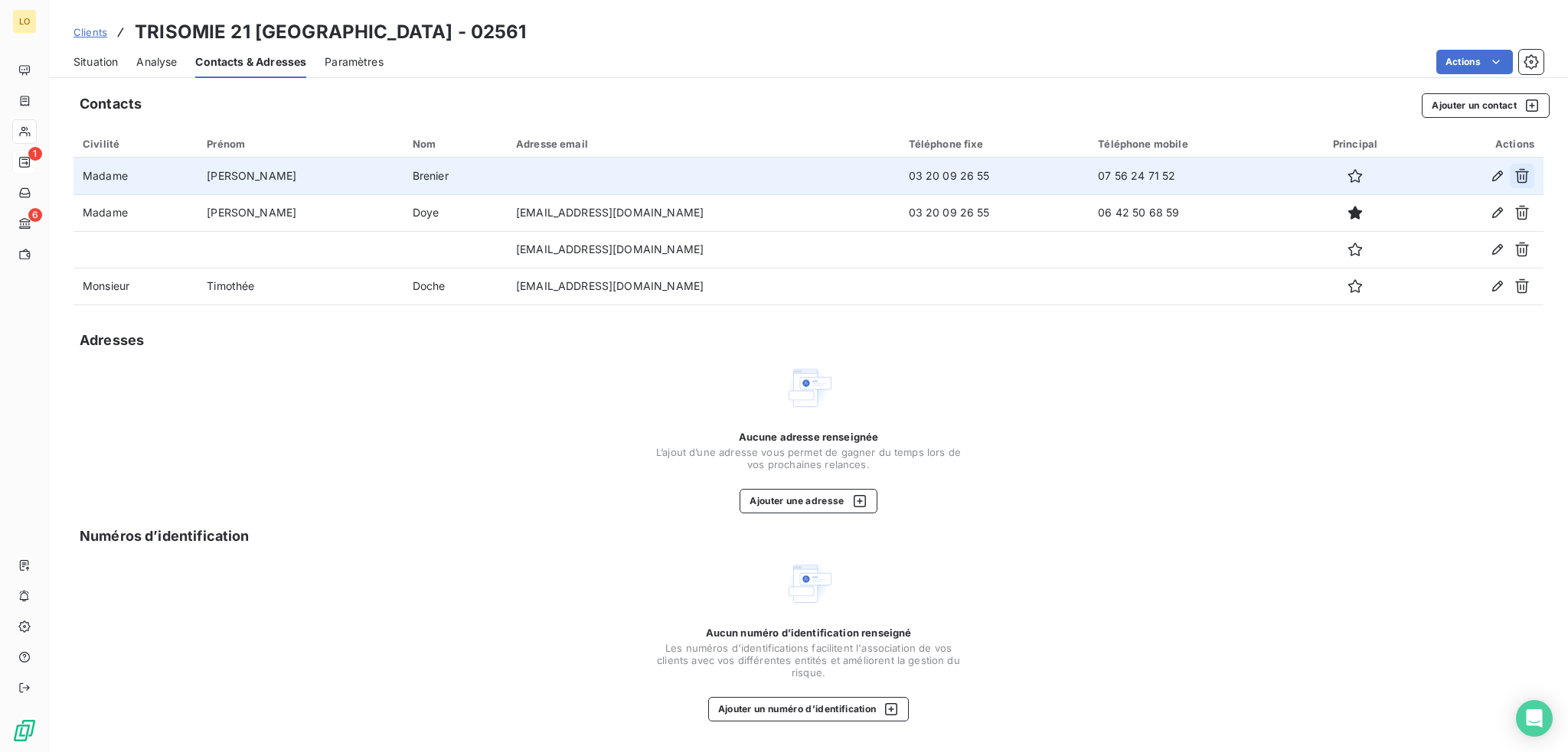
click at [1520, 174] on icon "button" at bounding box center [1521, 176] width 13 height 14
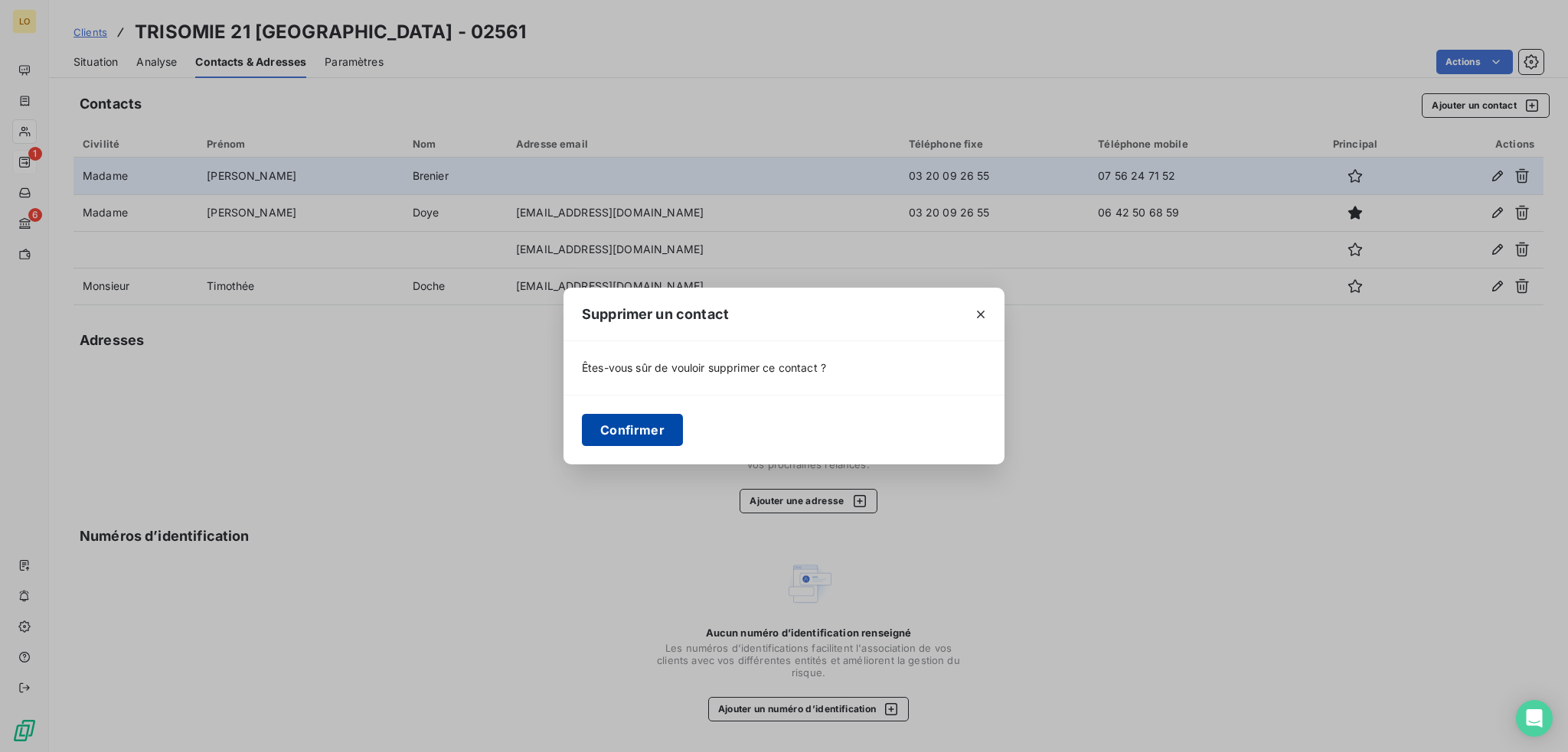
click at [649, 431] on button "Confirmer" at bounding box center [632, 430] width 101 height 32
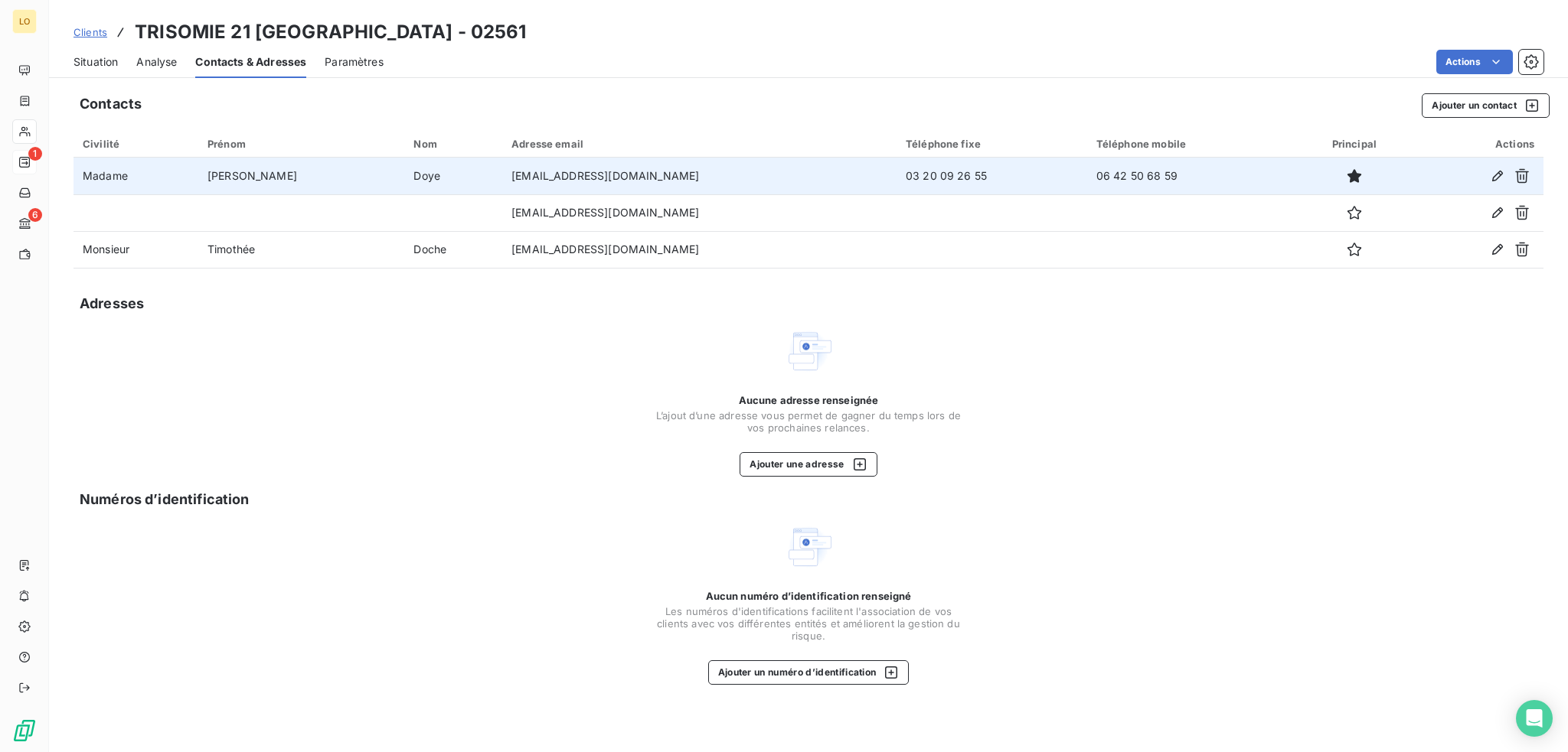
click at [111, 64] on span "Situation" at bounding box center [95, 62] width 45 height 15
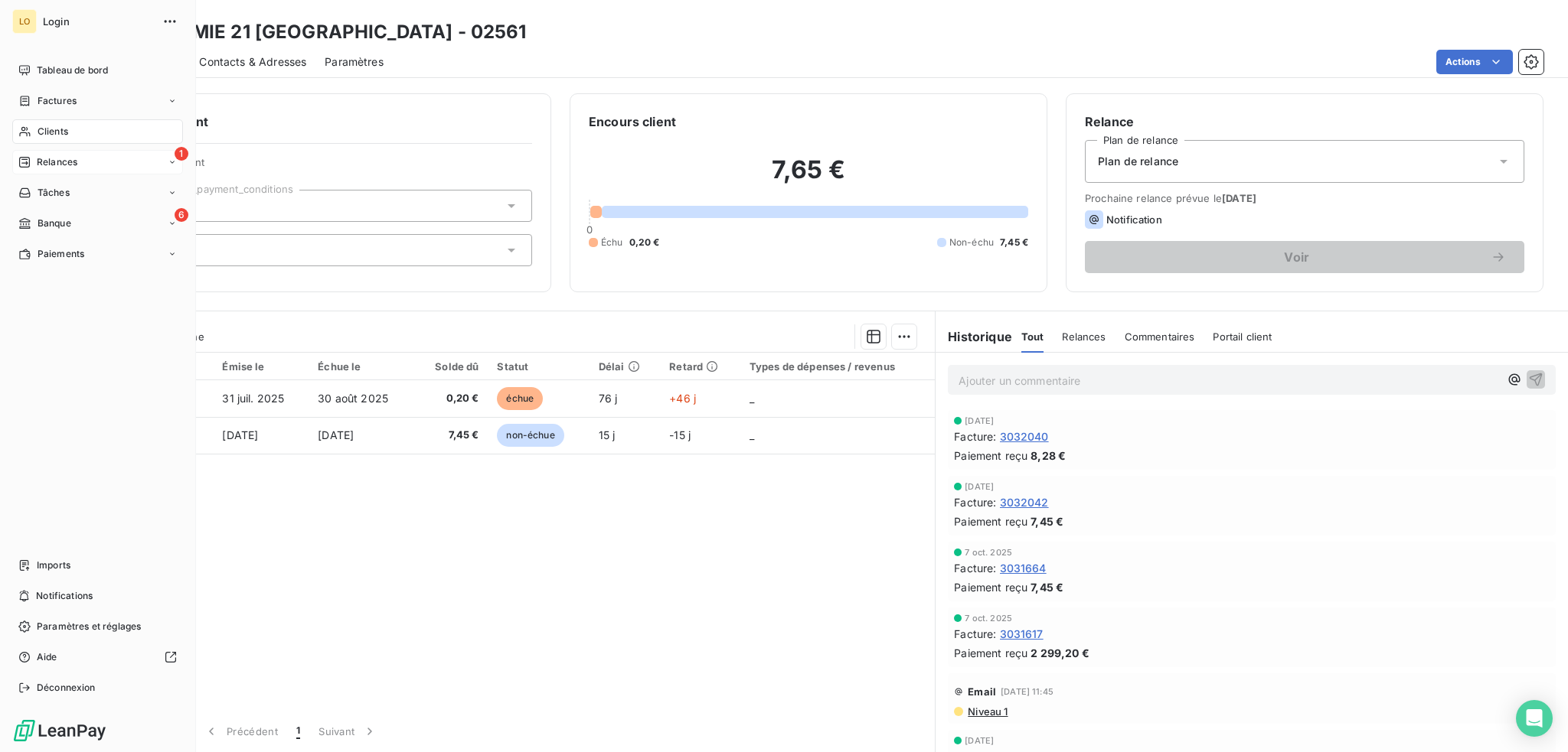
click at [52, 124] on div "Clients" at bounding box center [97, 131] width 170 height 25
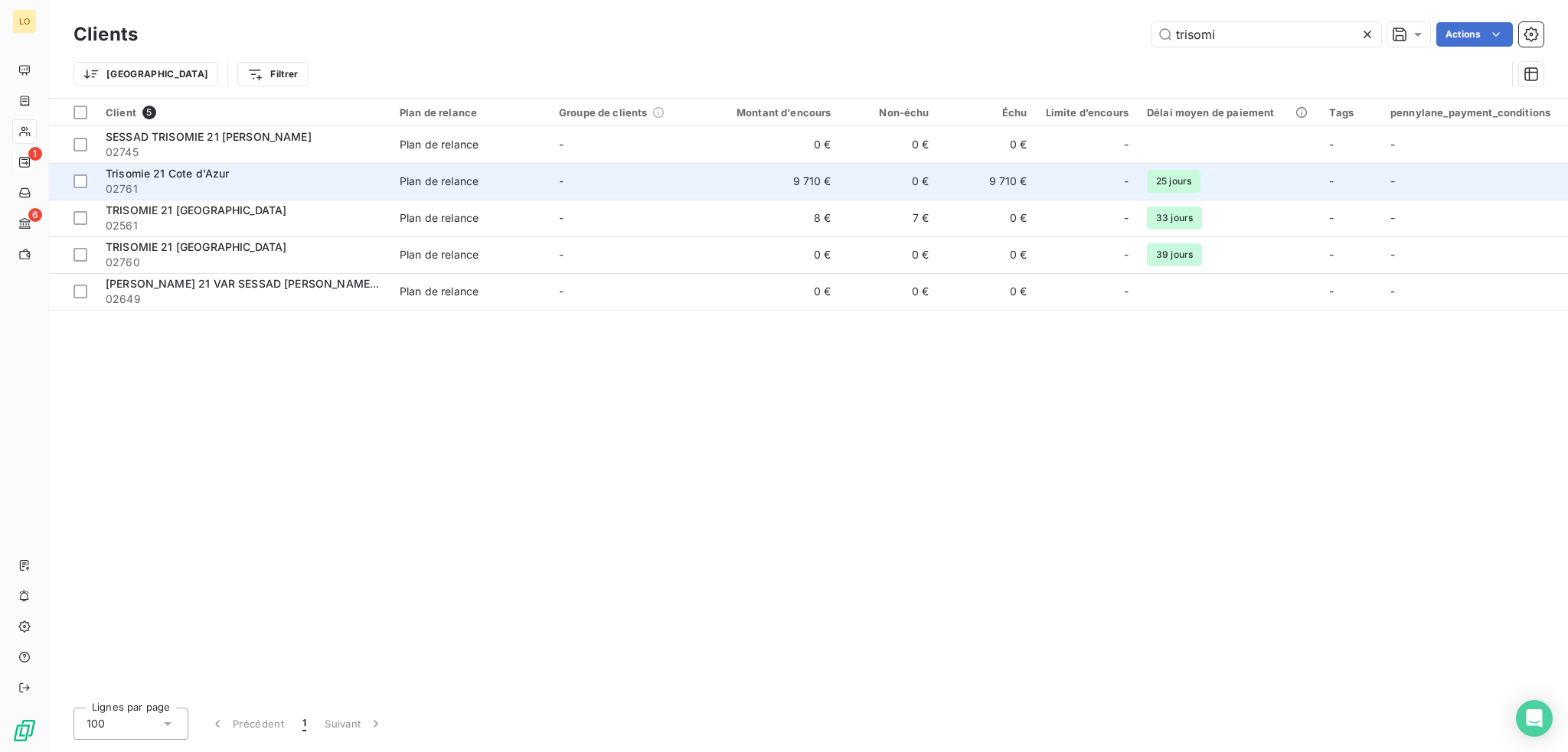
click at [670, 183] on td "-" at bounding box center [628, 181] width 159 height 37
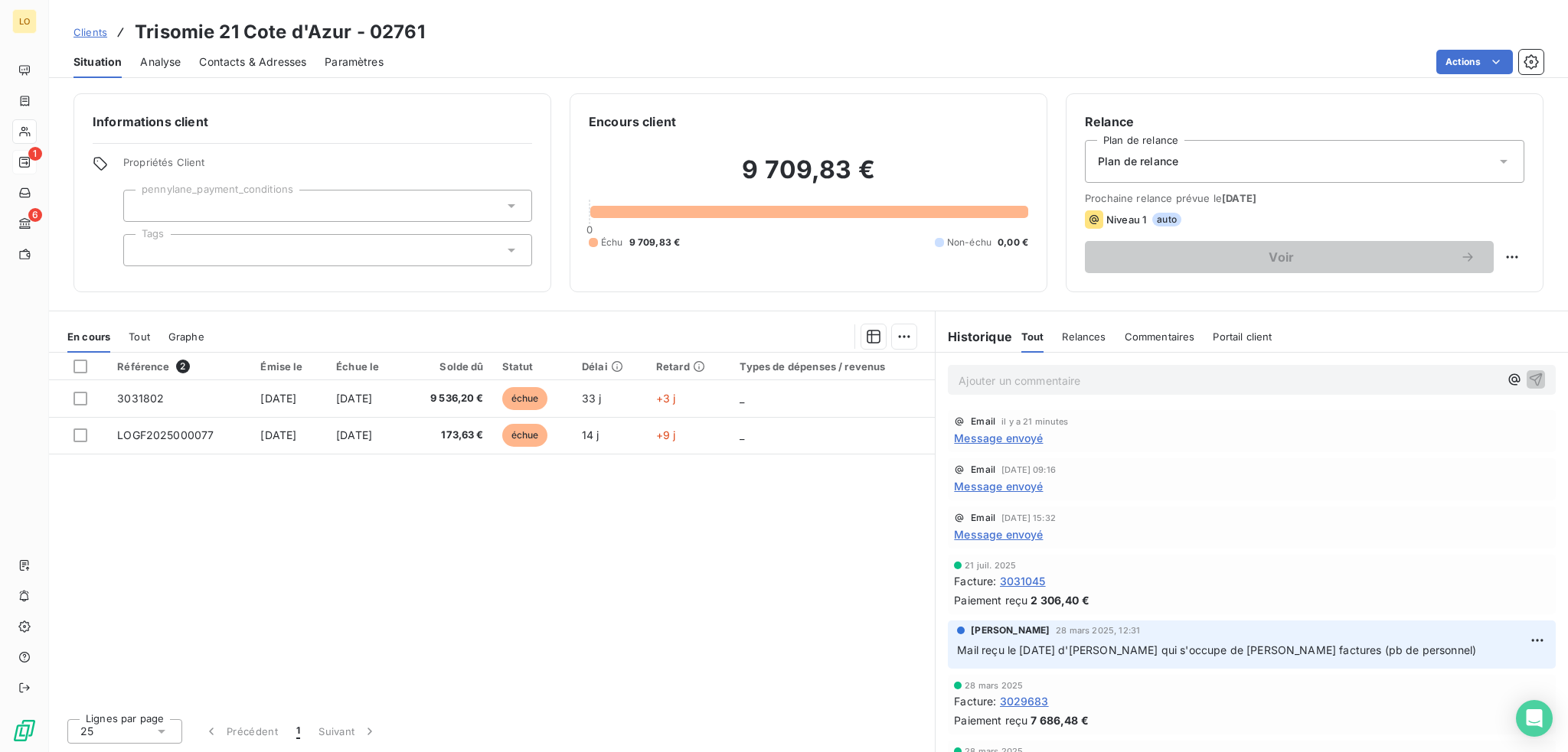
click at [1216, 376] on p "Ajouter un commentaire ﻿" at bounding box center [1229, 381] width 541 height 19
click at [252, 57] on span "Contacts & Adresses" at bounding box center [252, 62] width 108 height 15
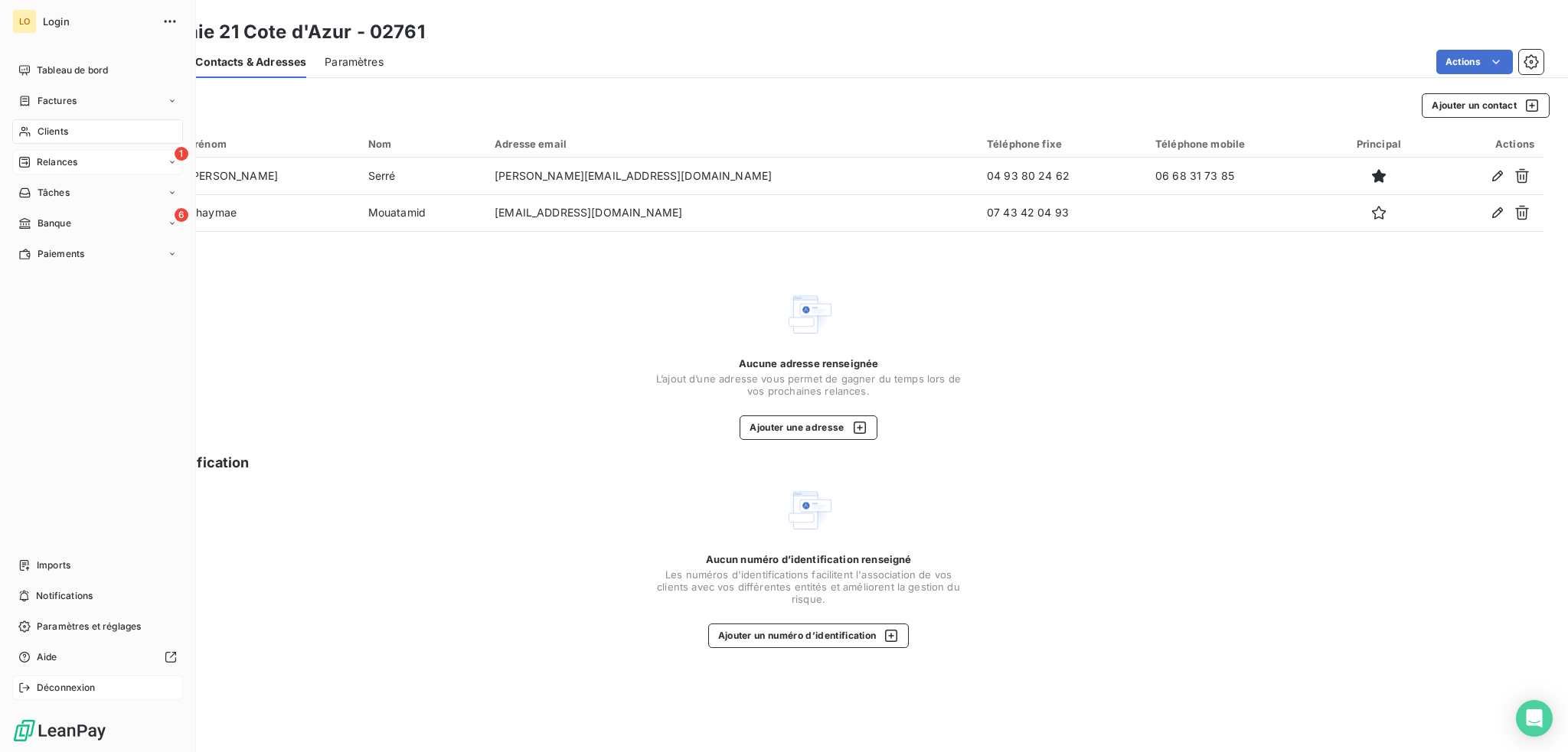
click at [75, 684] on span "Déconnexion" at bounding box center [67, 688] width 59 height 13
